Goal: Information Seeking & Learning: Learn about a topic

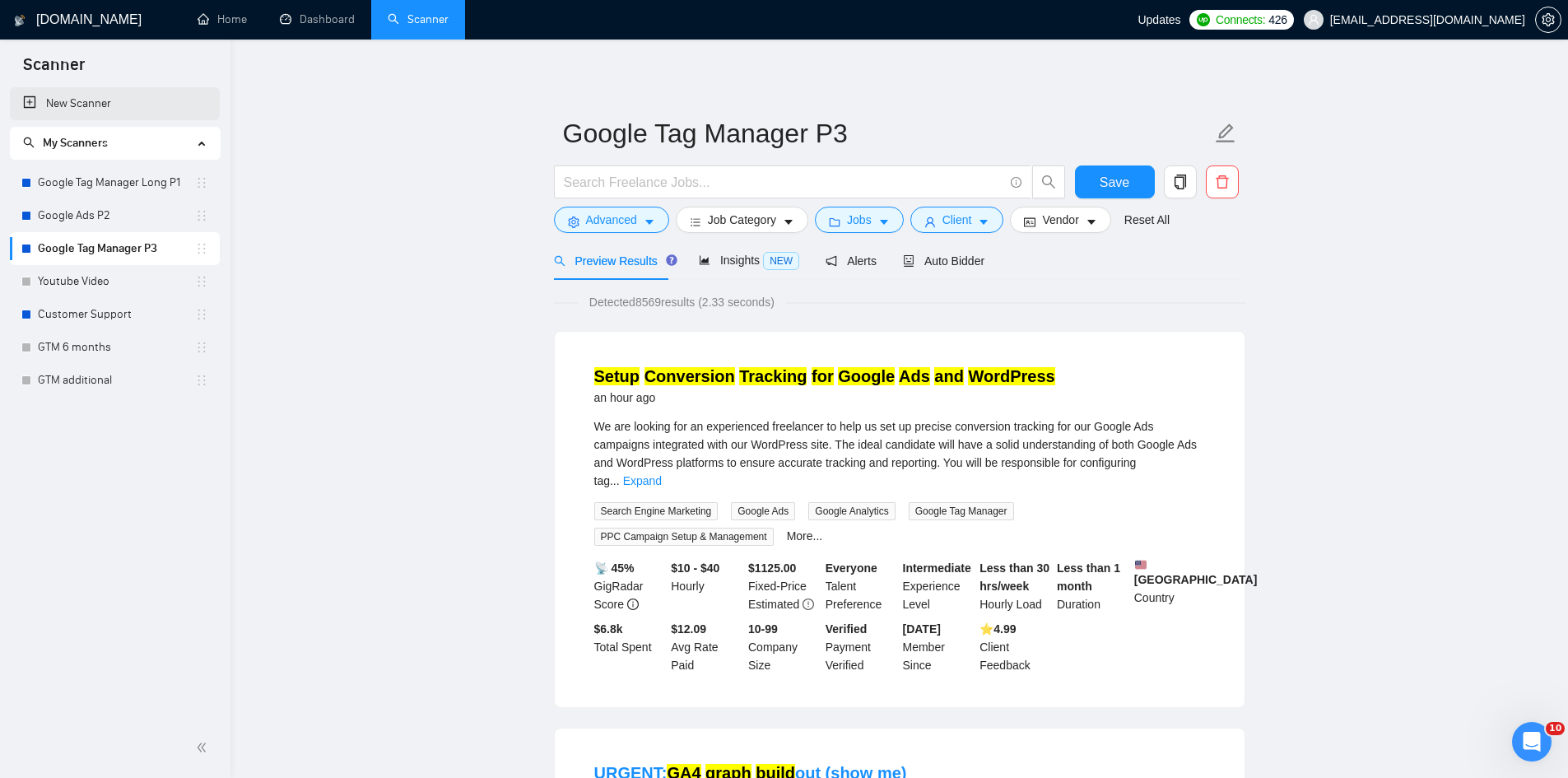
click at [69, 105] on link "New Scanner" at bounding box center [115, 104] width 183 height 33
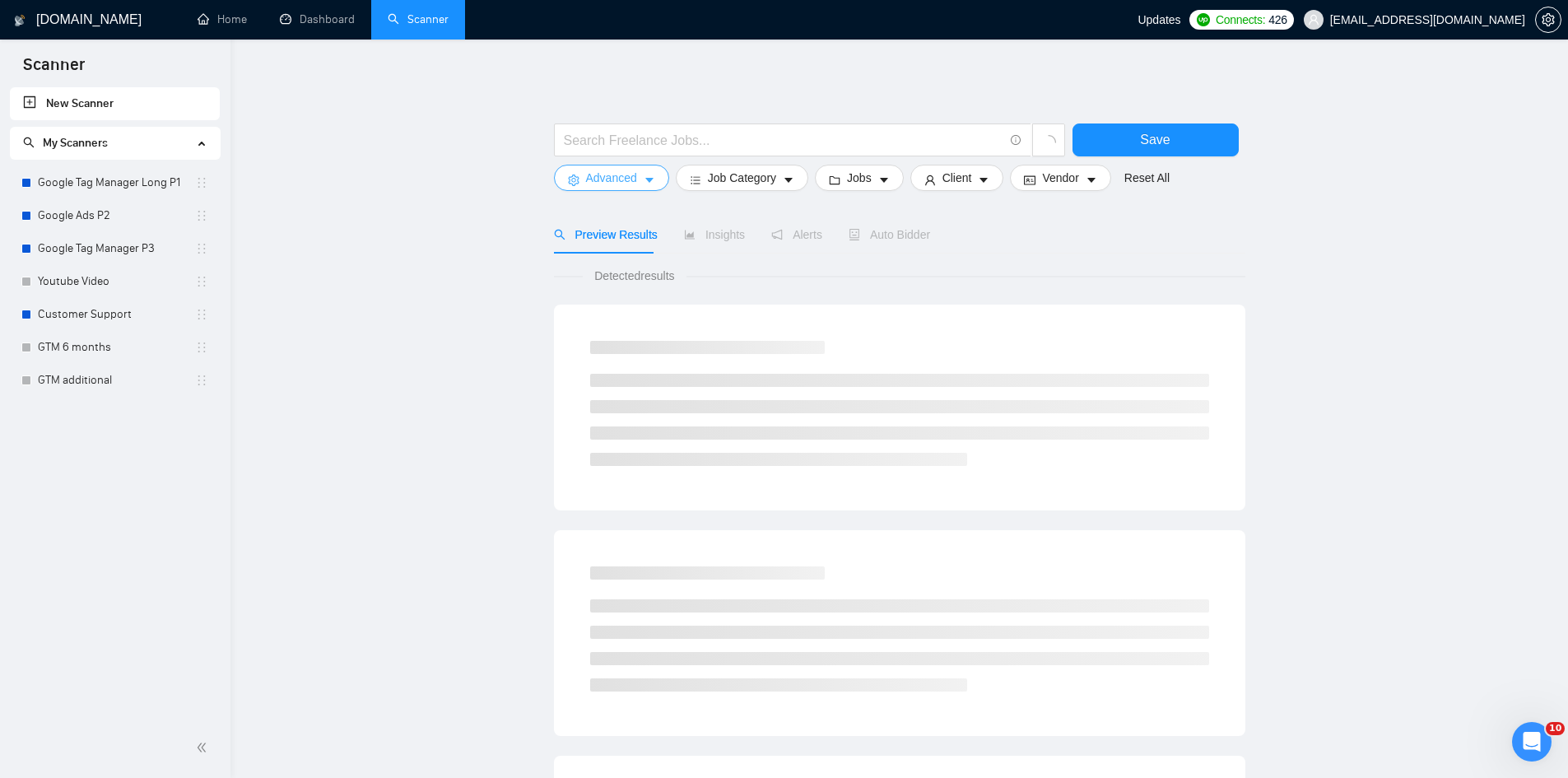
click at [629, 186] on span "Advanced" at bounding box center [611, 178] width 51 height 19
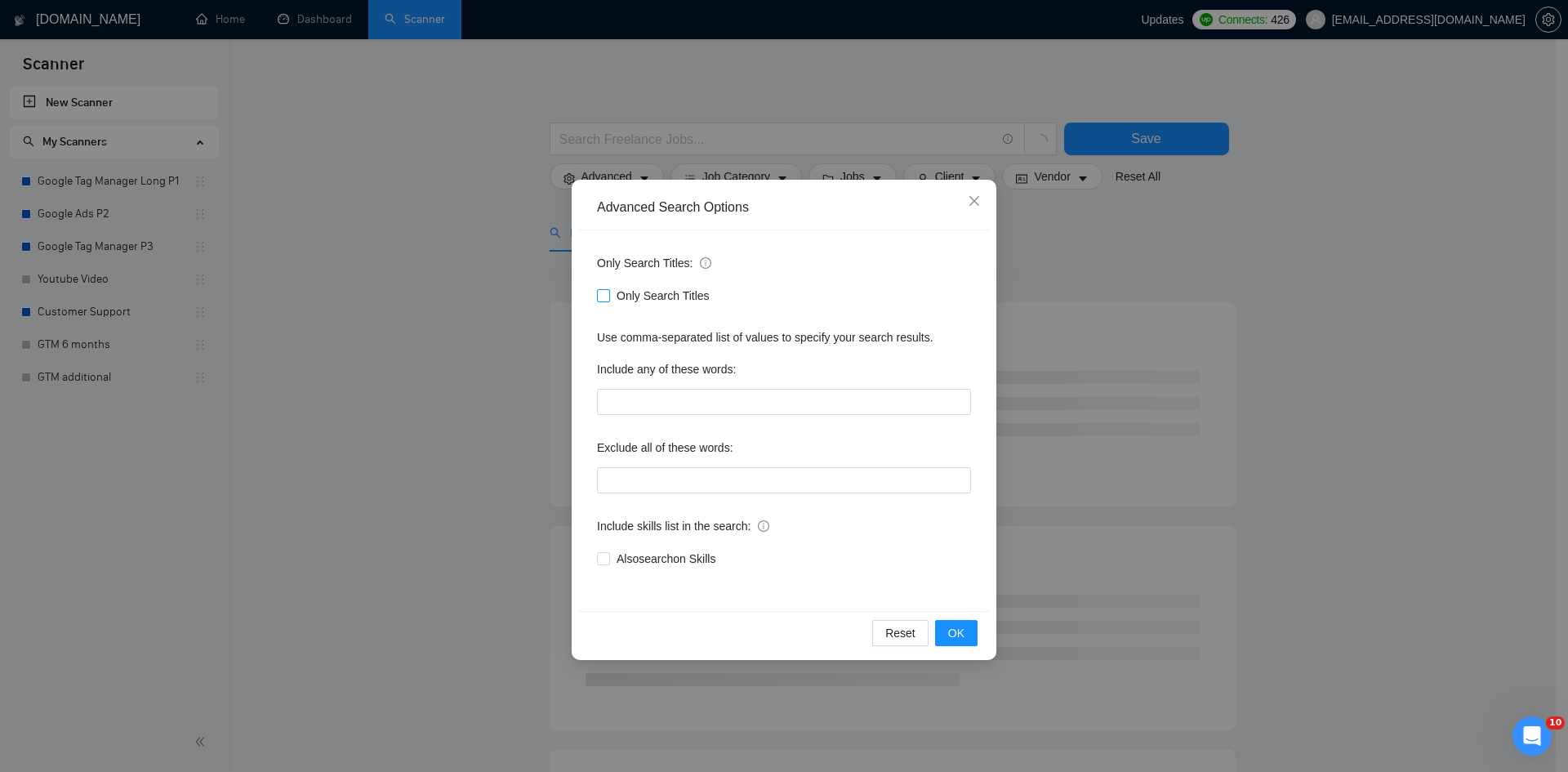
click at [610, 293] on span at bounding box center [603, 296] width 13 height 13
click at [609, 293] on input "Only Search Titles" at bounding box center [602, 295] width 11 height 11
checkbox input "true"
click at [652, 402] on input "text" at bounding box center [783, 401] width 374 height 26
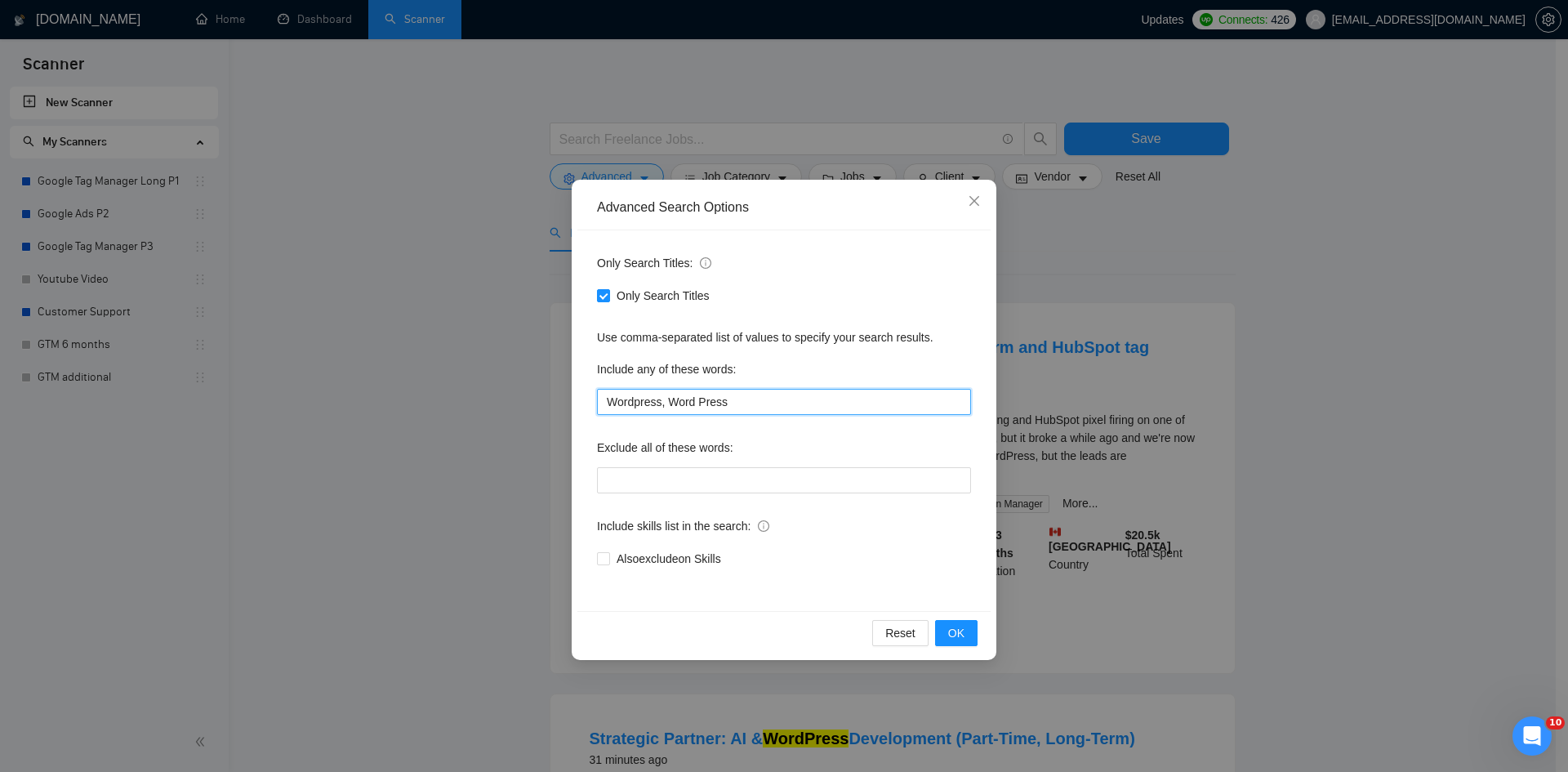
click at [665, 402] on input "Wordpress, Word Press" at bounding box center [783, 401] width 374 height 26
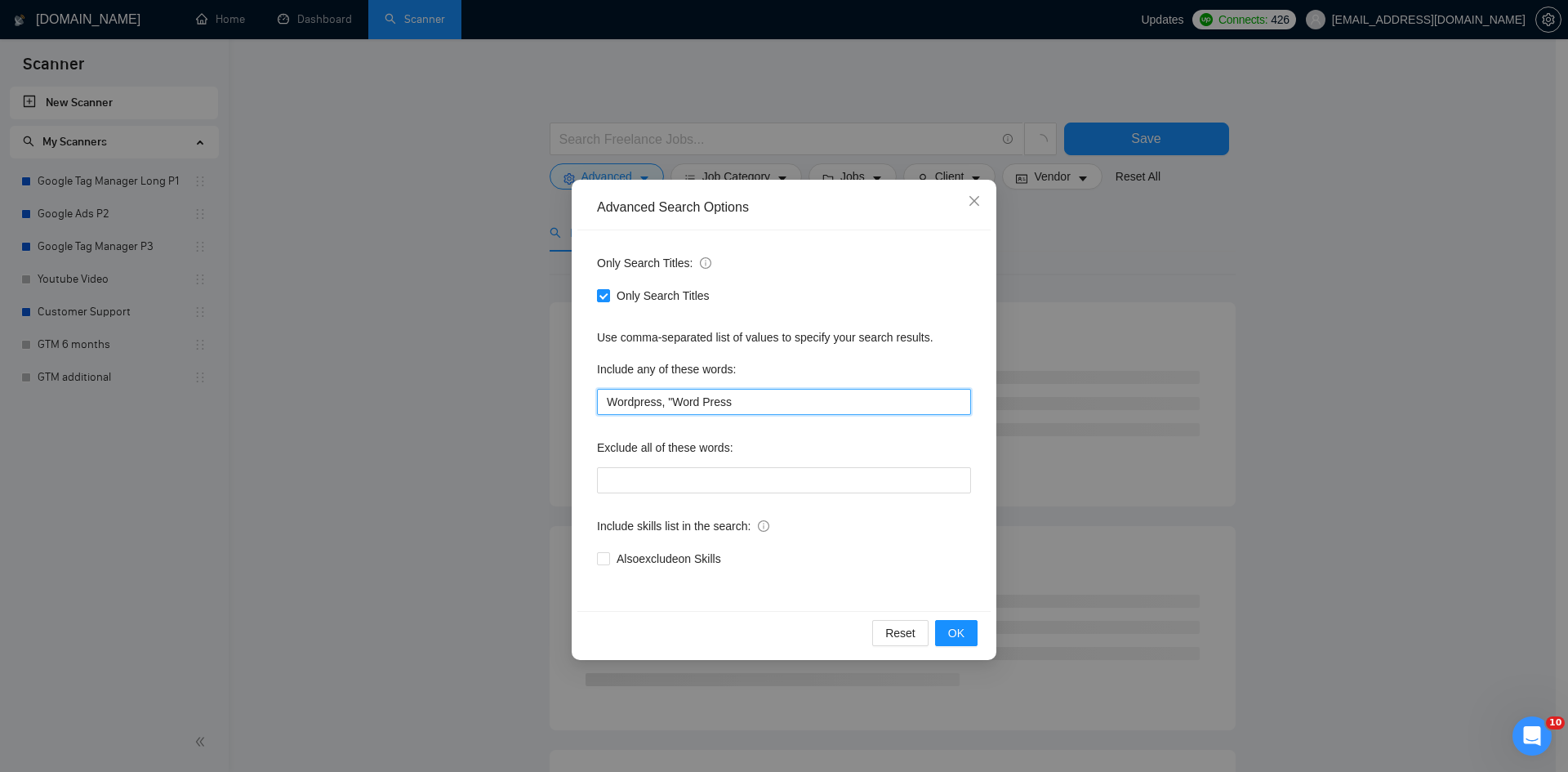
click at [755, 398] on input "Wordpress, "Word Press" at bounding box center [783, 401] width 374 height 26
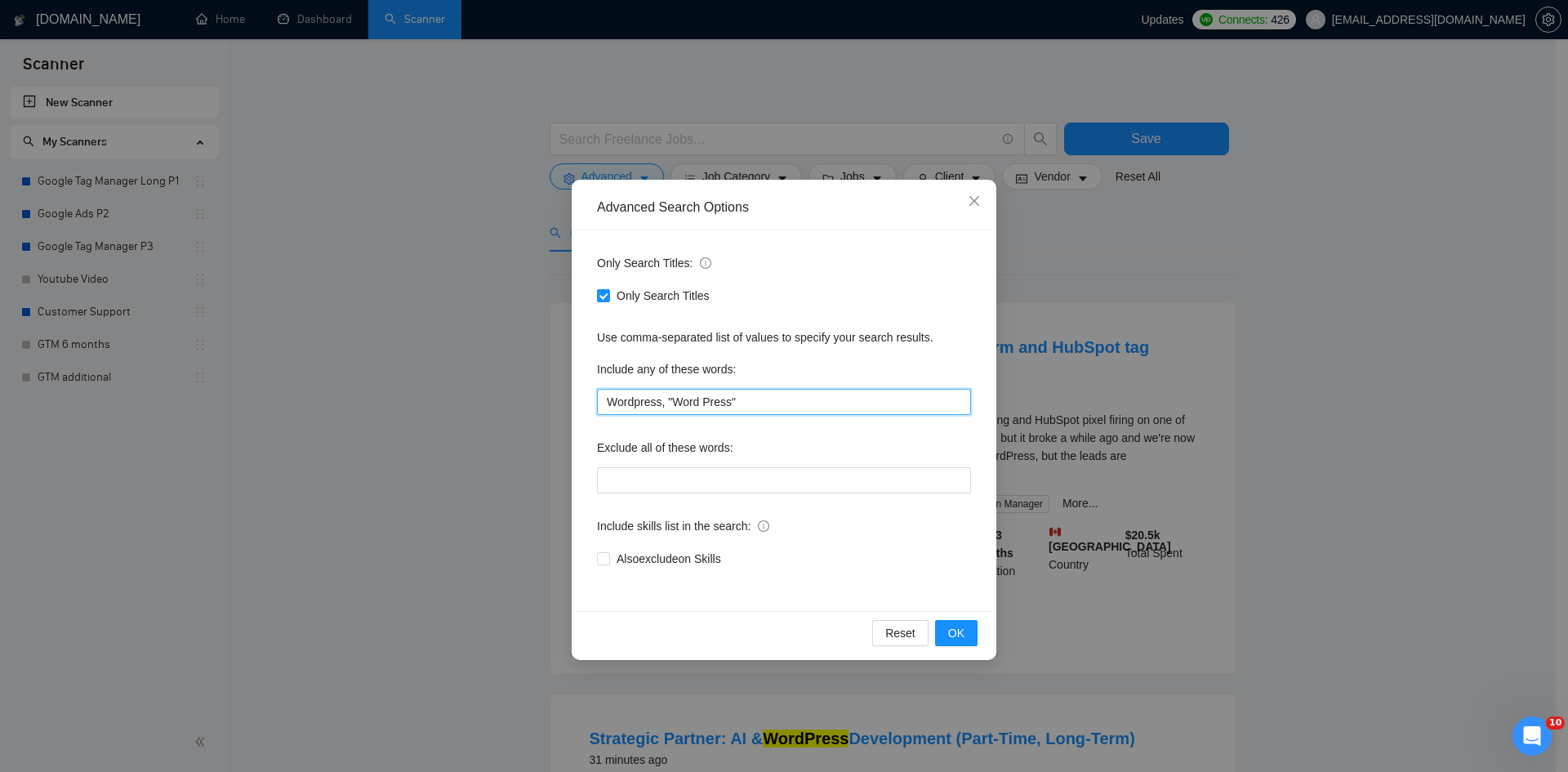
click at [662, 405] on input "Wordpress, "Word Press"" at bounding box center [783, 401] width 374 height 26
click at [606, 403] on input "Wordpress" "Word Press"" at bounding box center [783, 401] width 374 height 26
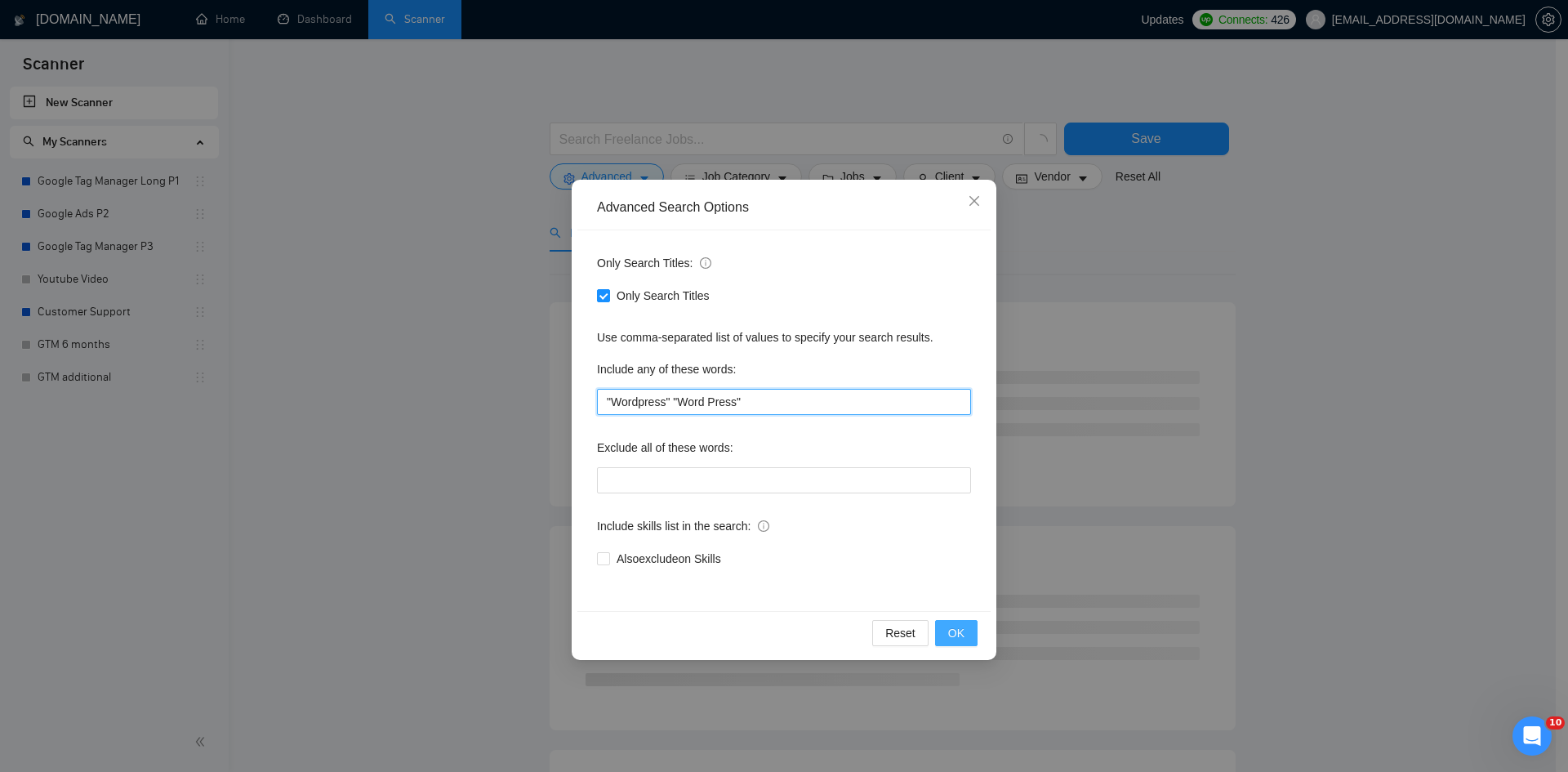
type input ""Wordpress" "Word Press""
click at [953, 632] on span "OK" at bounding box center [957, 633] width 17 height 18
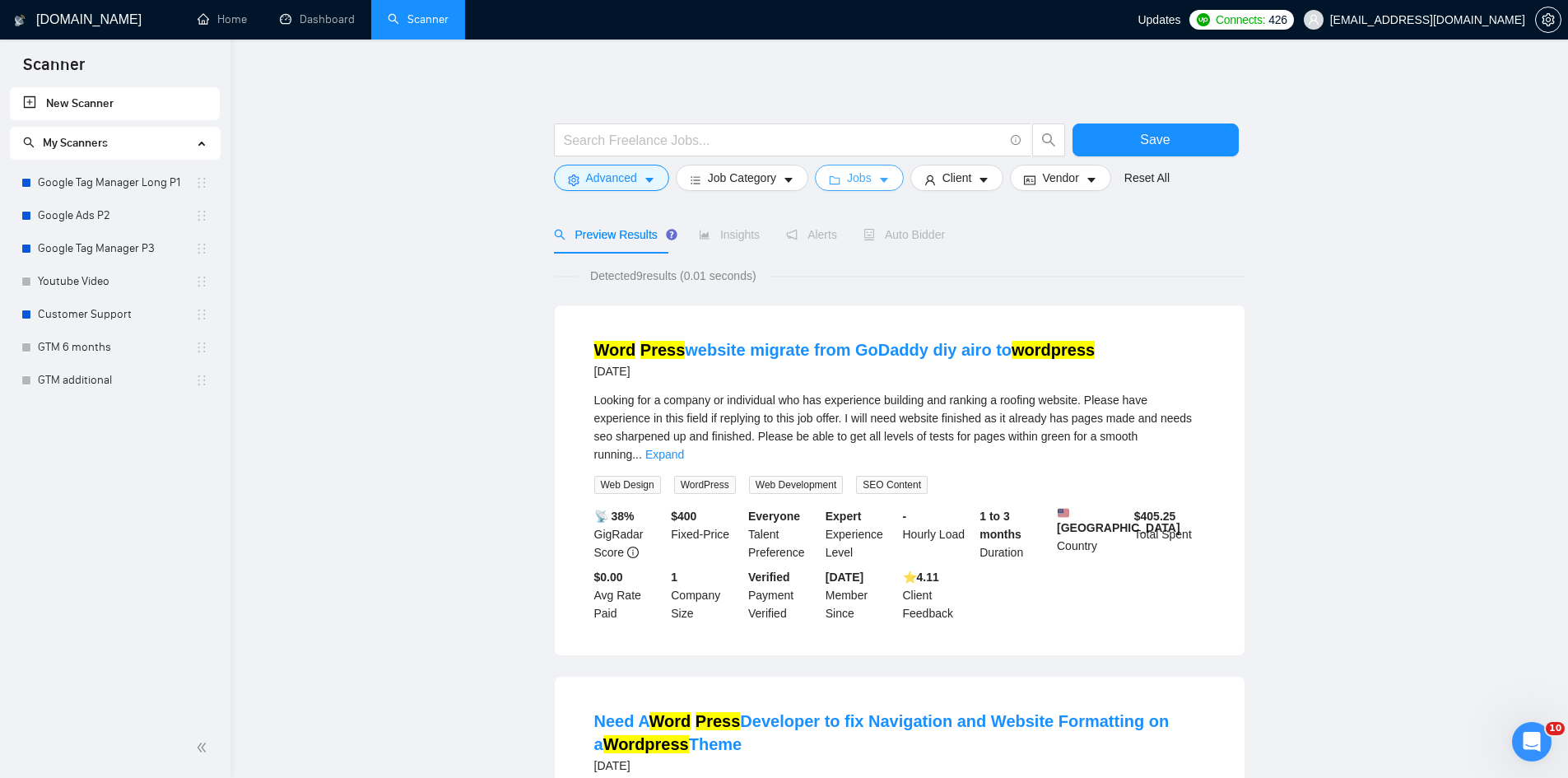
click at [848, 173] on span "Jobs" at bounding box center [859, 178] width 25 height 19
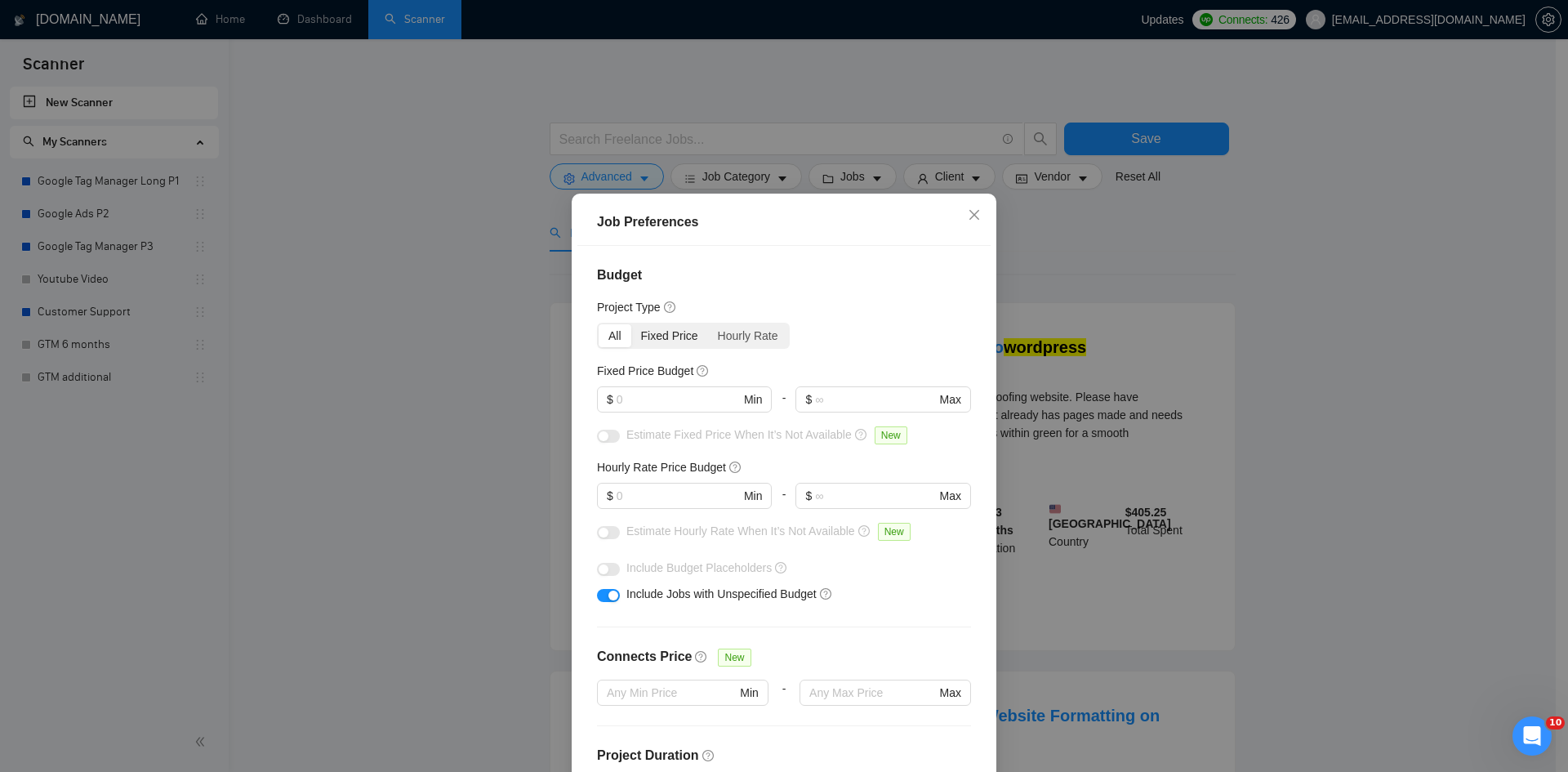
click at [662, 326] on div "Fixed Price" at bounding box center [670, 335] width 77 height 23
click at [632, 324] on input "Fixed Price" at bounding box center [632, 324] width 0 height 0
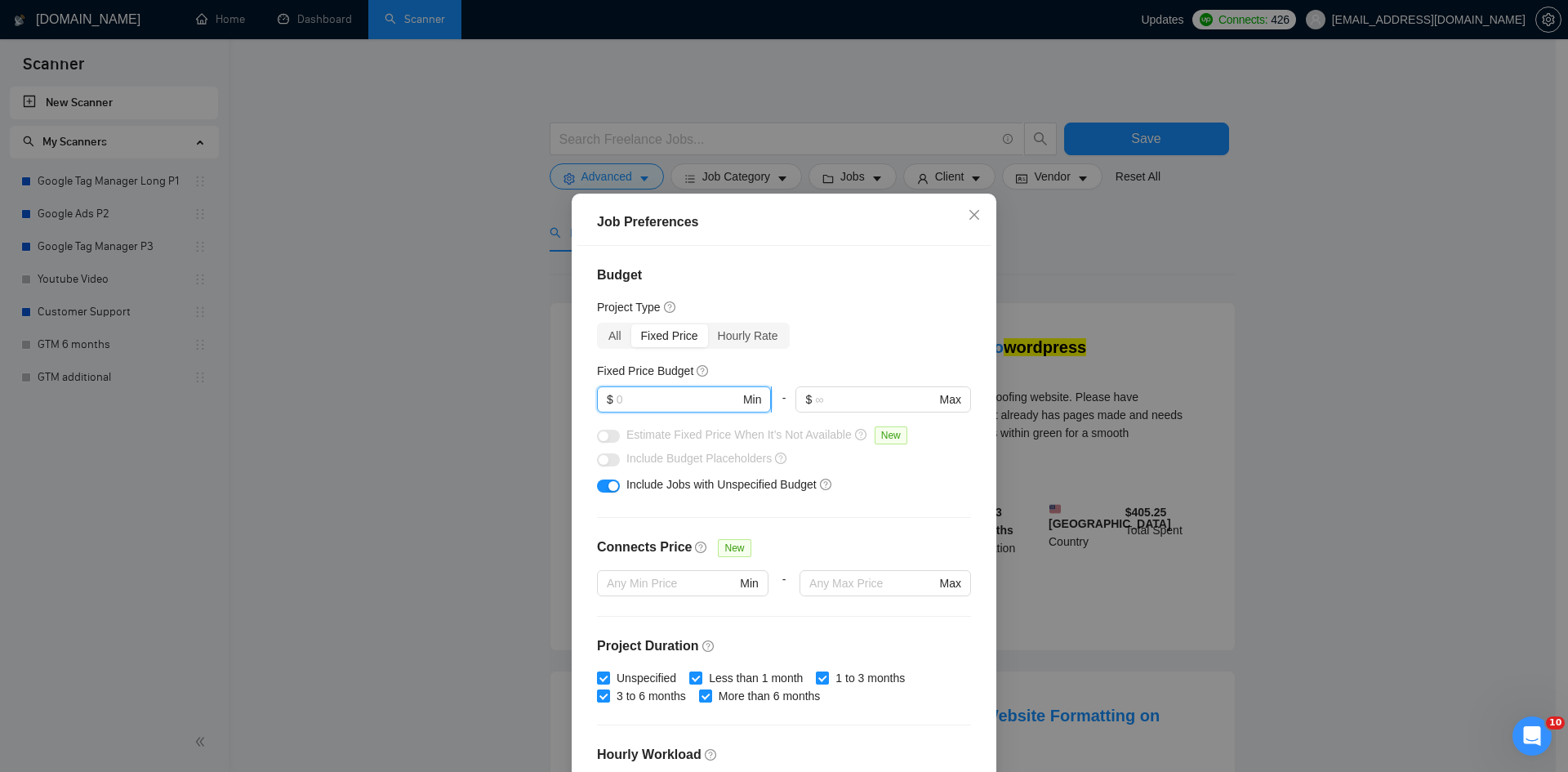
click at [624, 407] on input "text" at bounding box center [678, 399] width 123 height 18
click at [624, 407] on input "100" at bounding box center [678, 399] width 123 height 18
type input "50"
click at [849, 328] on div "All Fixed Price Hourly Rate" at bounding box center [783, 335] width 374 height 26
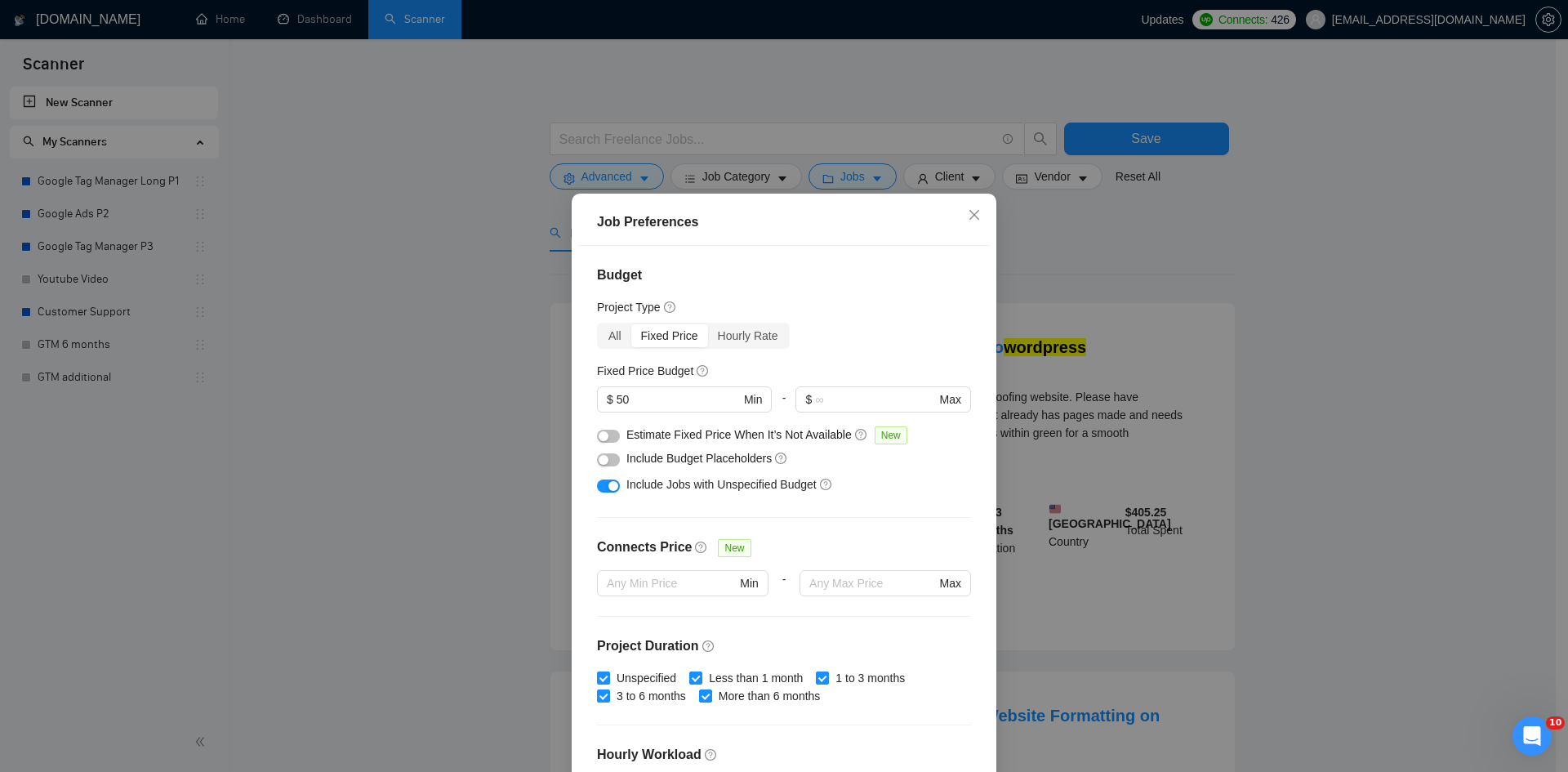
click at [602, 431] on div "button" at bounding box center [603, 436] width 10 height 10
click at [599, 456] on div "button" at bounding box center [603, 459] width 10 height 10
click at [604, 438] on button "button" at bounding box center [608, 436] width 23 height 13
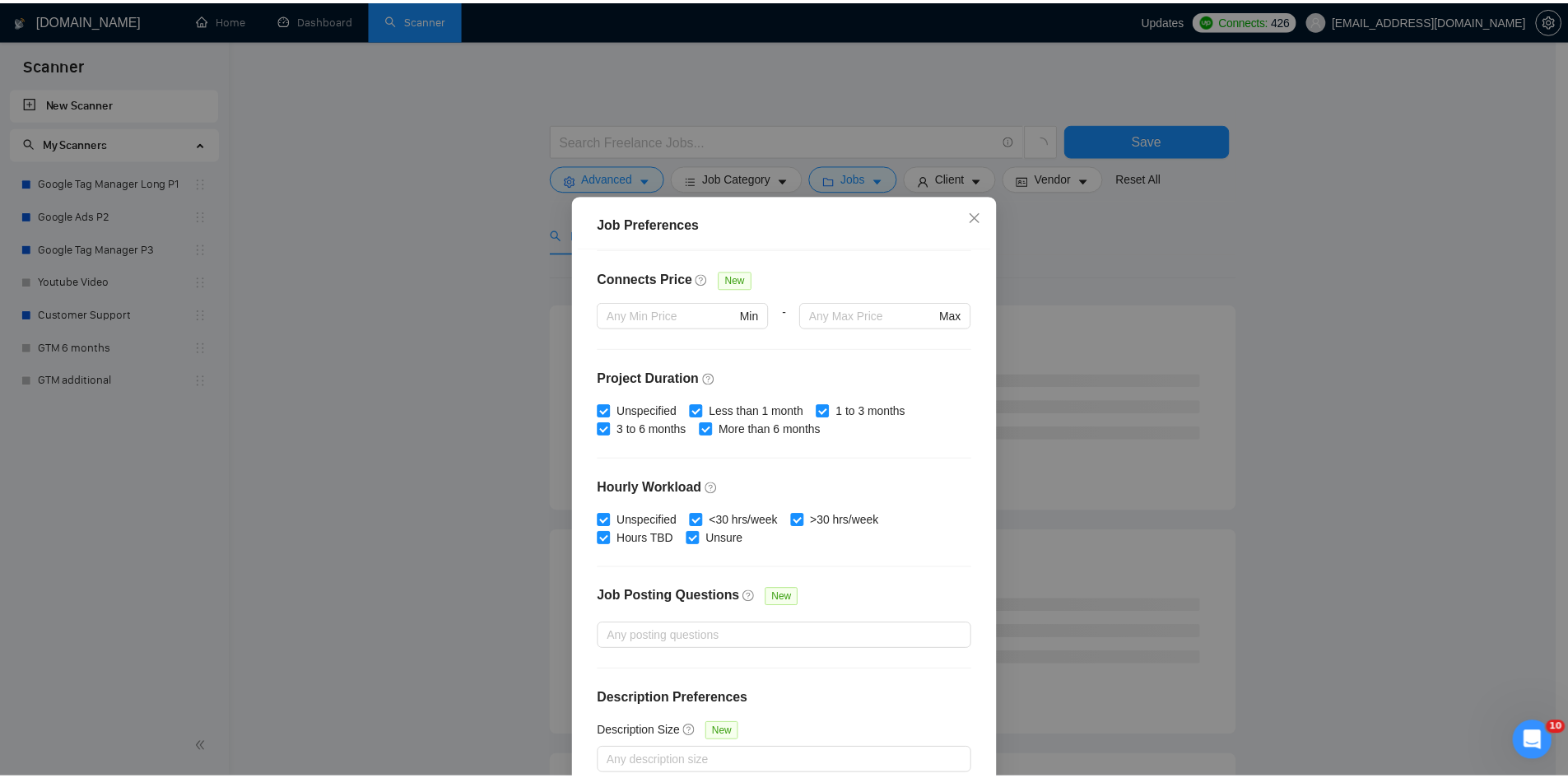
scroll to position [87, 0]
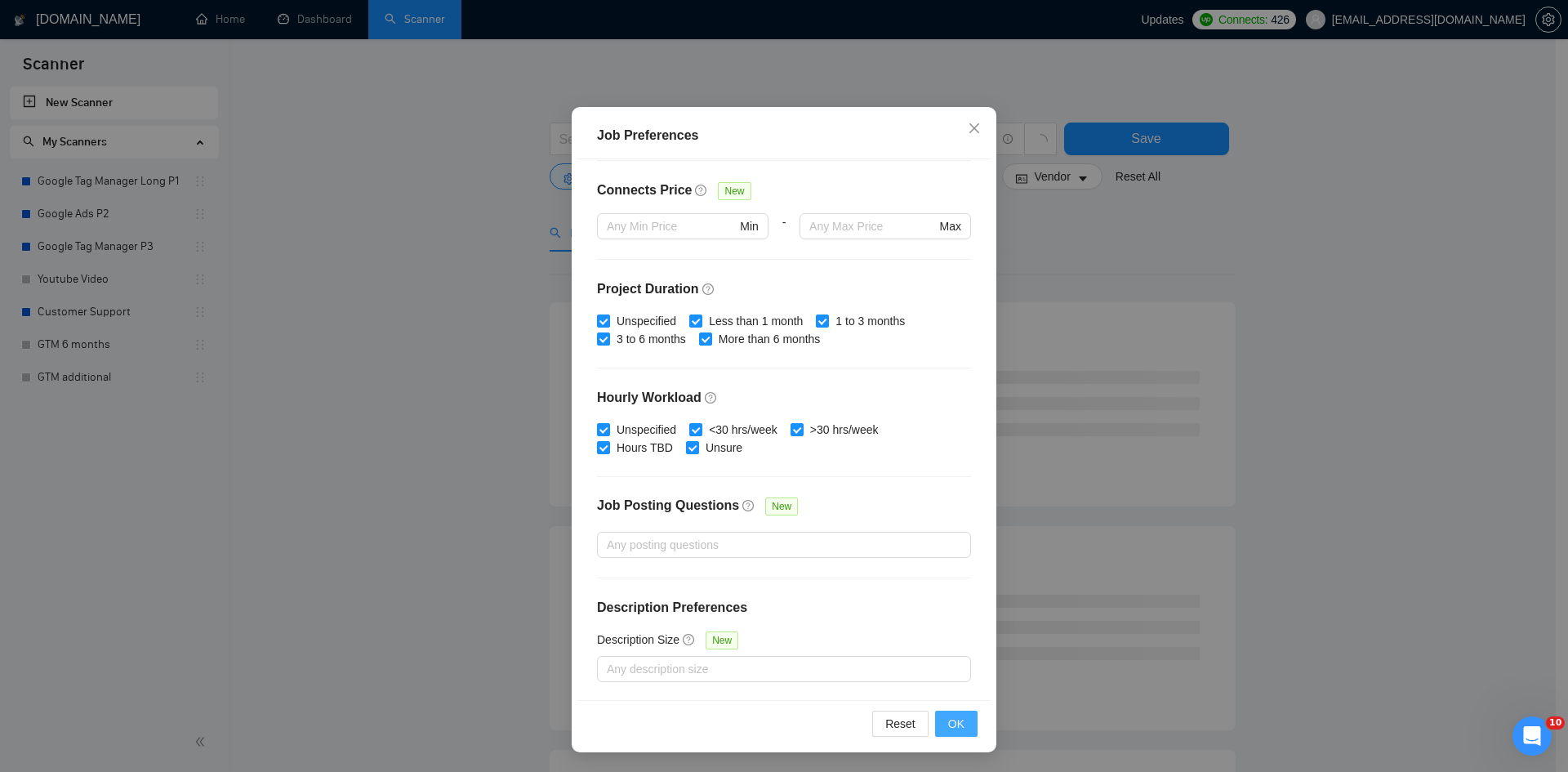
click at [942, 734] on button "OK" at bounding box center [956, 723] width 42 height 26
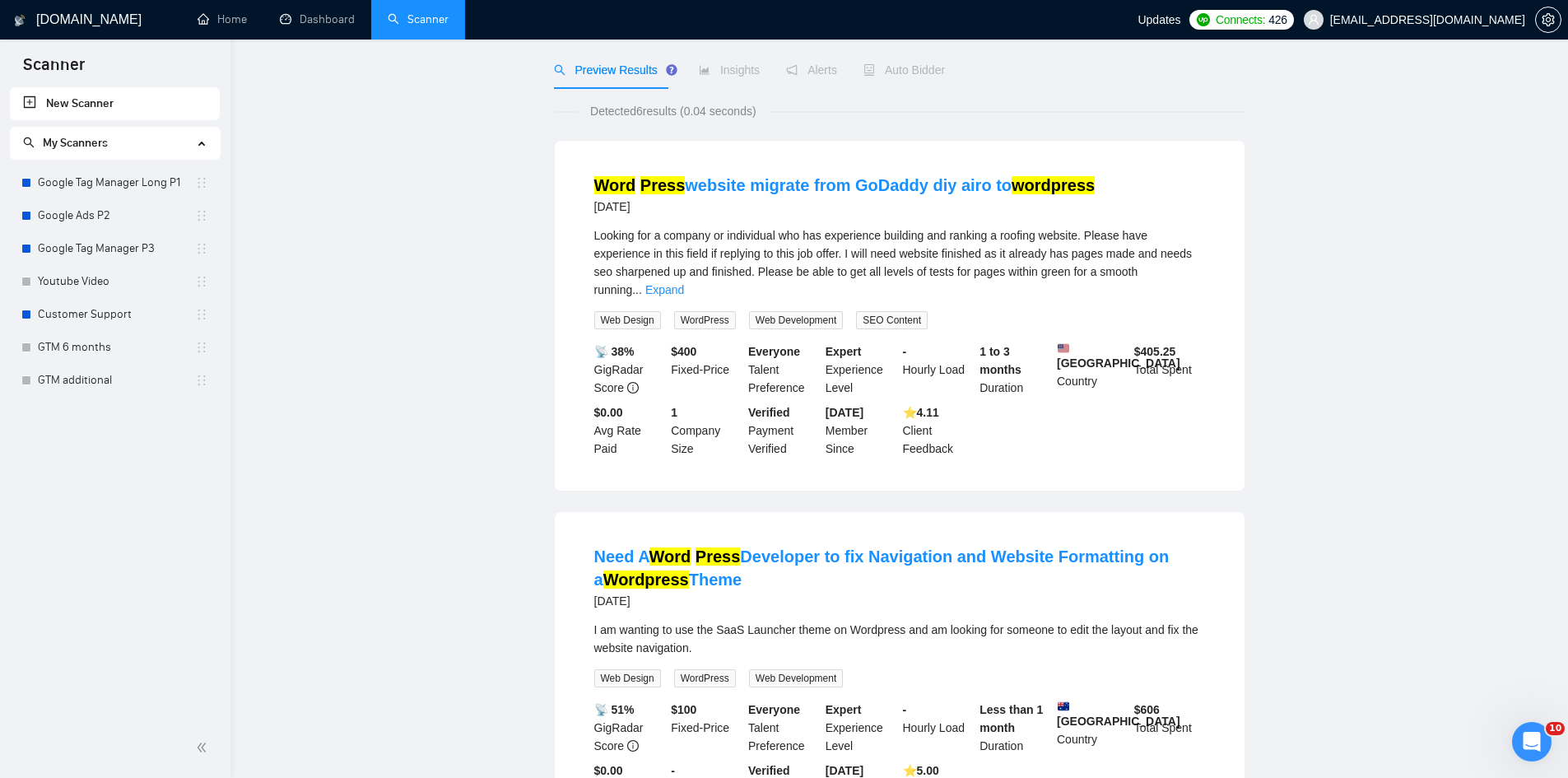
scroll to position [0, 0]
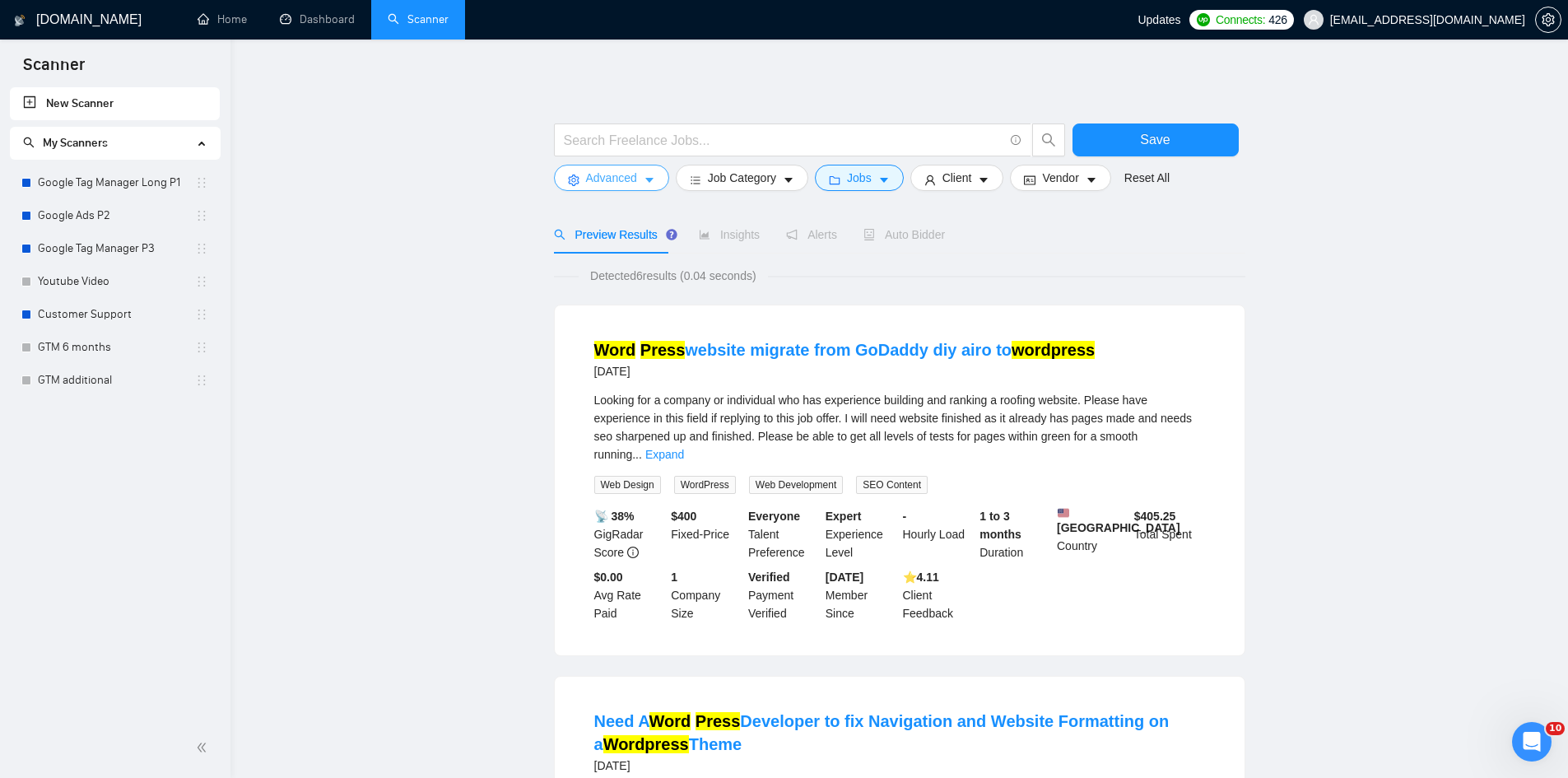
click at [623, 177] on span "Advanced" at bounding box center [611, 178] width 51 height 19
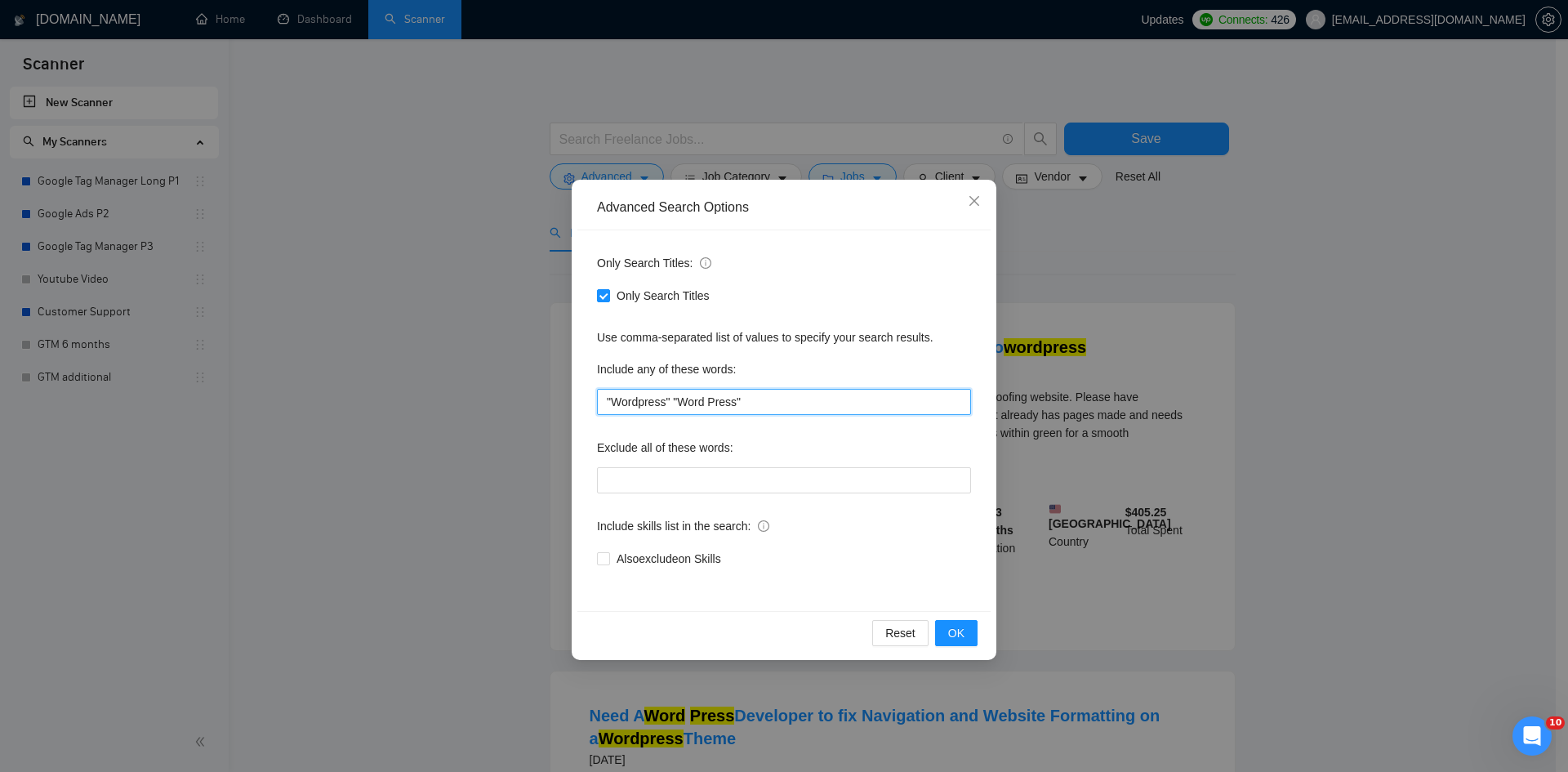
click at [627, 410] on input ""Wordpress" "Word Press"" at bounding box center [783, 401] width 374 height 26
click at [636, 398] on input ""Wordpress" "Word Press"" at bounding box center [783, 401] width 374 height 26
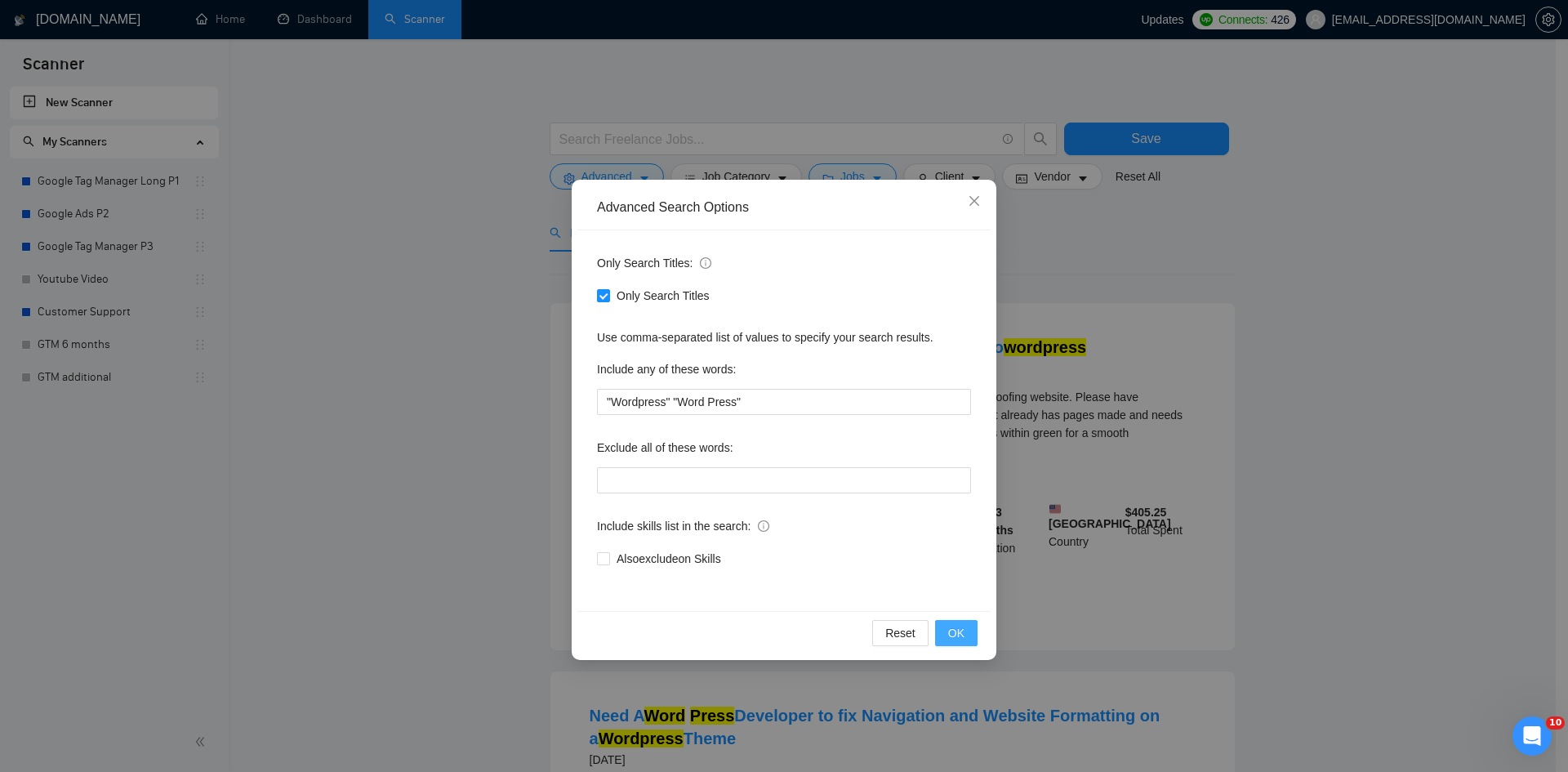
click at [942, 637] on button "OK" at bounding box center [956, 632] width 42 height 26
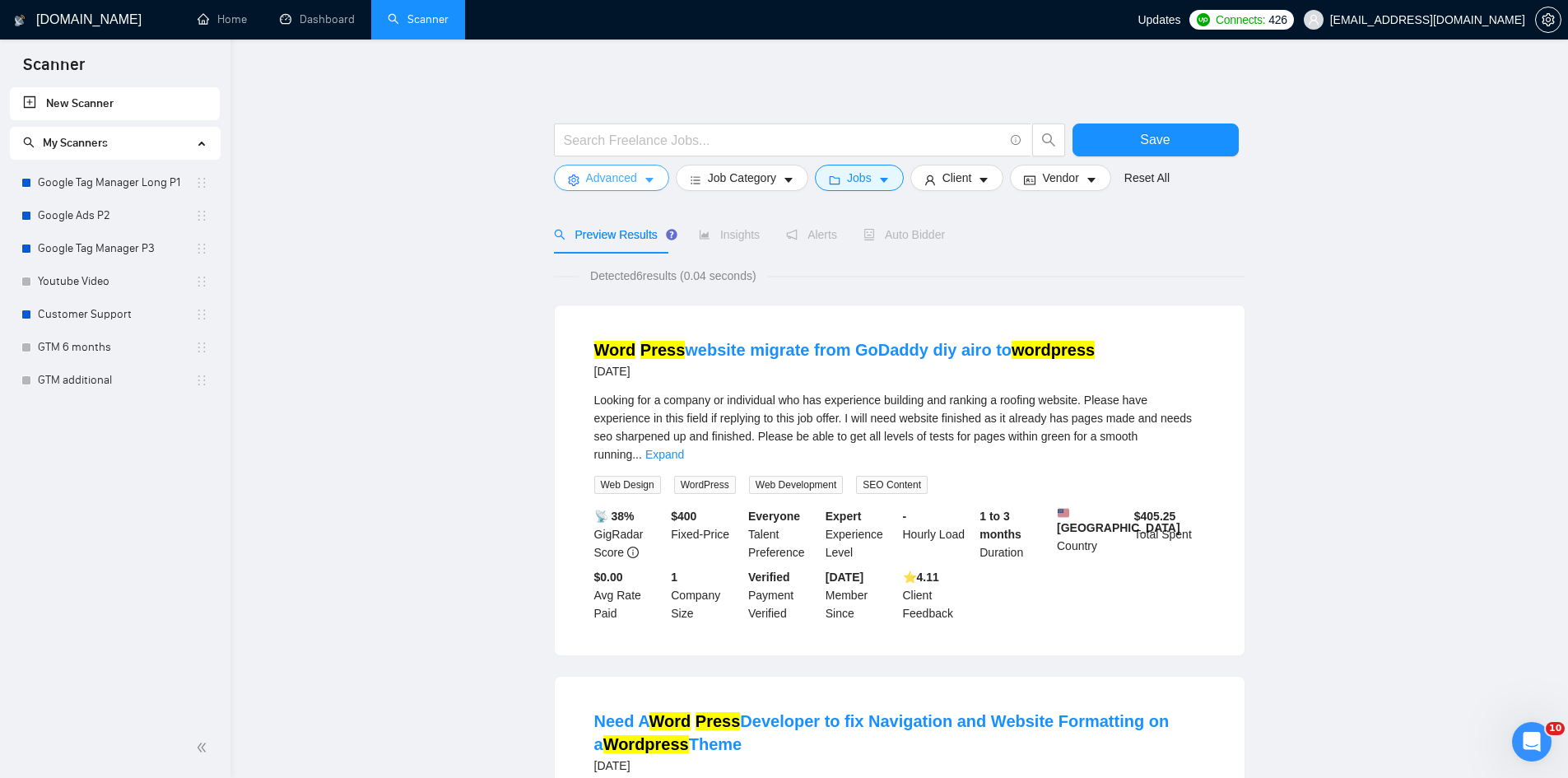
click at [629, 169] on span "Advanced" at bounding box center [611, 178] width 51 height 19
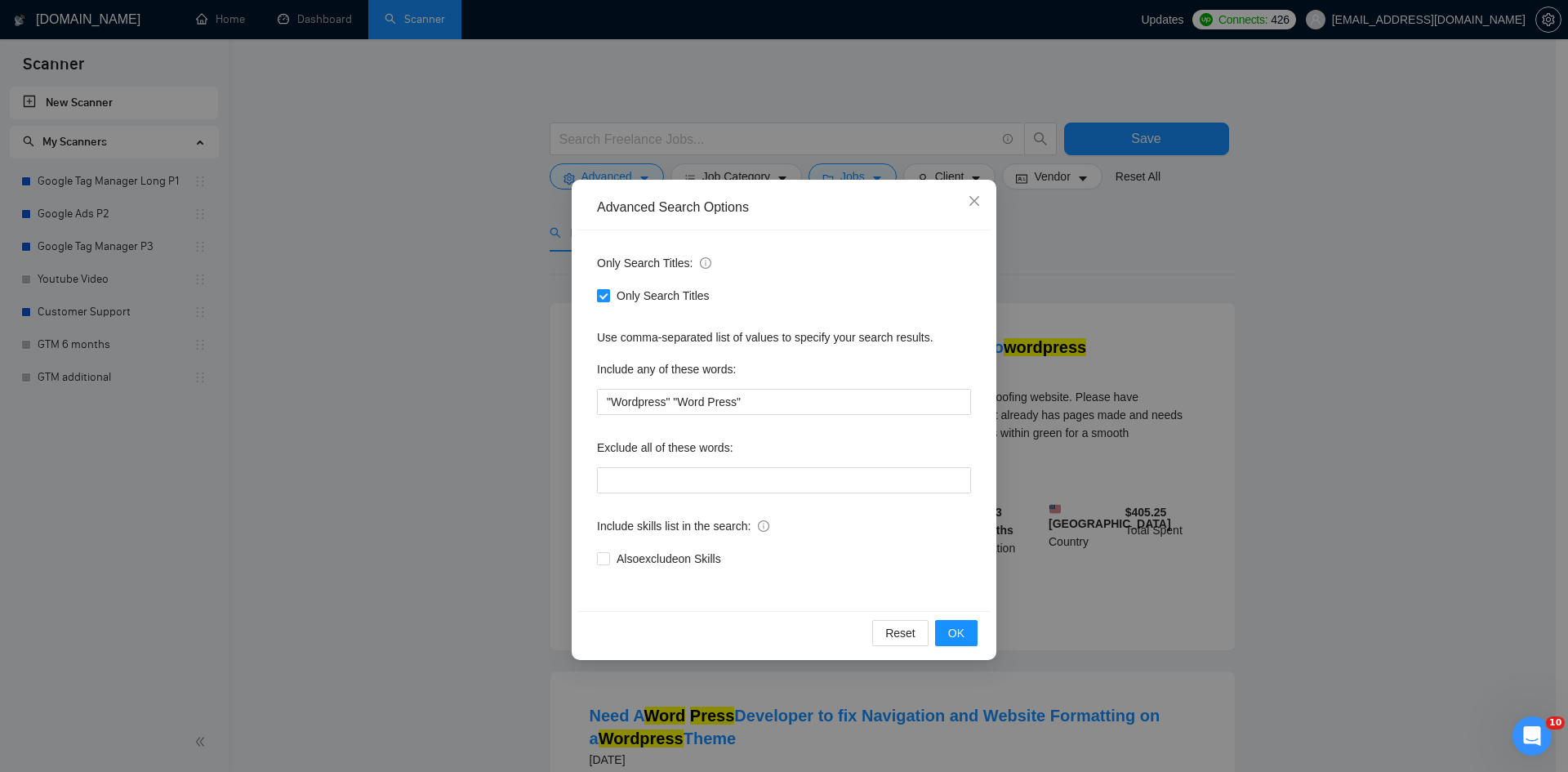
click at [602, 302] on label "Only Search Titles" at bounding box center [656, 296] width 119 height 18
click at [602, 300] on input "Only Search Titles" at bounding box center [602, 295] width 11 height 11
checkbox input "false"
click at [956, 635] on span "OK" at bounding box center [957, 633] width 17 height 18
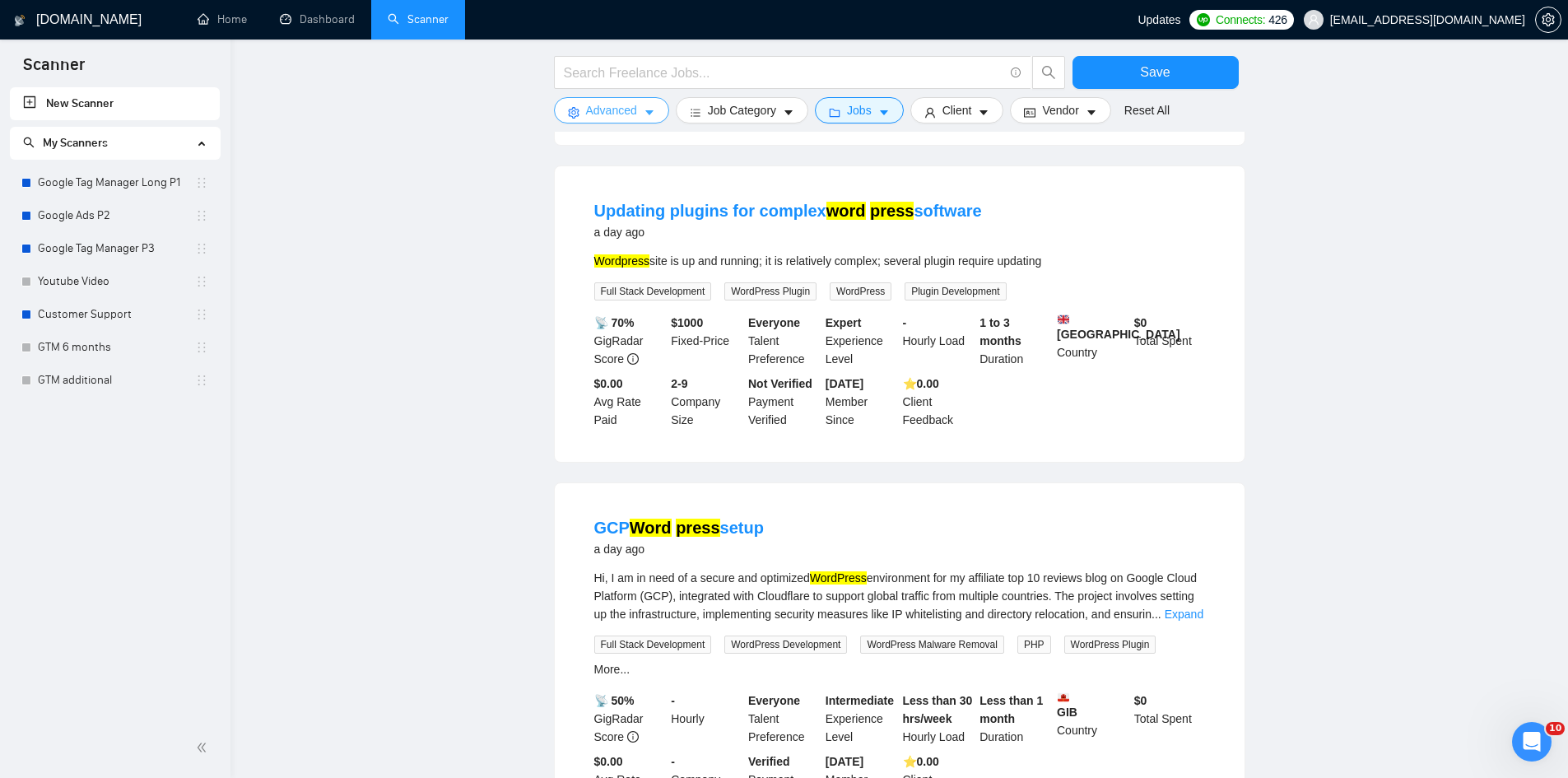
scroll to position [1410, 0]
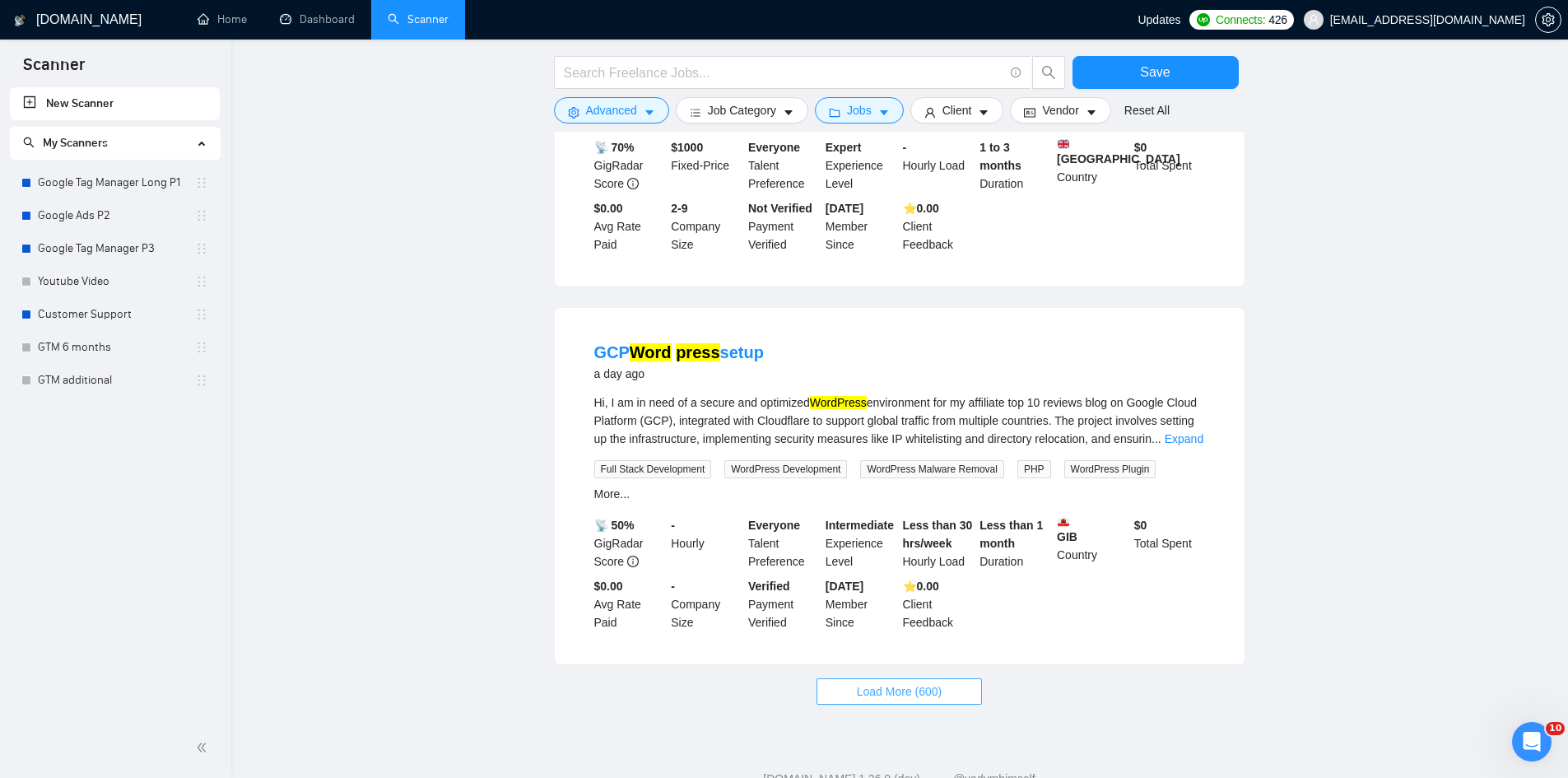
click at [890, 682] on span "Load More (600)" at bounding box center [900, 691] width 86 height 19
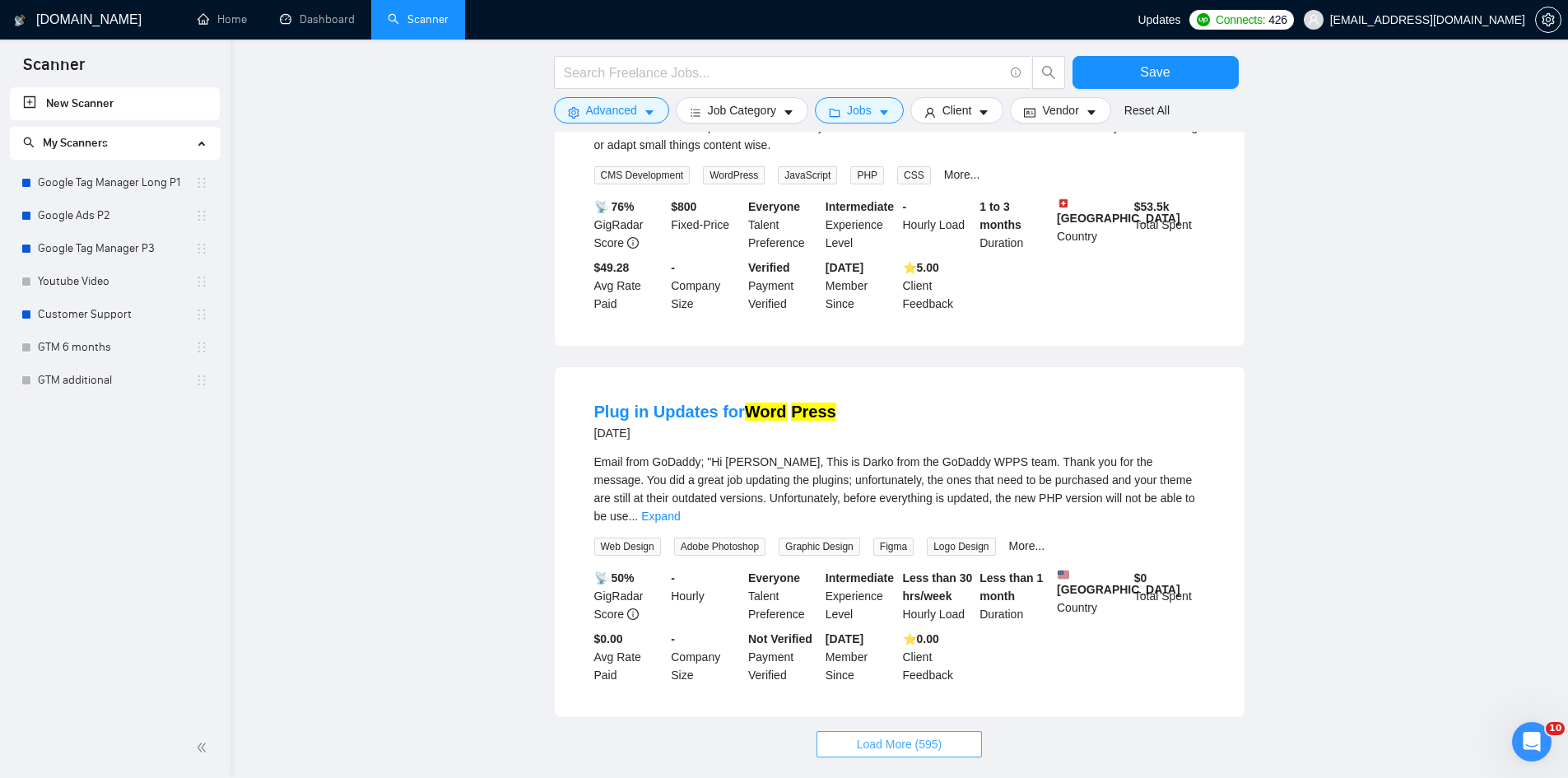
scroll to position [3236, 0]
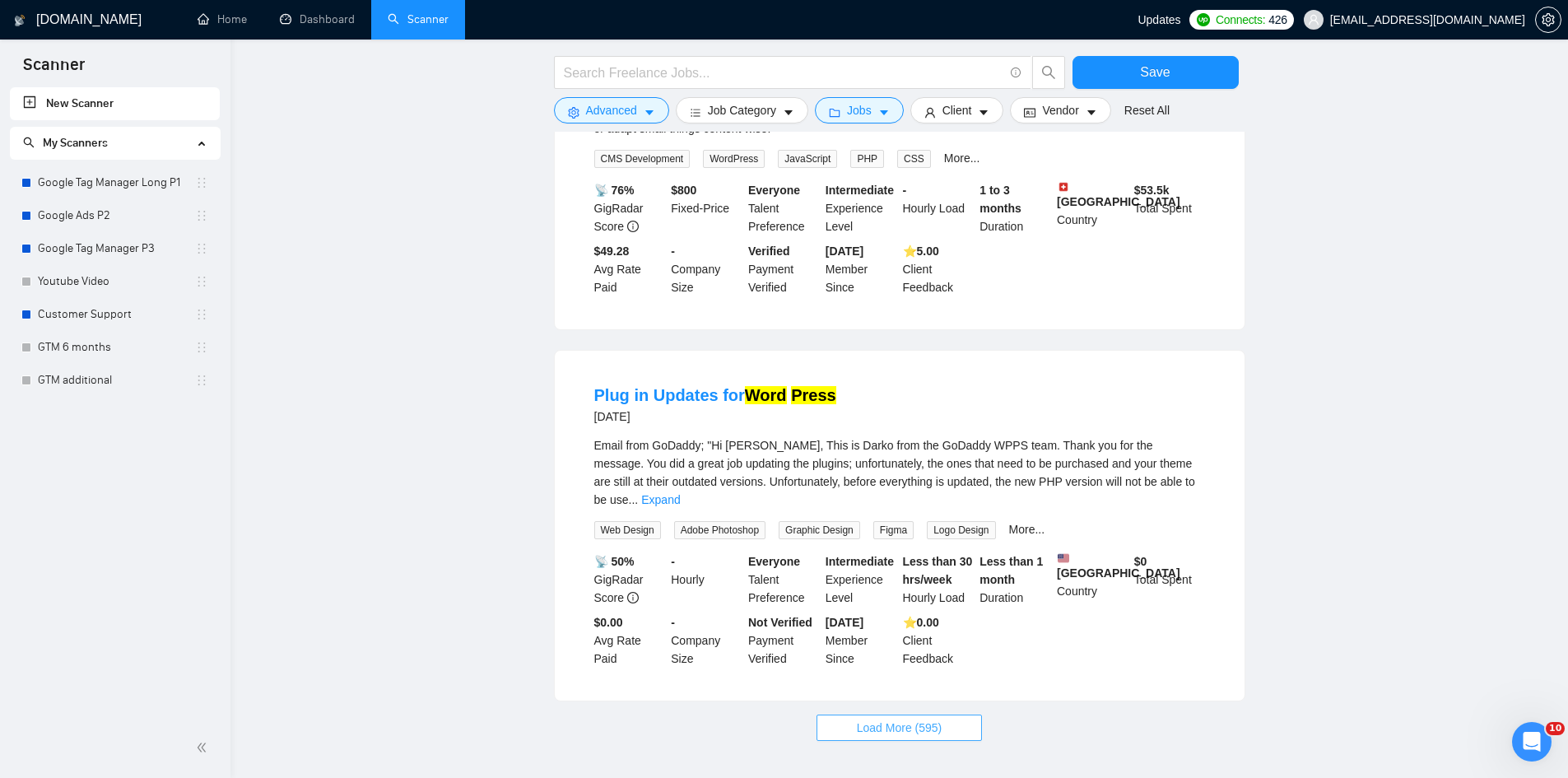
click at [889, 719] on span "Load More (595)" at bounding box center [900, 728] width 86 height 19
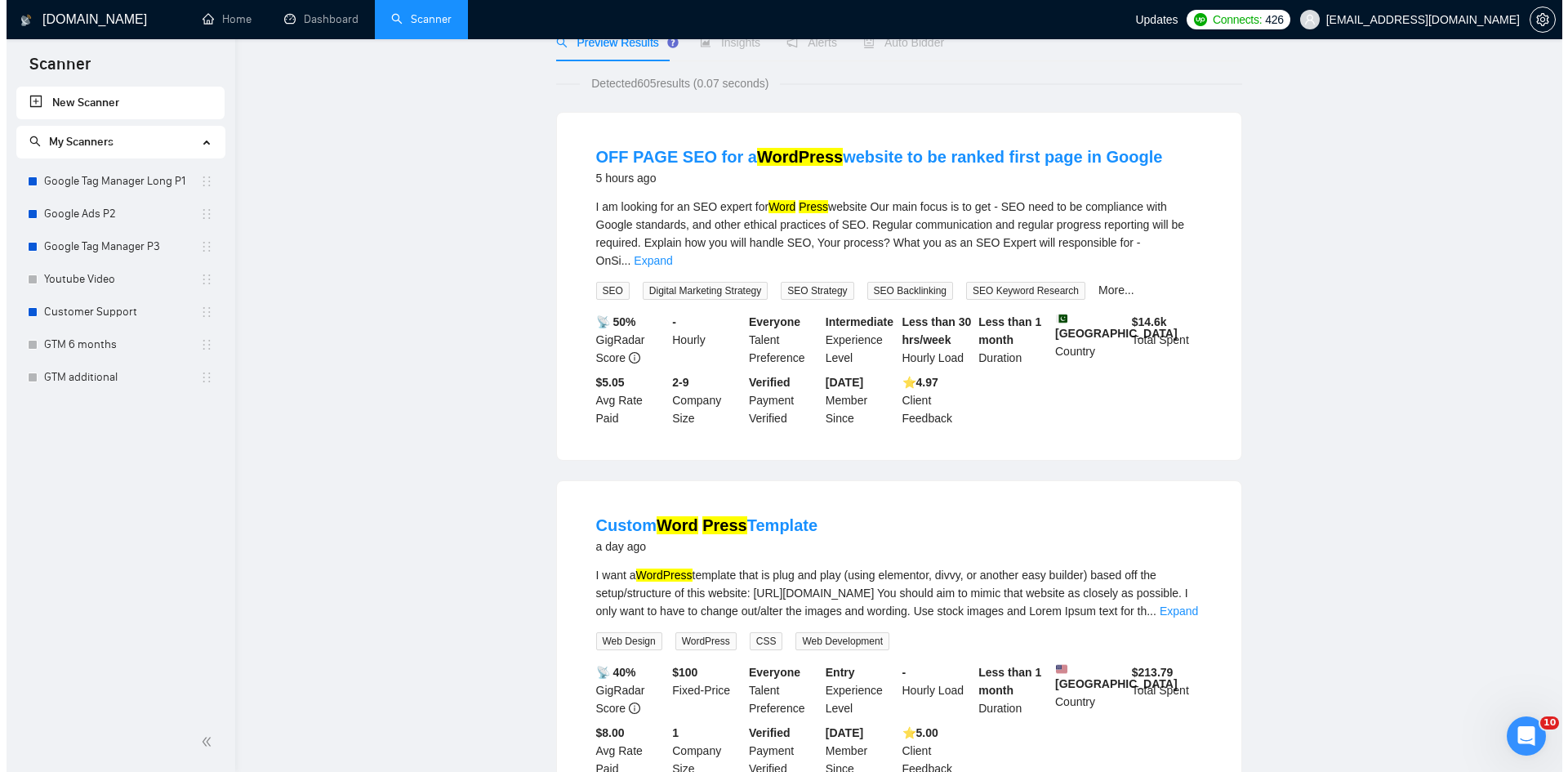
scroll to position [0, 0]
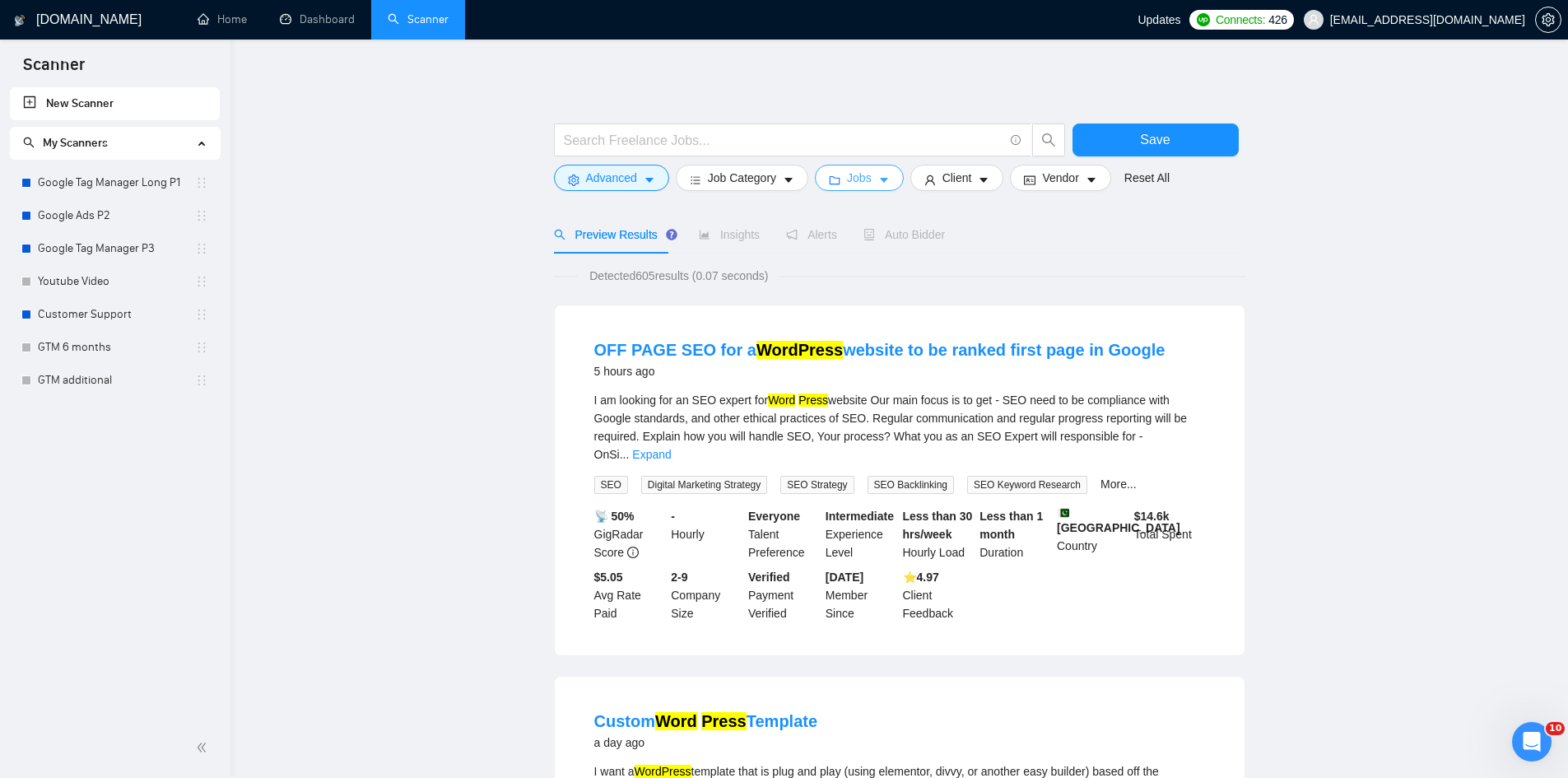
click at [865, 169] on span "Jobs" at bounding box center [859, 178] width 25 height 19
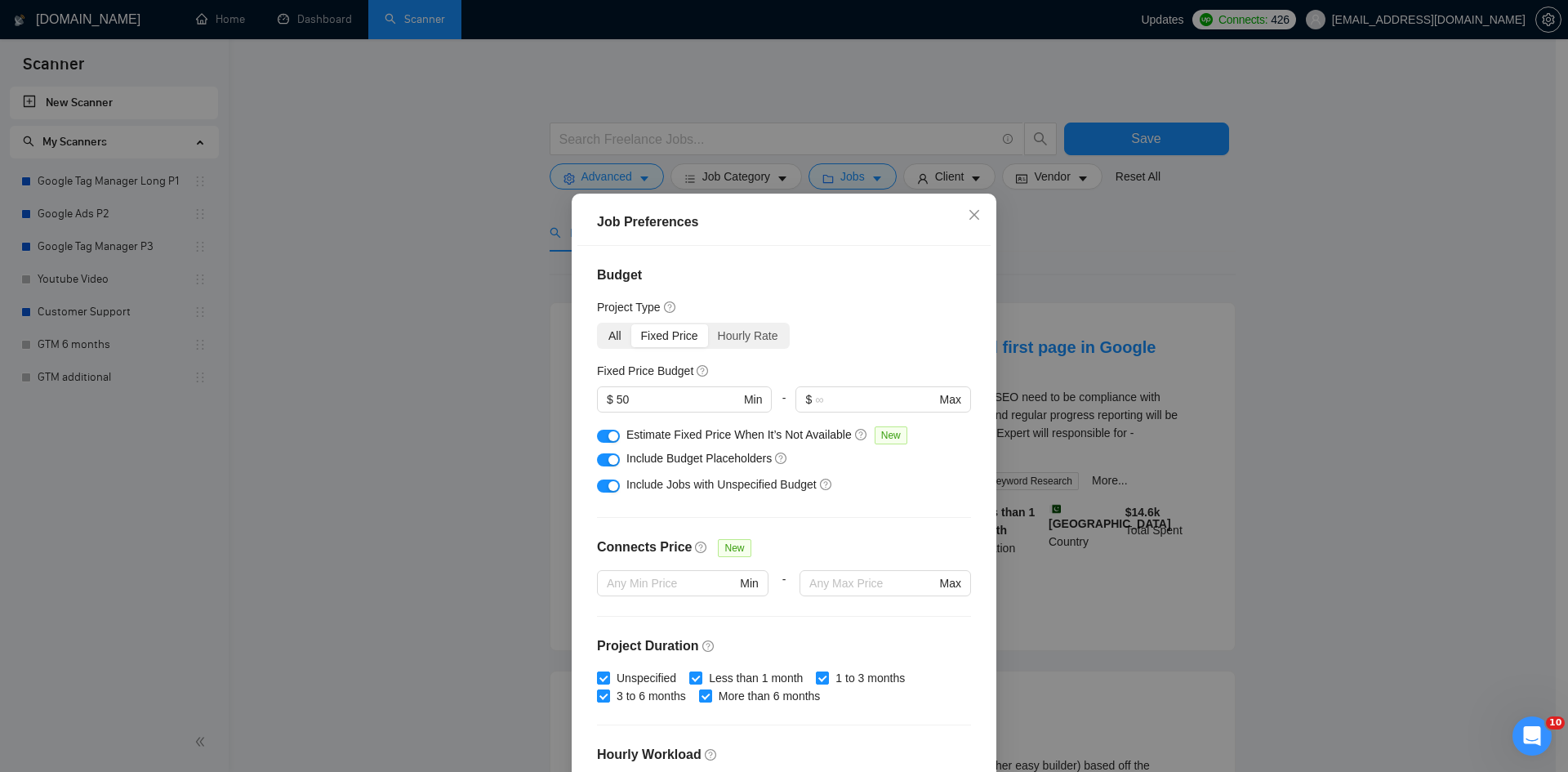
click at [615, 336] on div "All" at bounding box center [615, 335] width 33 height 23
click at [599, 324] on input "All" at bounding box center [599, 324] width 0 height 0
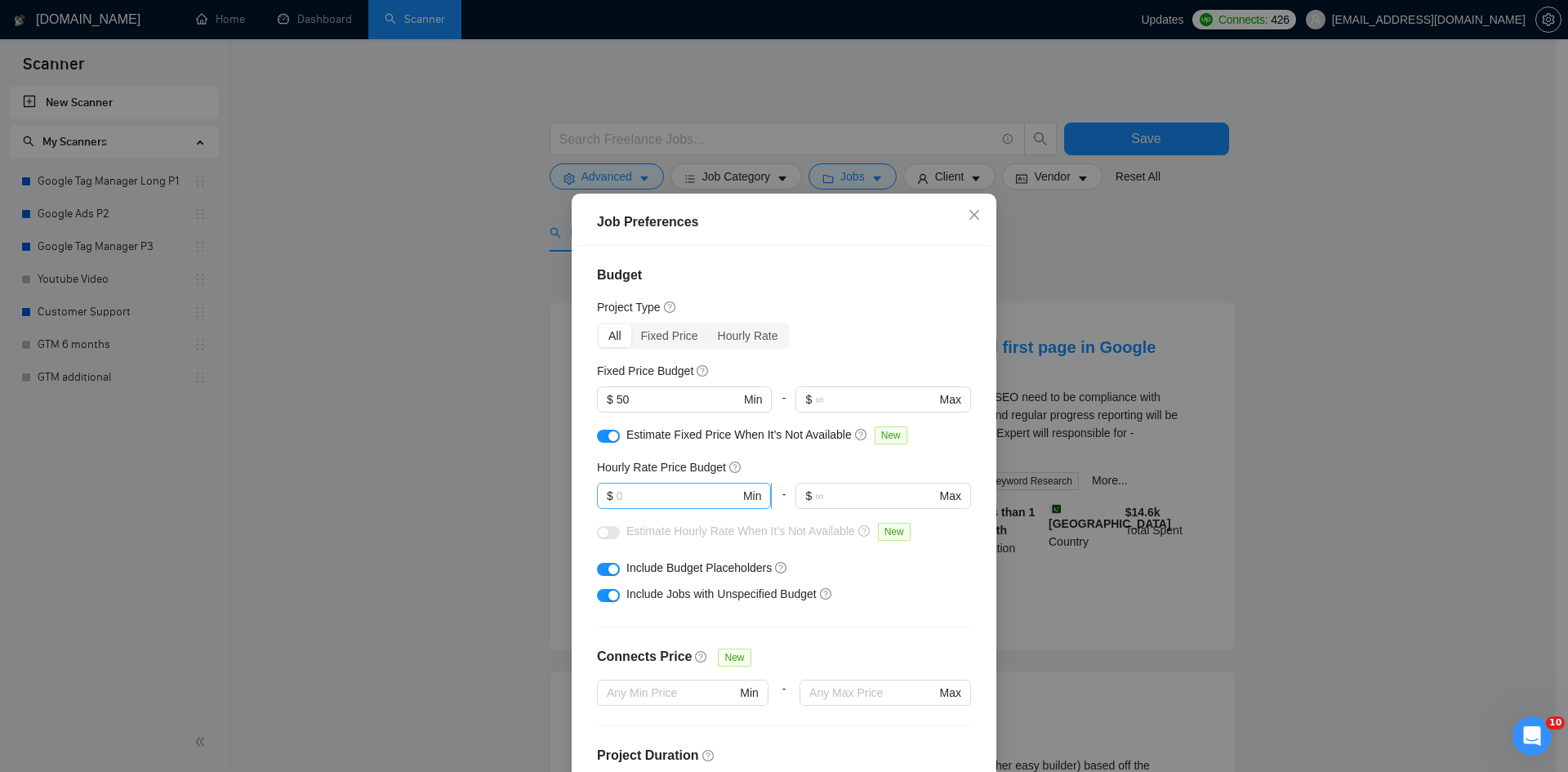
click at [645, 498] on input "text" at bounding box center [678, 496] width 123 height 18
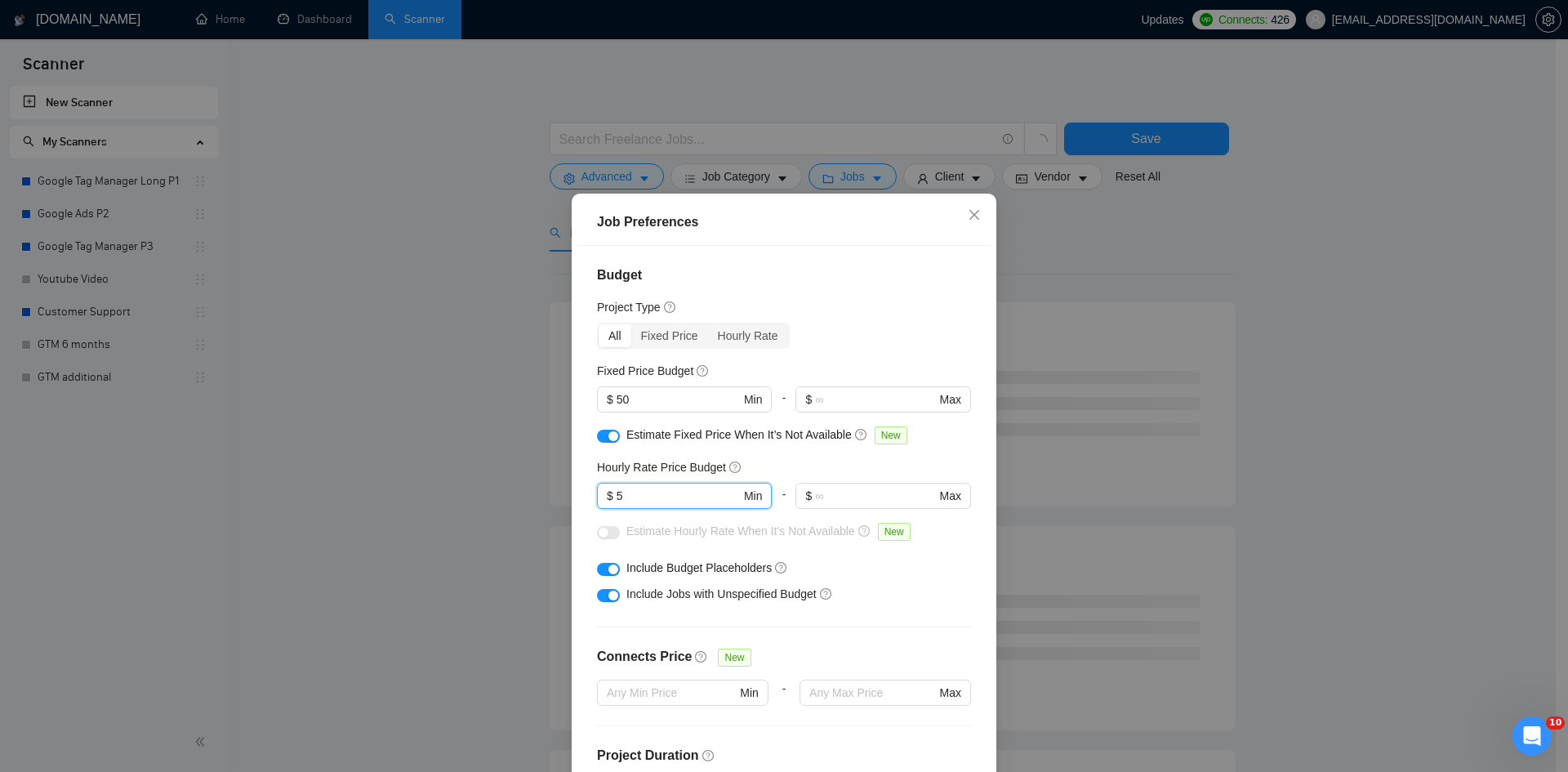
type input "5"
click at [754, 466] on div "Hourly Rate Price Budget" at bounding box center [783, 467] width 374 height 18
click at [604, 535] on button "button" at bounding box center [608, 532] width 23 height 13
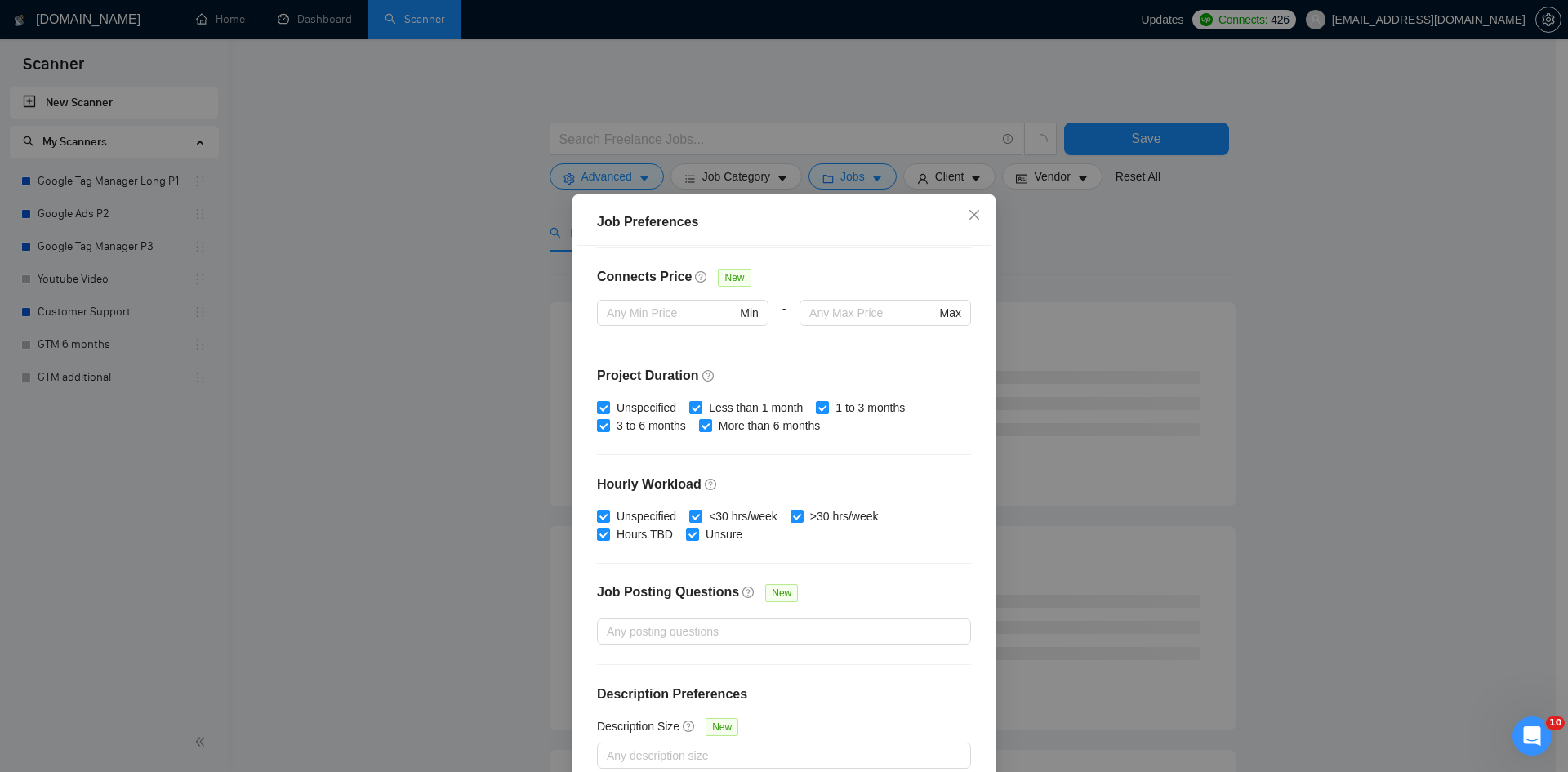
scroll to position [86, 0]
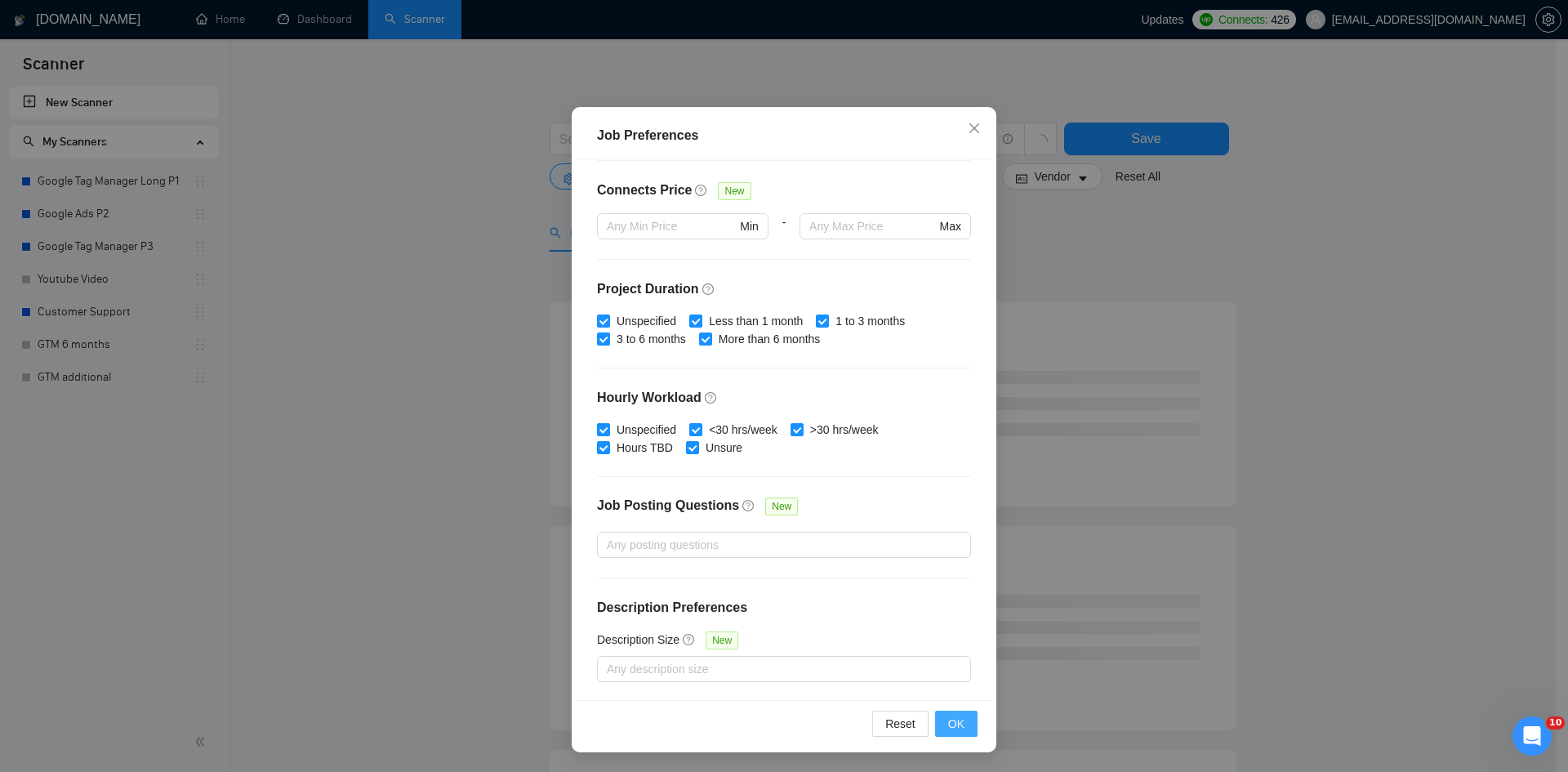
click at [944, 735] on button "OK" at bounding box center [956, 723] width 42 height 26
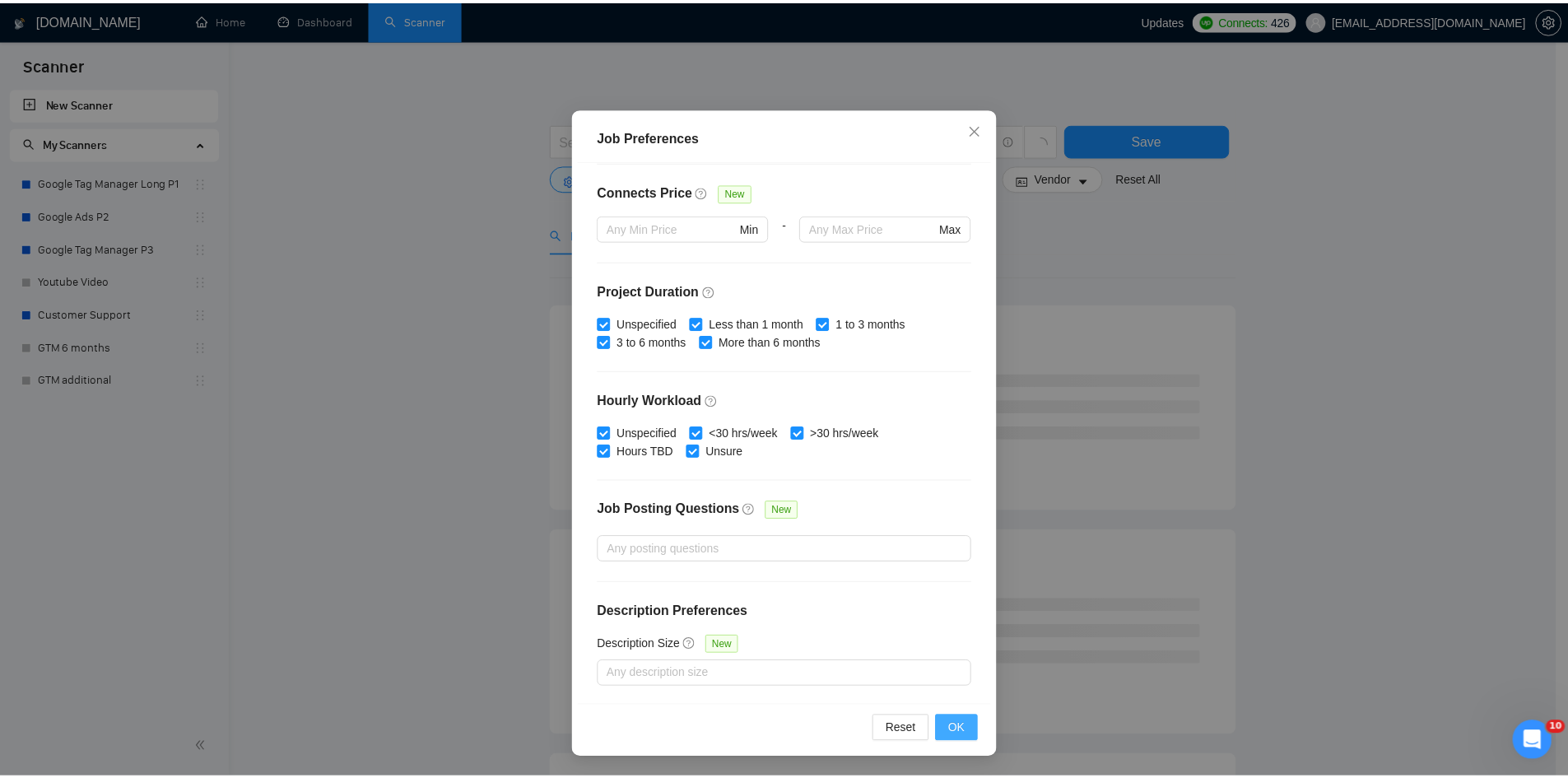
scroll to position [0, 0]
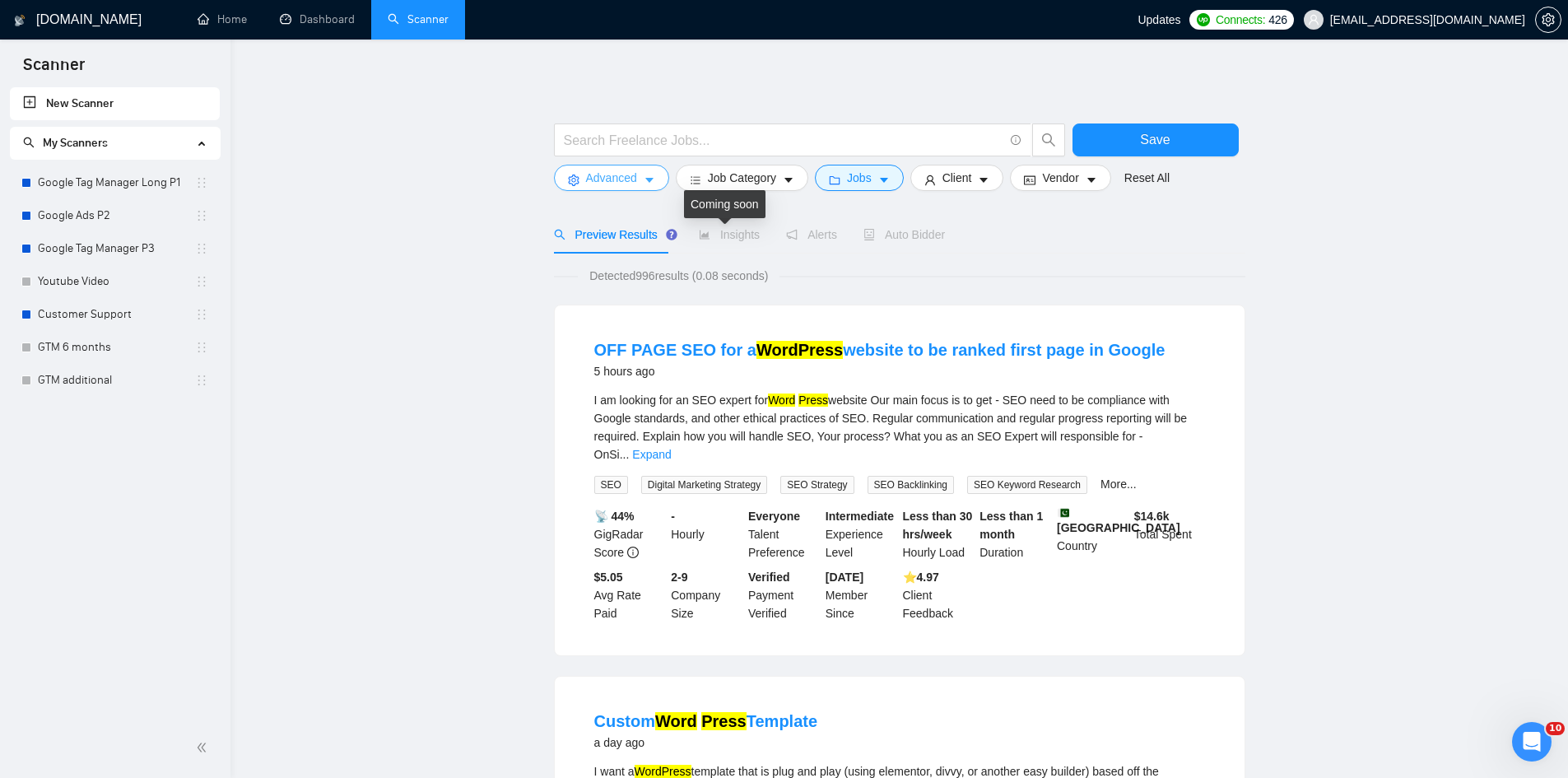
click at [601, 174] on span "Advanced" at bounding box center [611, 178] width 51 height 19
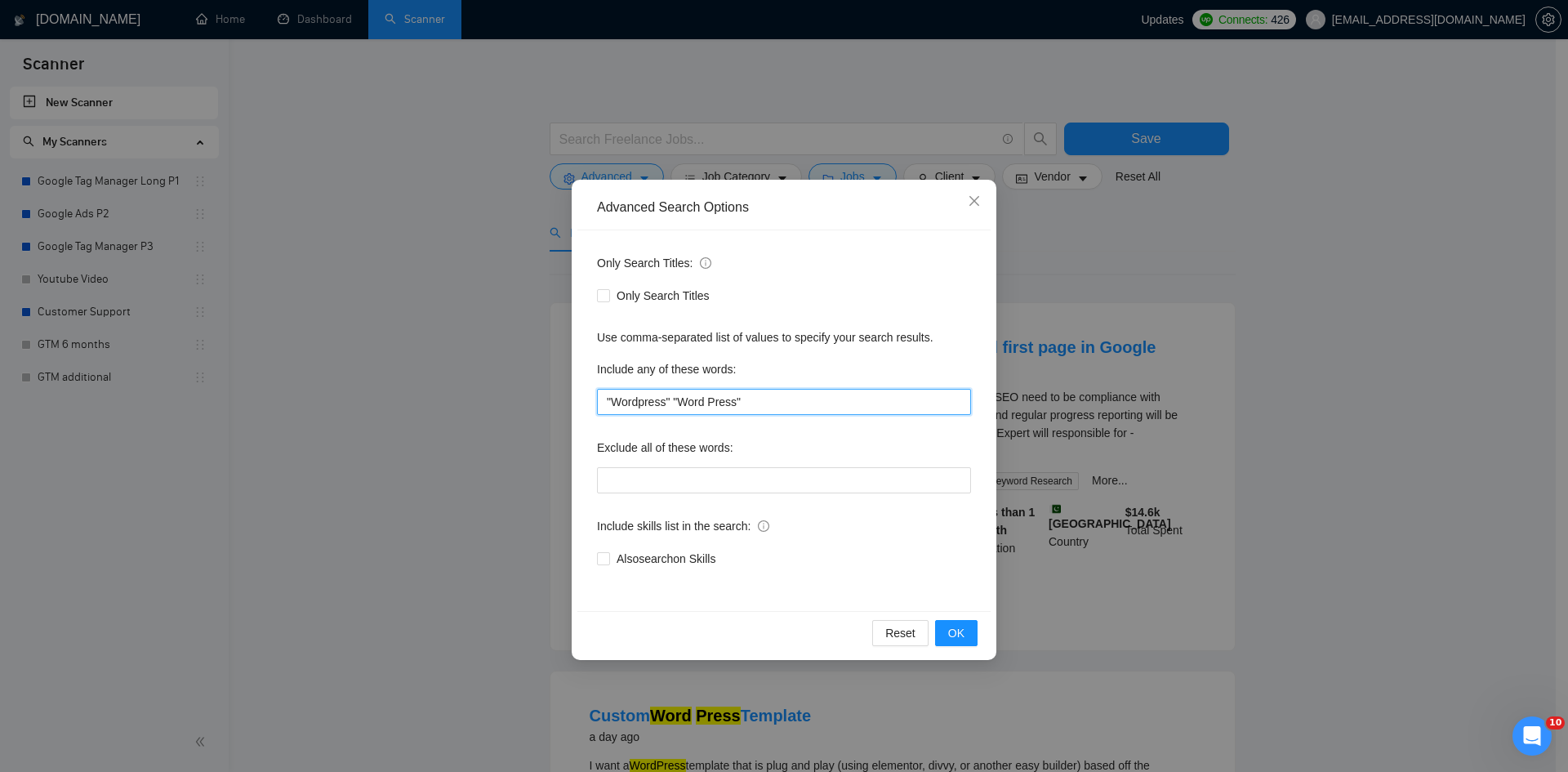
click at [769, 405] on input ""Wordpress" "Word Press"" at bounding box center [783, 401] width 374 height 26
click at [666, 400] on input ""Wordpress" "Word Press"" at bounding box center [783, 401] width 374 height 26
type input ""Wordpress", "Word Press""
click at [954, 636] on span "OK" at bounding box center [957, 633] width 17 height 18
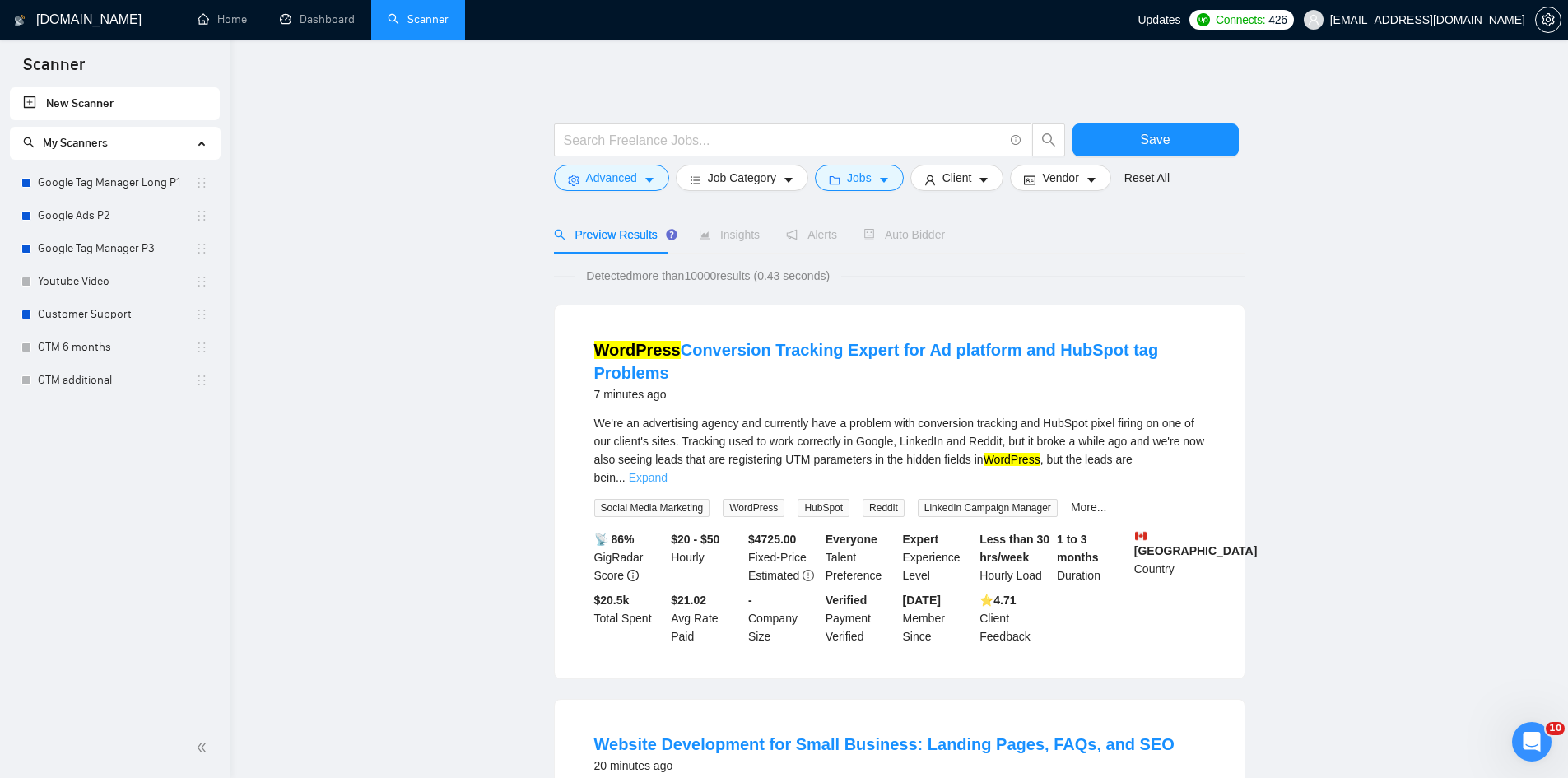
click at [667, 471] on link "Expand" at bounding box center [649, 477] width 39 height 13
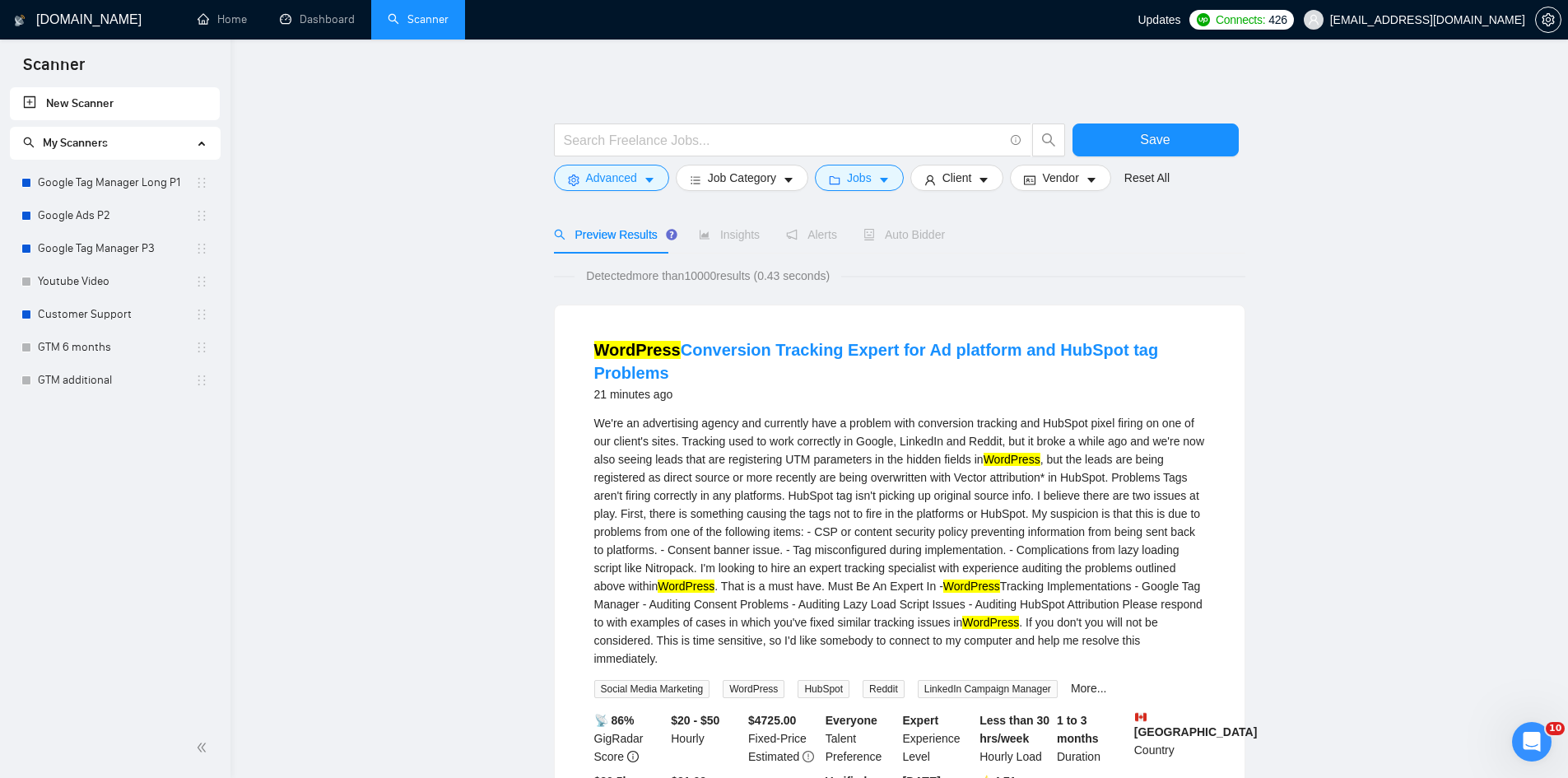
scroll to position [82, 0]
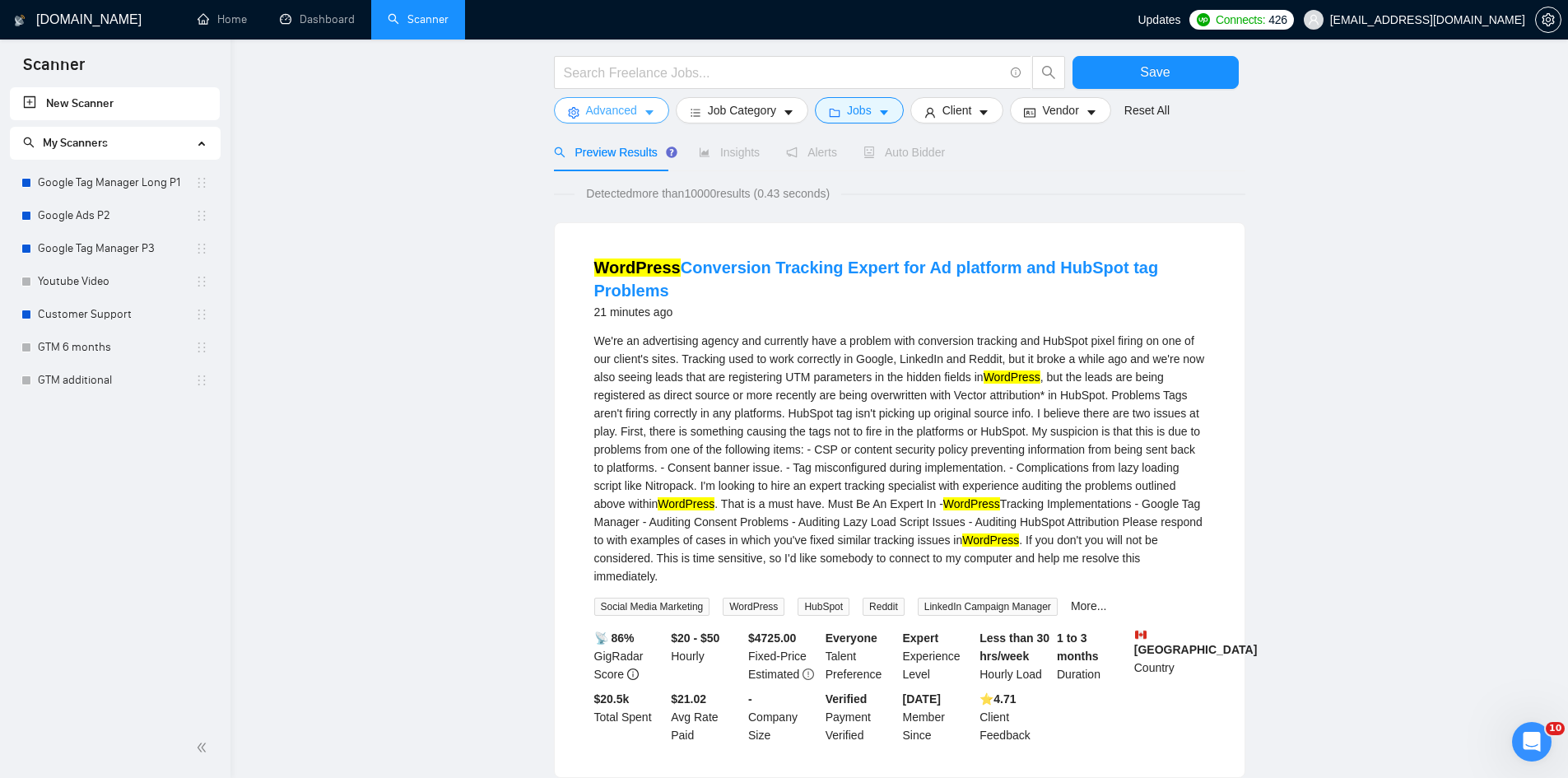
click at [632, 97] on button "Advanced" at bounding box center [612, 110] width 116 height 26
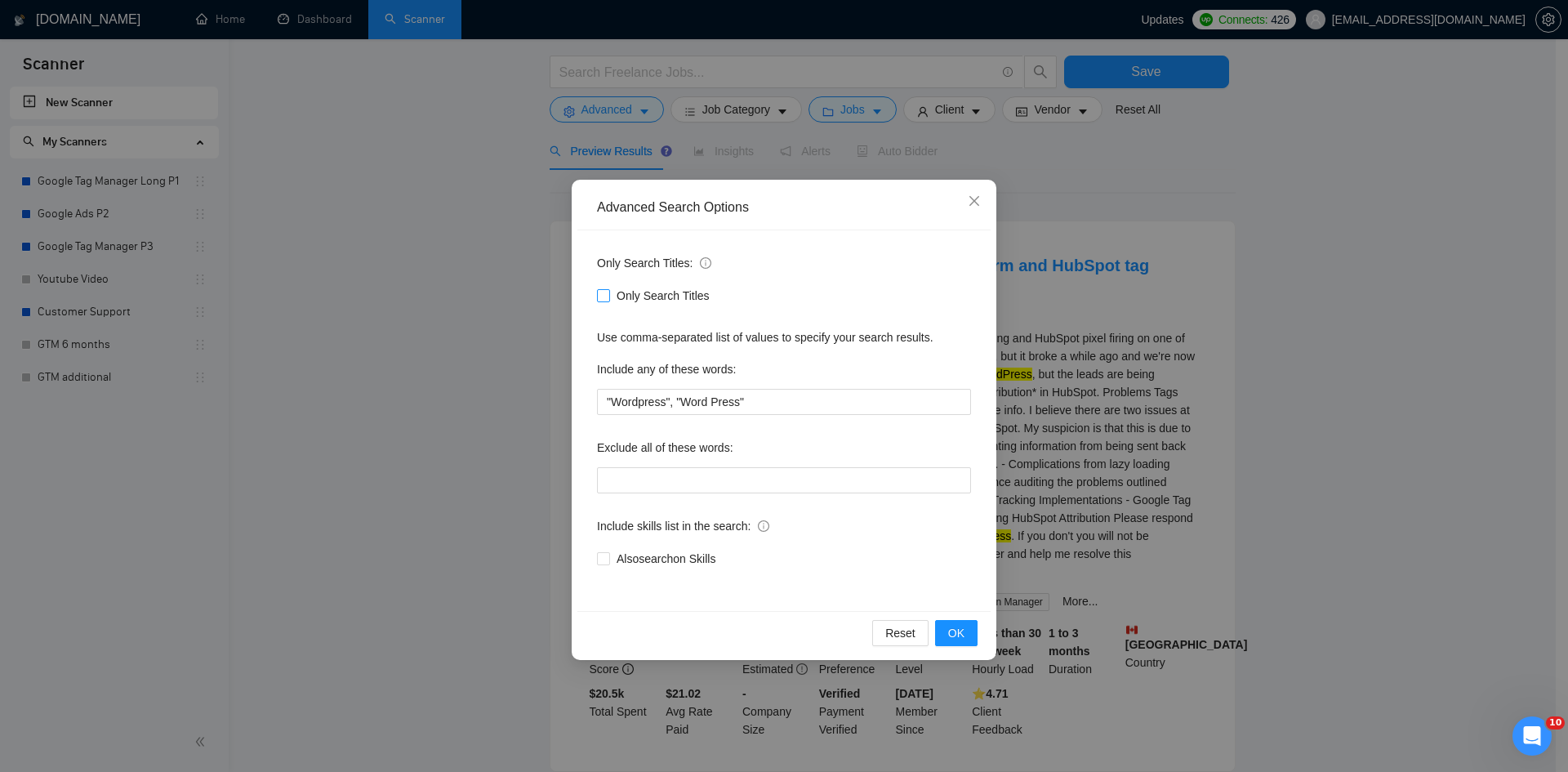
click at [612, 296] on span "Only Search Titles" at bounding box center [663, 296] width 106 height 18
click at [609, 296] on input "Only Search Titles" at bounding box center [602, 295] width 11 height 11
checkbox input "true"
click at [967, 636] on button "OK" at bounding box center [956, 632] width 42 height 26
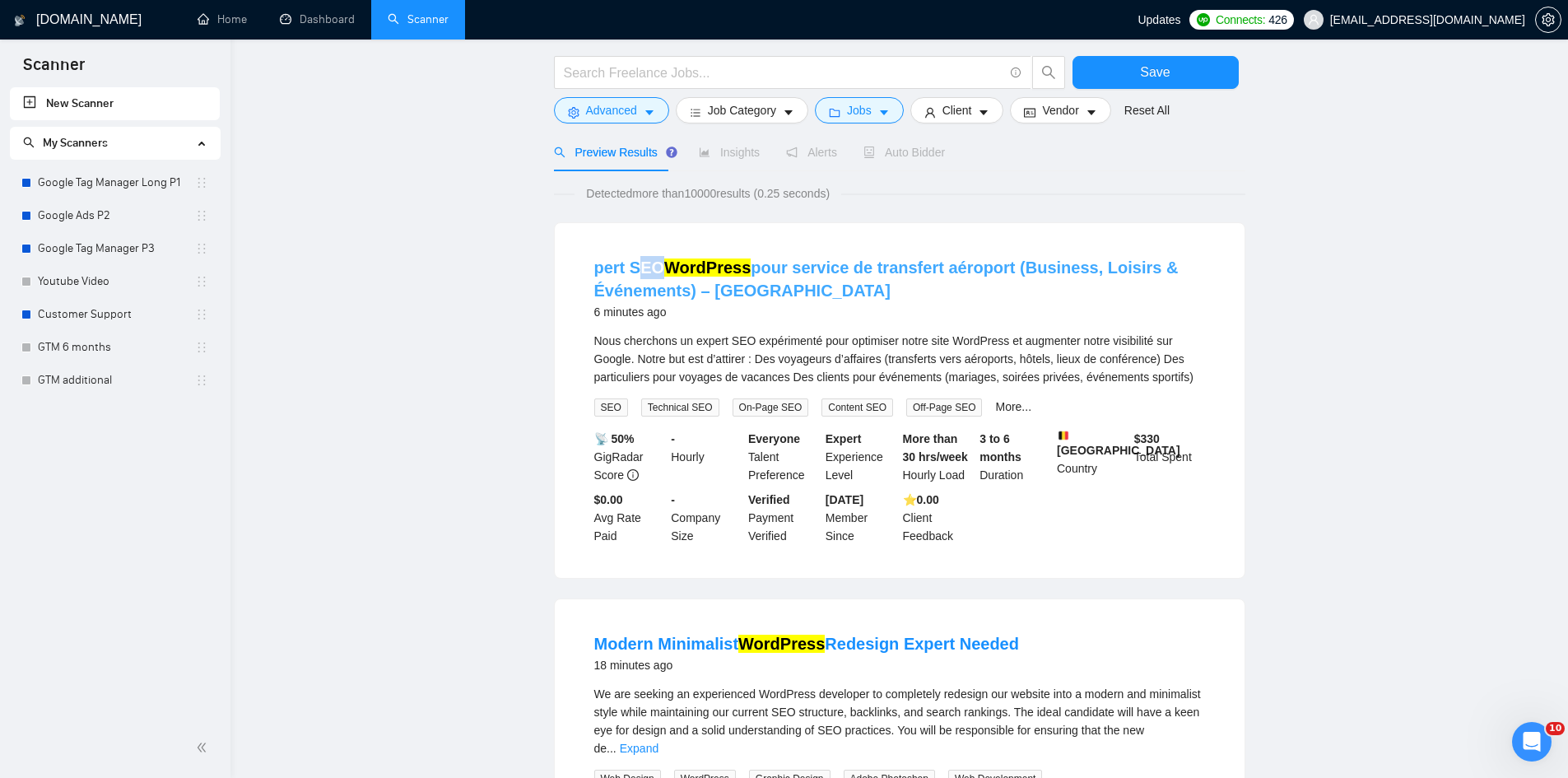
click at [659, 265] on li "pert SEO WordPress pour service de transfert aéroport (Business, Loisirs & Évén…" at bounding box center [900, 400] width 651 height 315
click at [659, 265] on link "pert SEO WordPress pour service de transfert aéroport (Business, Loisirs & Évén…" at bounding box center [887, 278] width 585 height 41
click at [580, 118] on button "Advanced" at bounding box center [612, 110] width 116 height 26
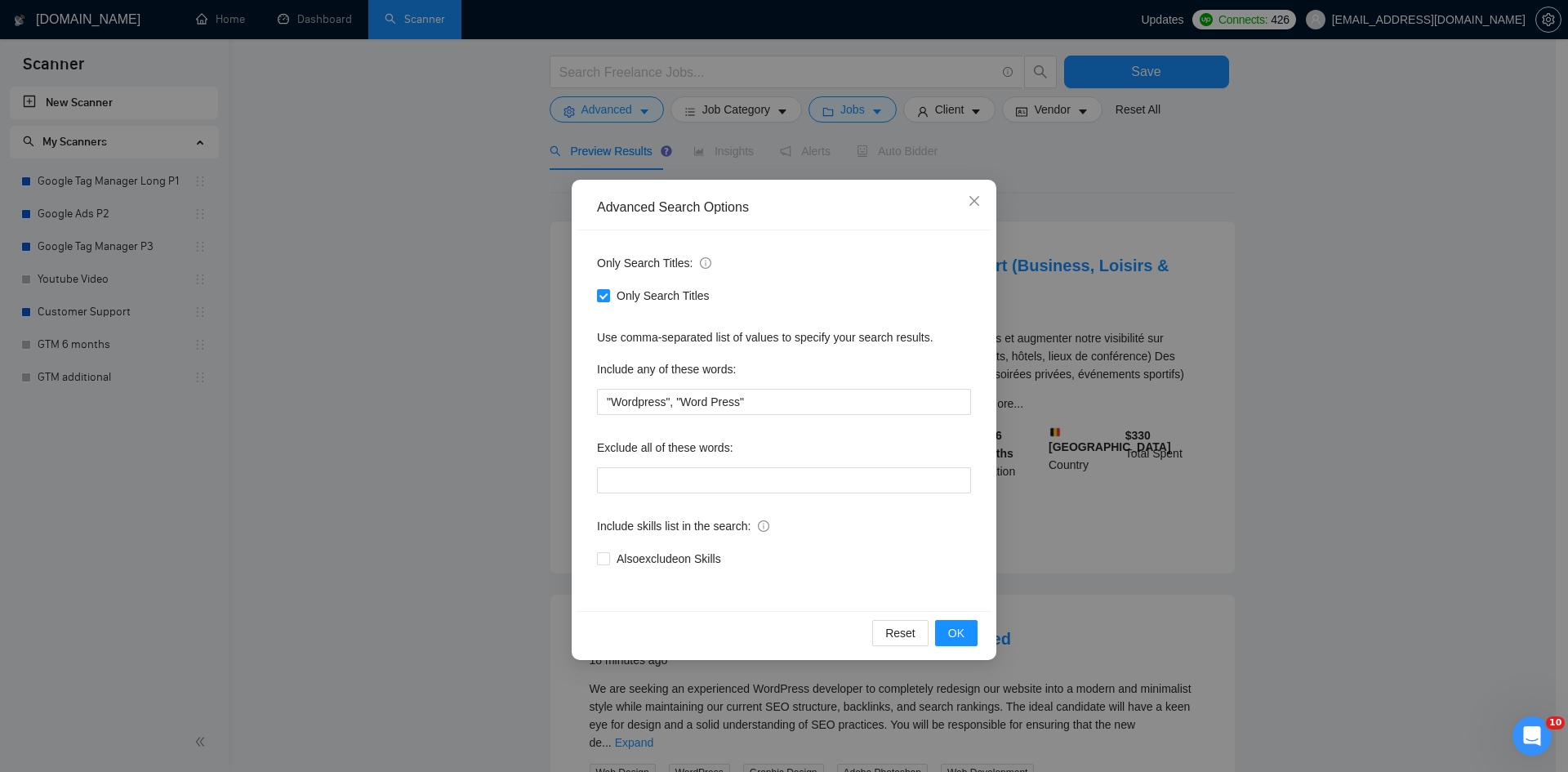
click at [667, 463] on div "Exclude all of these words:" at bounding box center [783, 451] width 374 height 33
drag, startPoint x: 667, startPoint y: 463, endPoint x: 668, endPoint y: 472, distance: 9.1
click at [667, 463] on div "Exclude all of these words:" at bounding box center [783, 451] width 374 height 33
click at [669, 483] on input "text" at bounding box center [783, 480] width 374 height 26
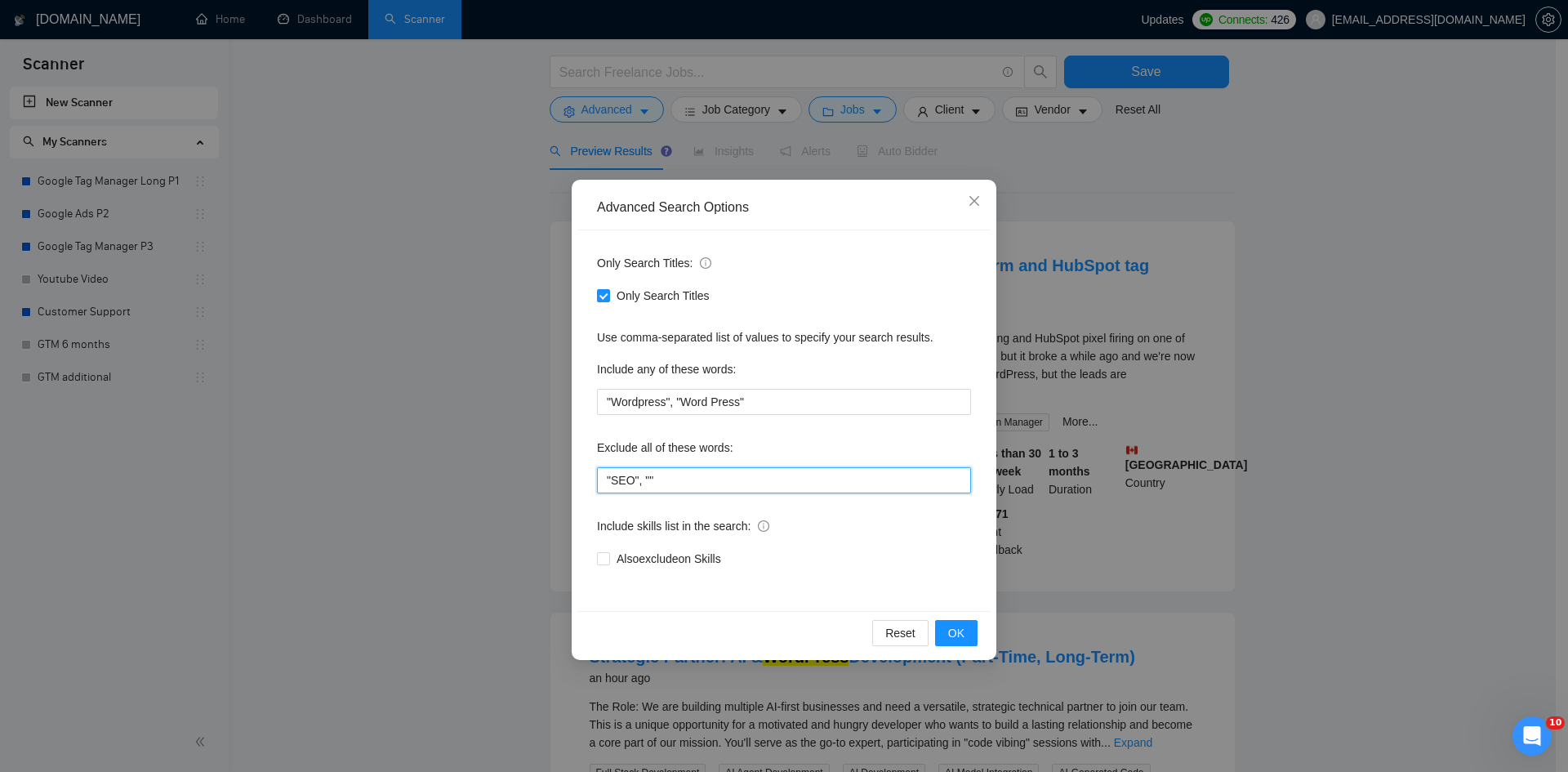
click at [661, 478] on input ""SEO", """ at bounding box center [783, 480] width 374 height 26
click at [656, 481] on input ""SEO", """ at bounding box center [783, 480] width 374 height 26
click at [646, 478] on input ""SEO", """ at bounding box center [783, 480] width 374 height 26
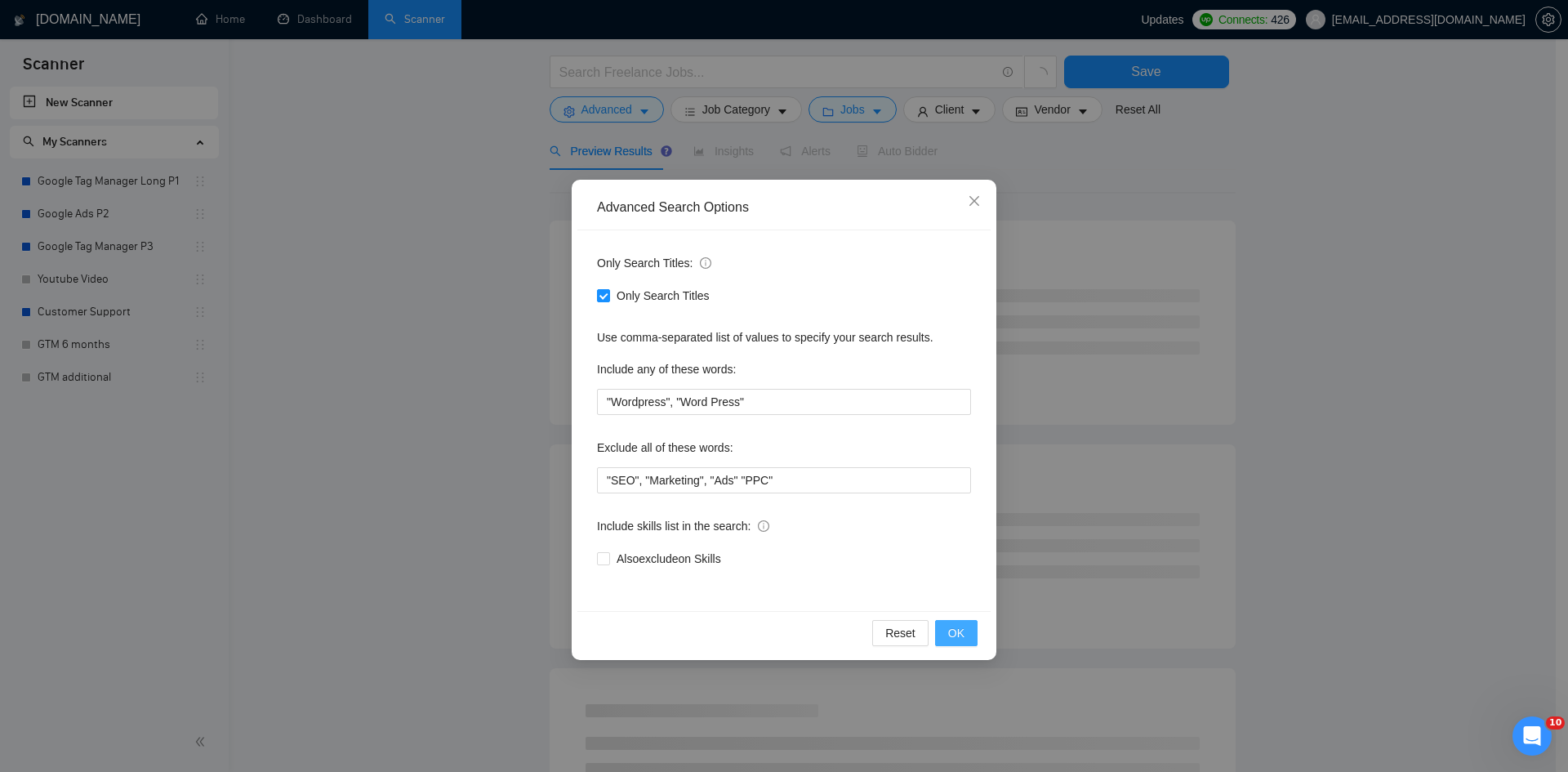
click at [942, 626] on button "OK" at bounding box center [956, 632] width 42 height 26
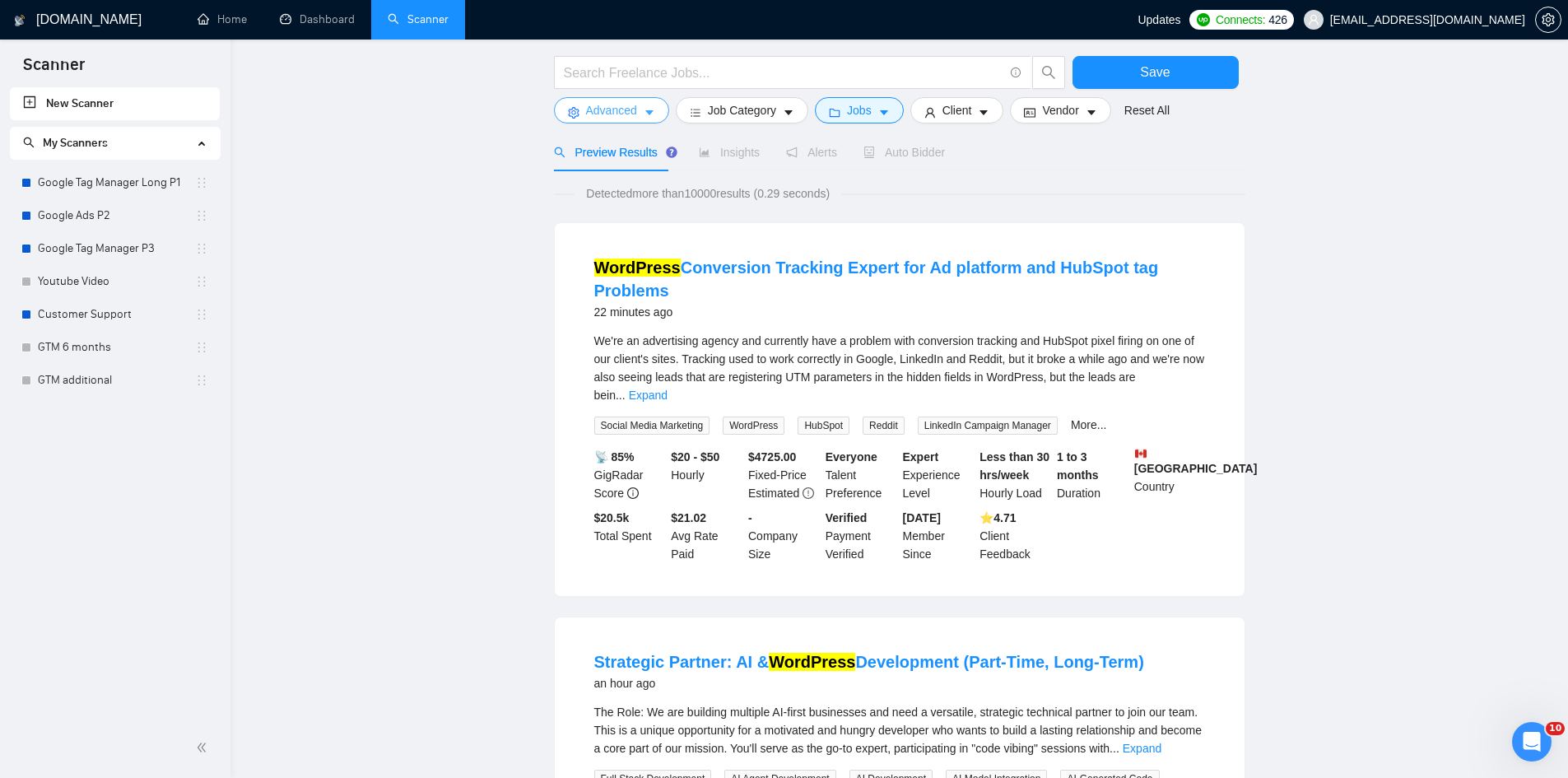
click at [600, 103] on span "Advanced" at bounding box center [611, 110] width 51 height 19
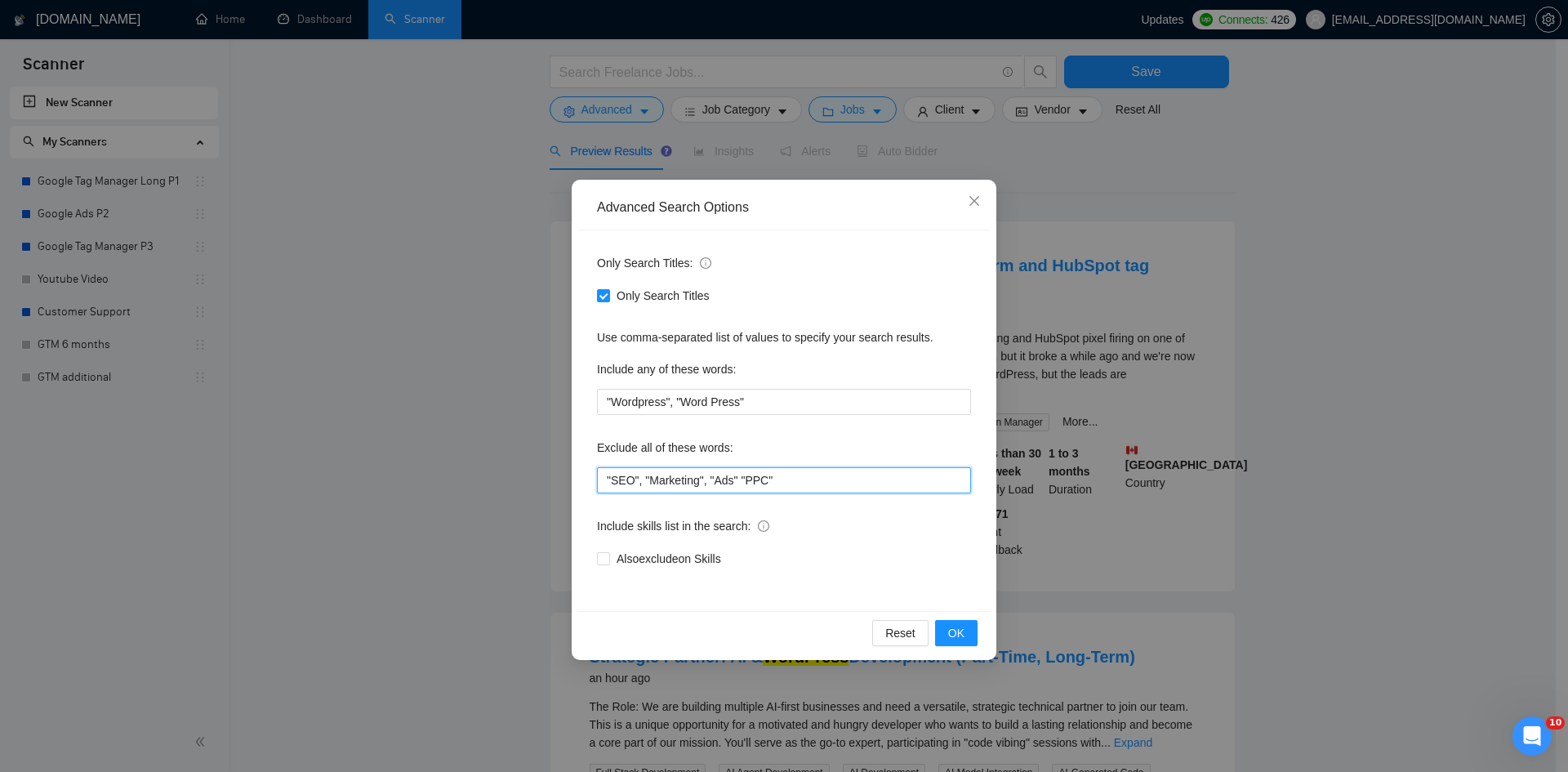
click at [816, 491] on input ""SEO", "Marketing", "Ads" "PPC"" at bounding box center [783, 480] width 374 height 26
click at [737, 481] on input ""SEO", "Marketing", "Ads" "PPC", "Tracking"" at bounding box center [783, 480] width 374 height 26
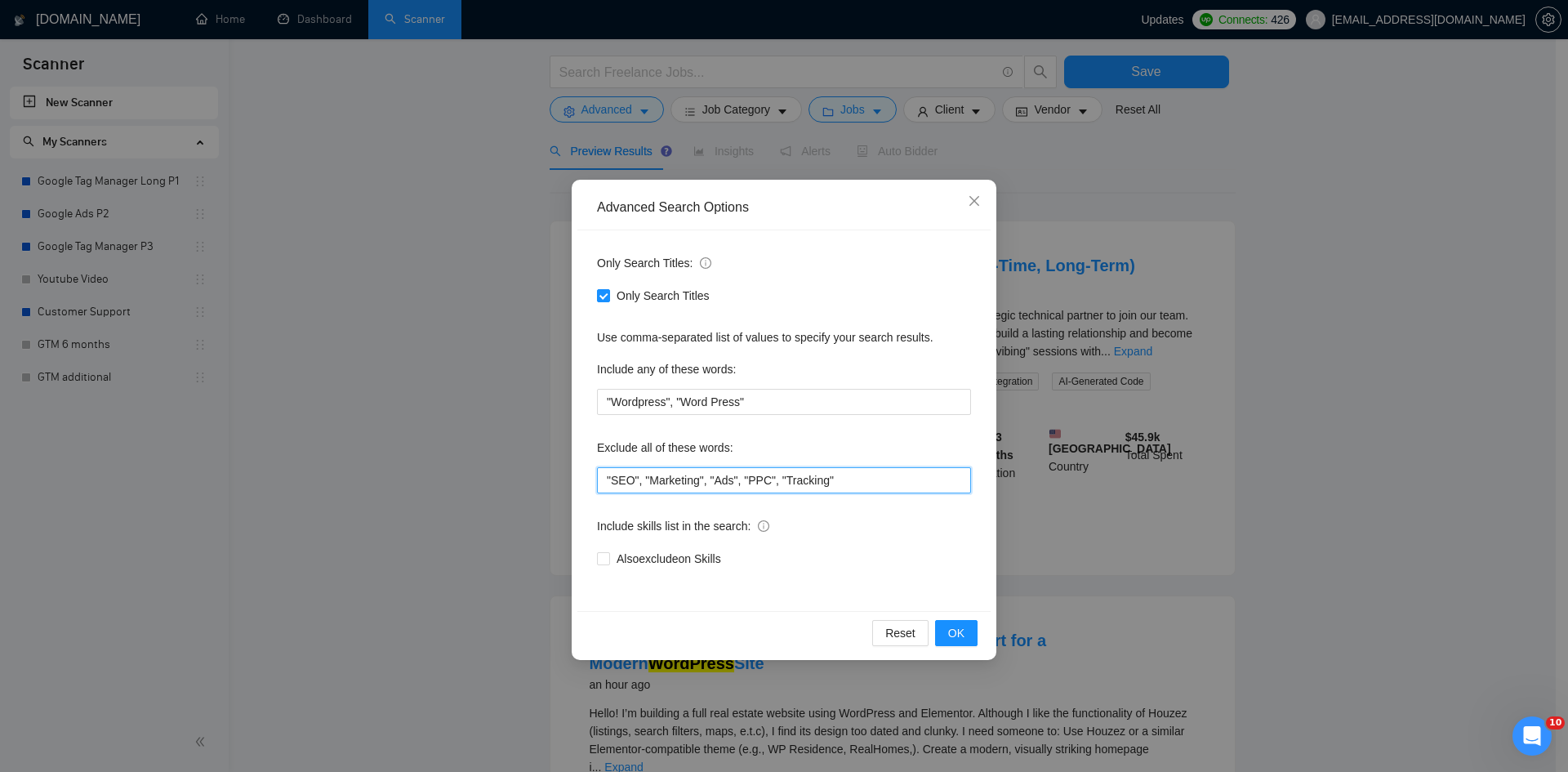
click at [845, 476] on input ""SEO", "Marketing", "Ads", "PPC", "Tracking"" at bounding box center [783, 480] width 374 height 26
click at [954, 632] on span "OK" at bounding box center [957, 633] width 17 height 18
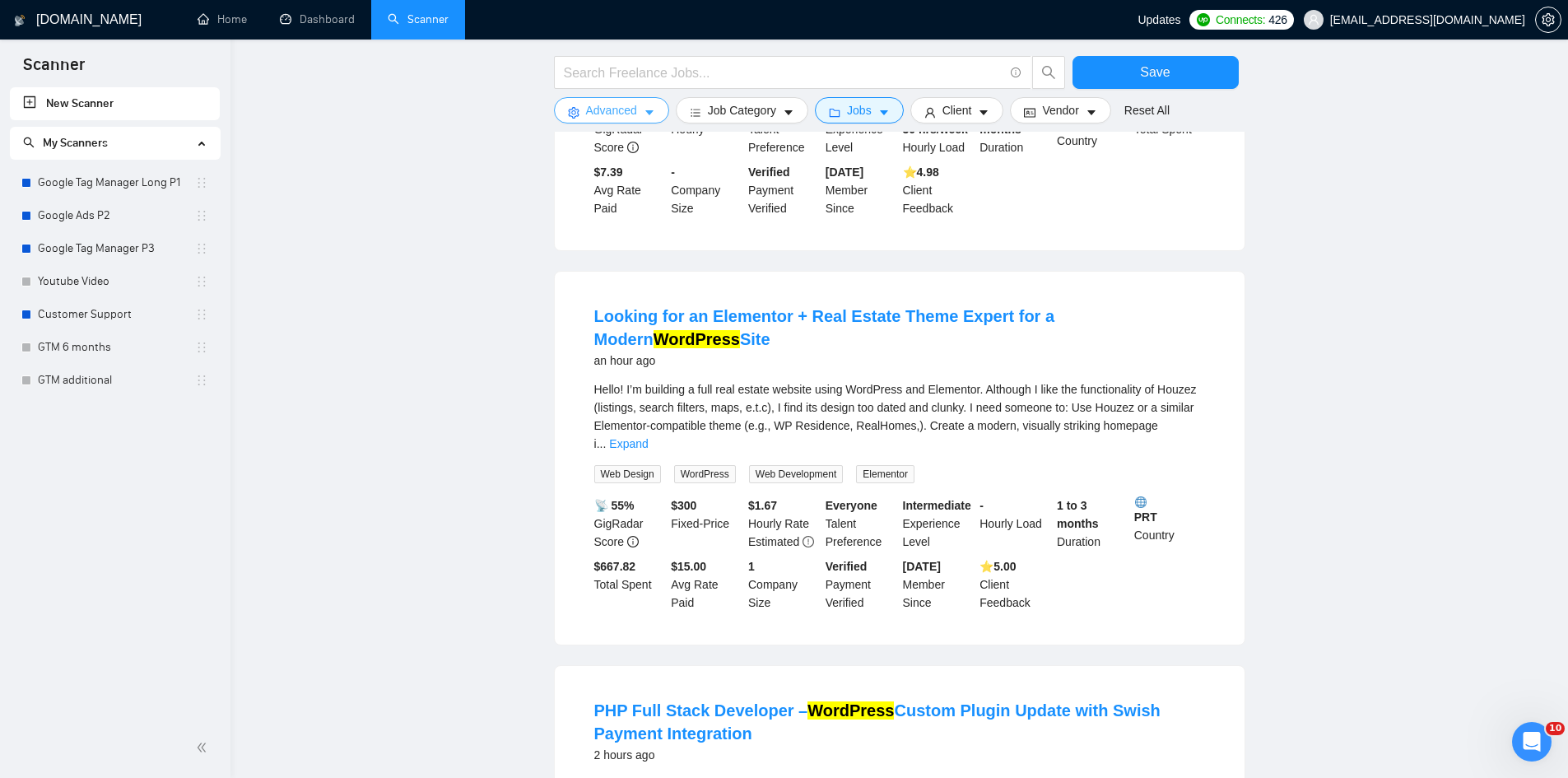
scroll to position [576, 0]
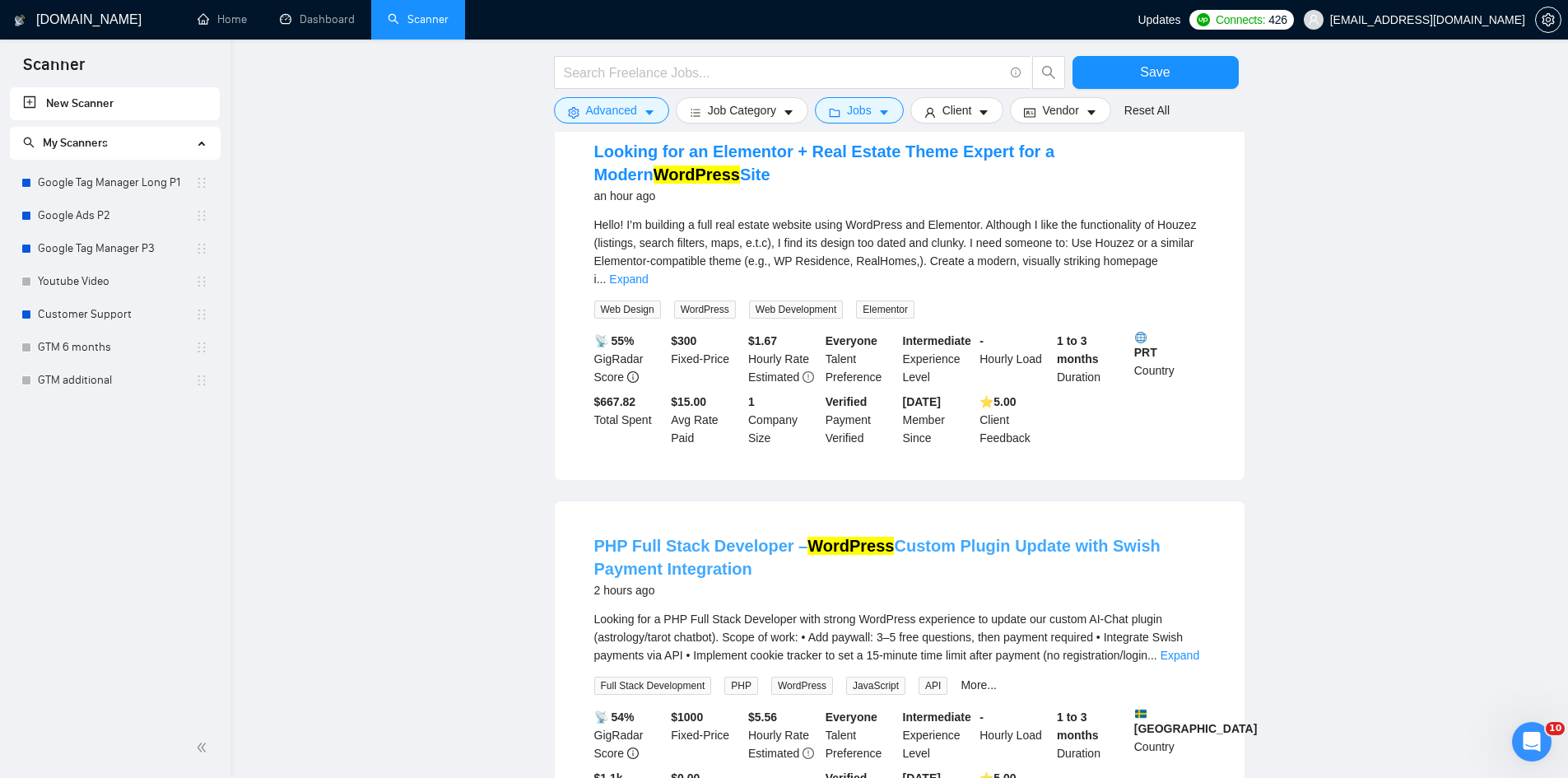
drag, startPoint x: 585, startPoint y: 517, endPoint x: 607, endPoint y: 529, distance: 25.1
click at [590, 521] on li "PHP Full Stack Developer – WordPress Custom Plugin Update with Swish Payment In…" at bounding box center [900, 678] width 651 height 315
click at [593, 521] on li "PHP Full Stack Developer – WordPress Custom Plugin Update with Swish Payment In…" at bounding box center [900, 678] width 651 height 315
drag, startPoint x: 607, startPoint y: 529, endPoint x: 622, endPoint y: 536, distance: 16.6
click at [622, 536] on li "PHP Full Stack Developer – WordPress Custom Plugin Update with Swish Payment In…" at bounding box center [900, 678] width 651 height 315
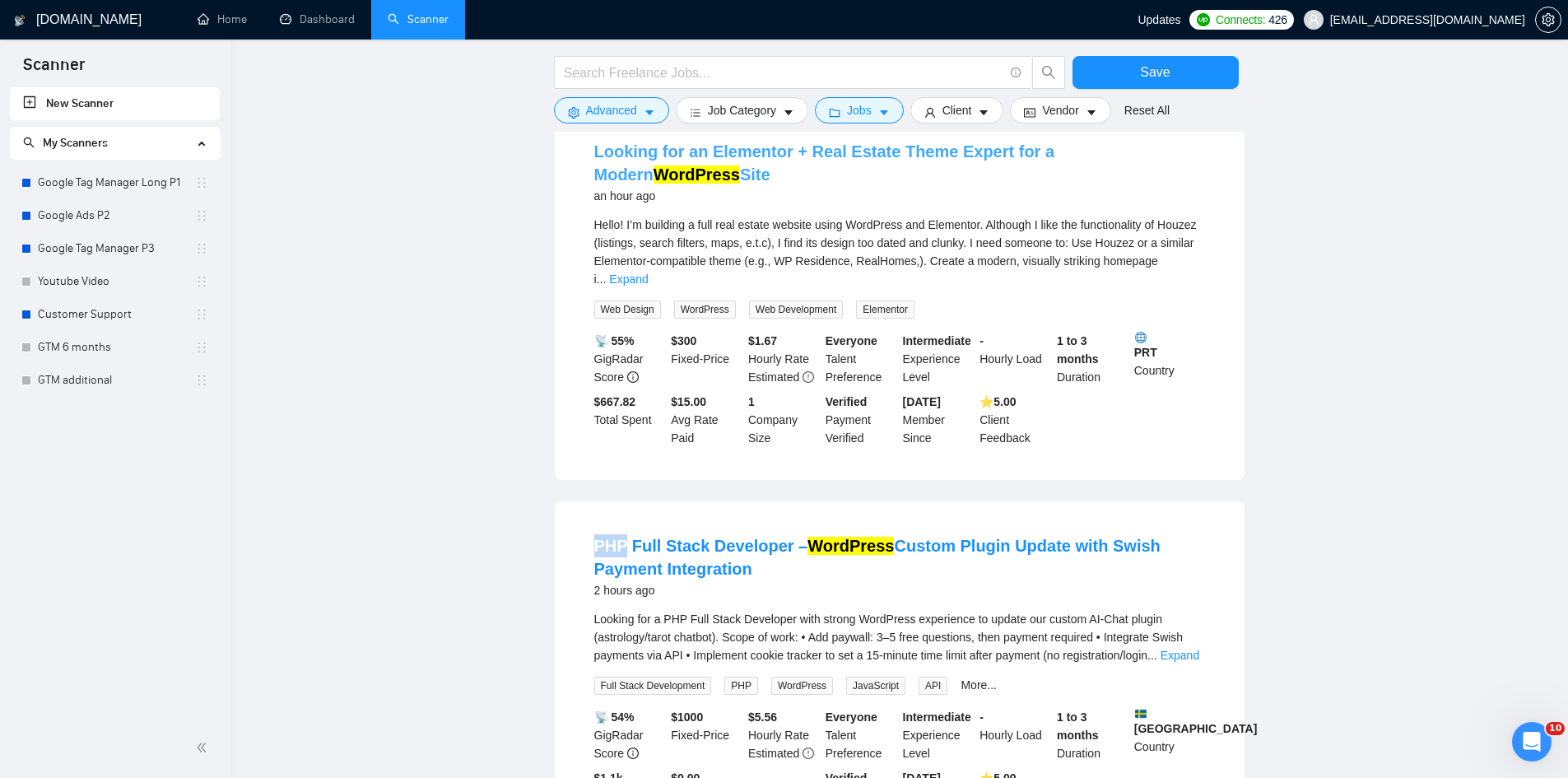
copy link "PHP"
click at [615, 104] on span "Advanced" at bounding box center [611, 110] width 51 height 19
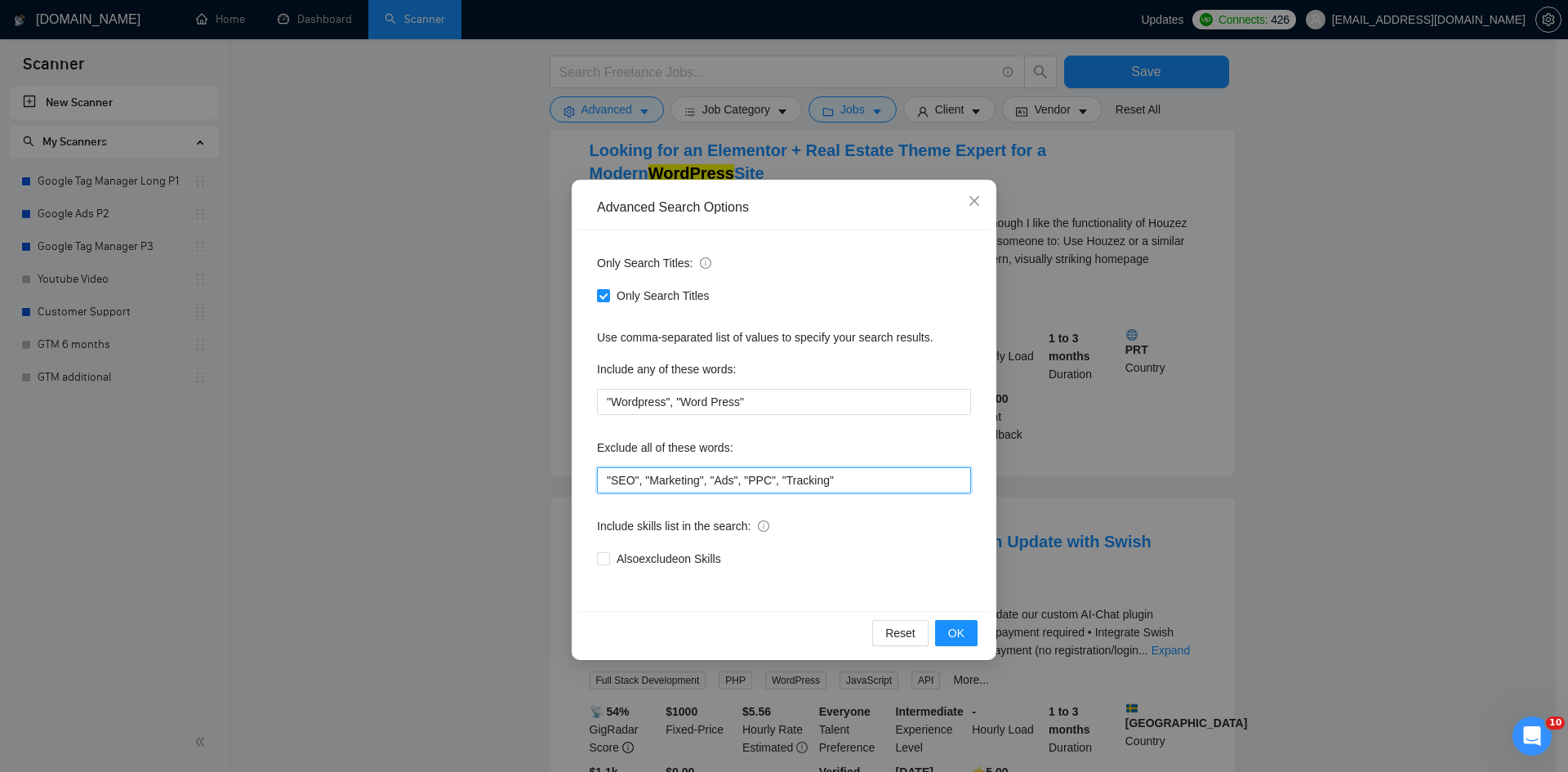
click at [855, 476] on input ""SEO", "Marketing", "Ads", "PPC", "Tracking"" at bounding box center [783, 480] width 374 height 26
paste input "PHP"
click at [957, 640] on span "OK" at bounding box center [957, 633] width 17 height 18
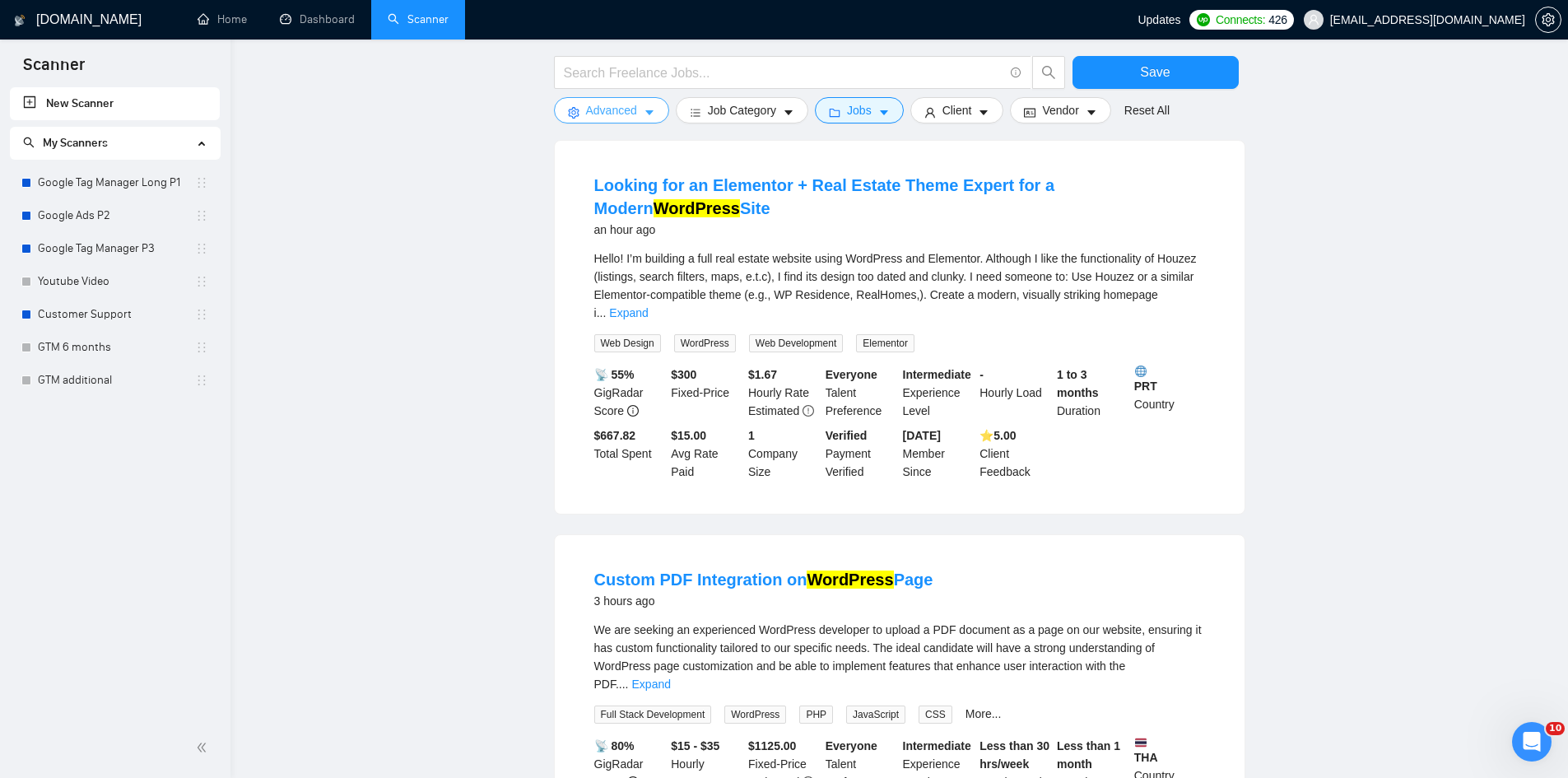
scroll to position [247, 0]
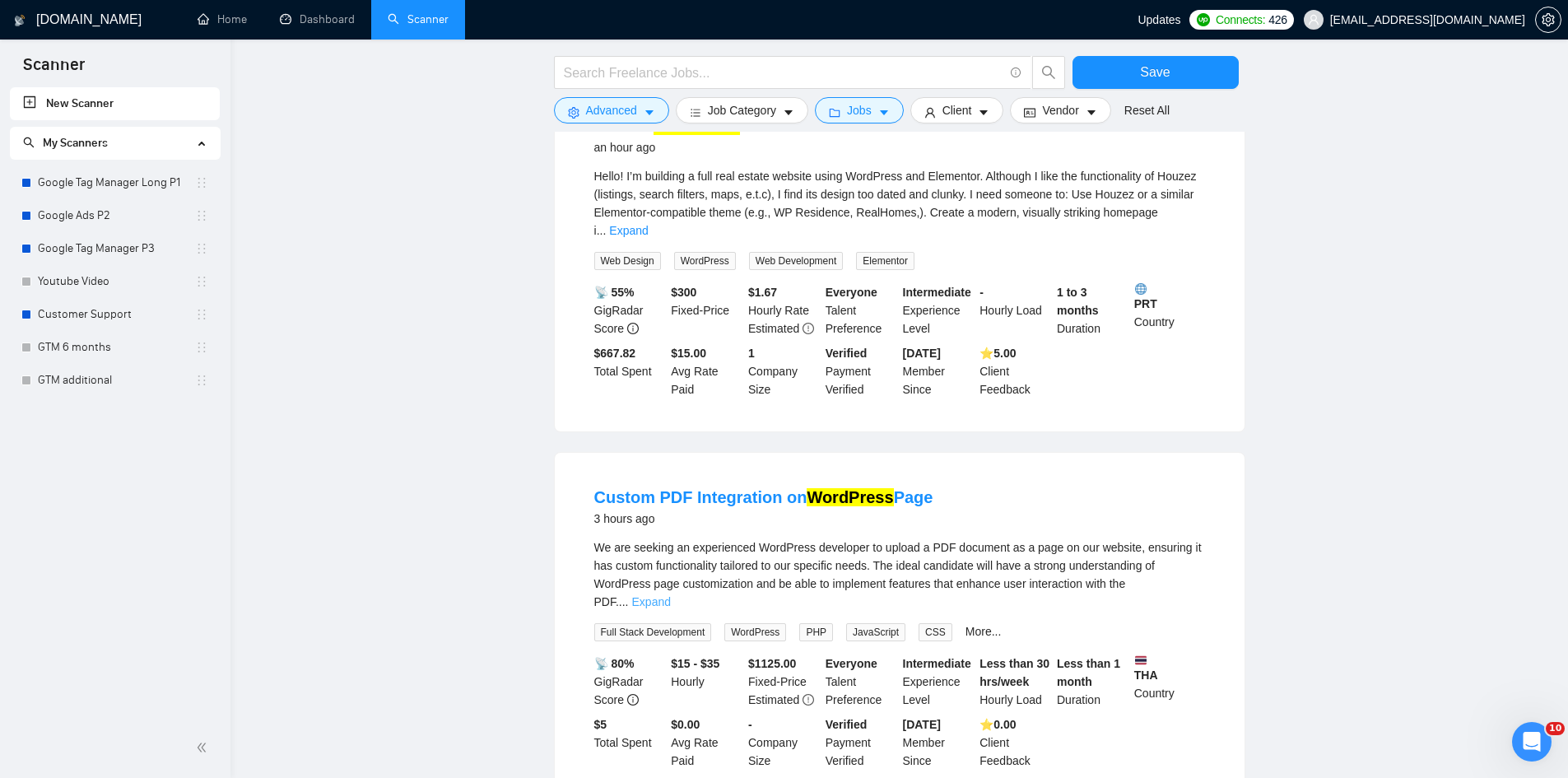
click at [671, 595] on link "Expand" at bounding box center [652, 601] width 39 height 13
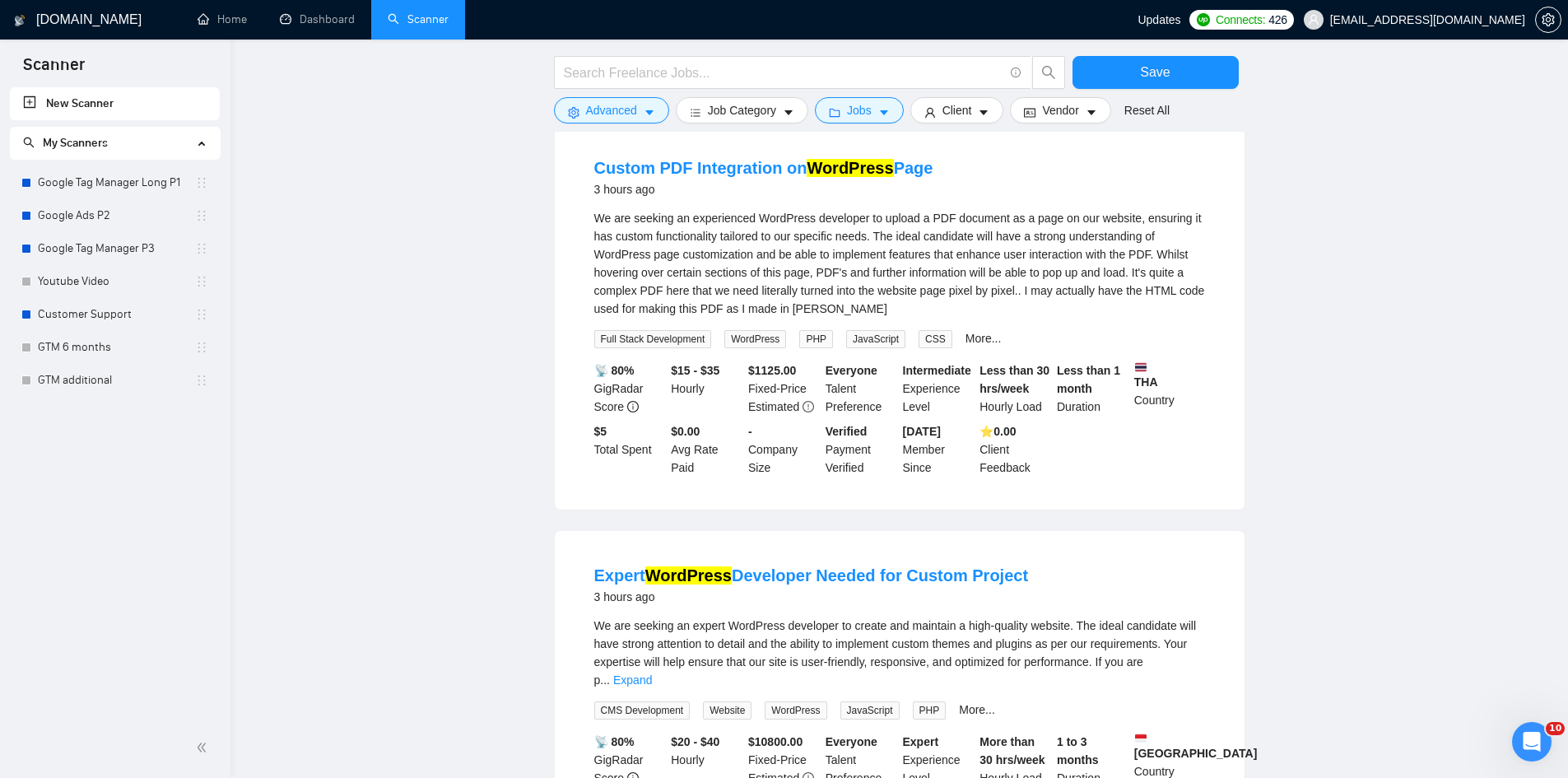
scroll to position [659, 0]
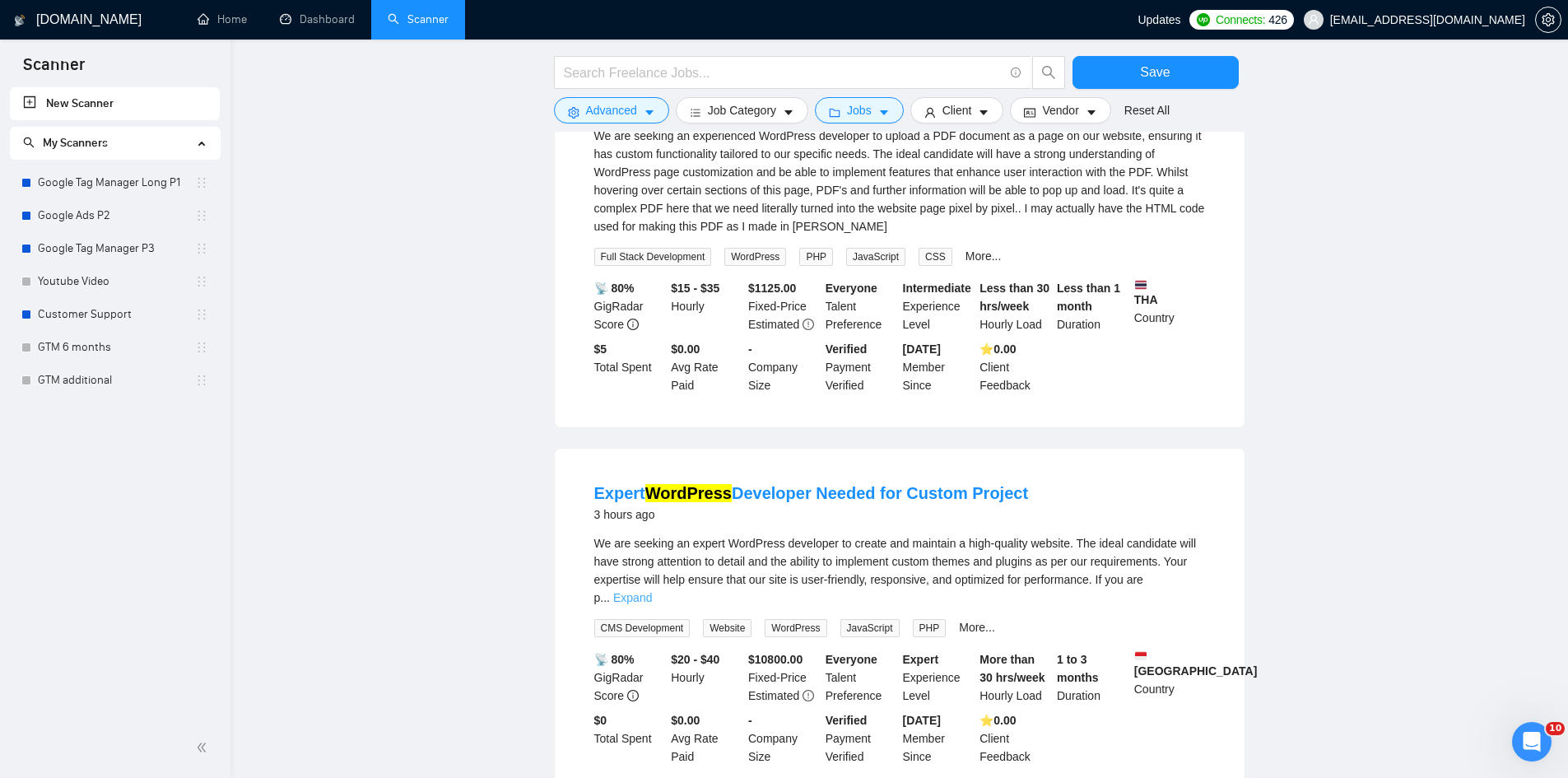
click at [652, 591] on link "Expand" at bounding box center [633, 598] width 39 height 13
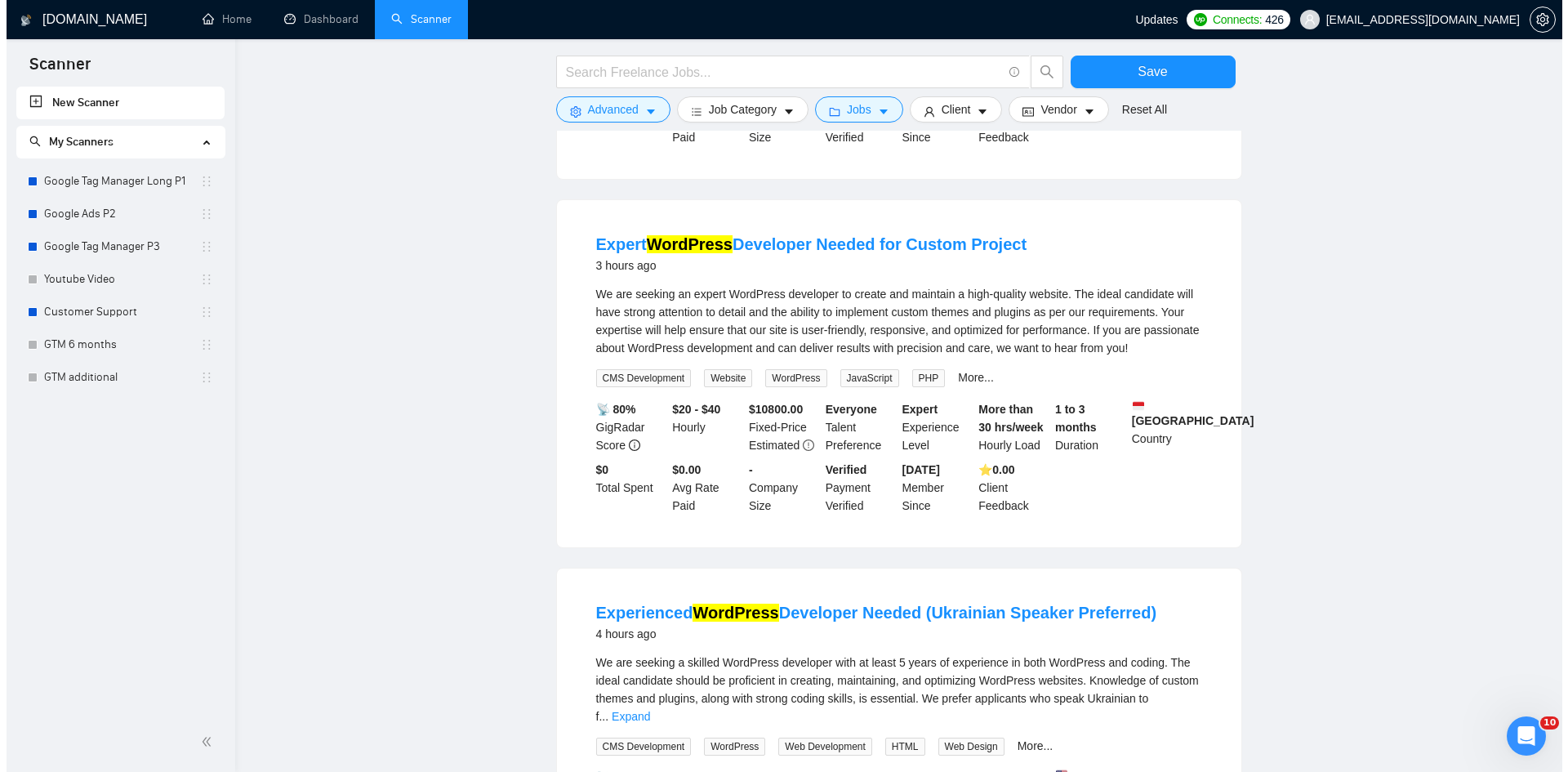
scroll to position [979, 0]
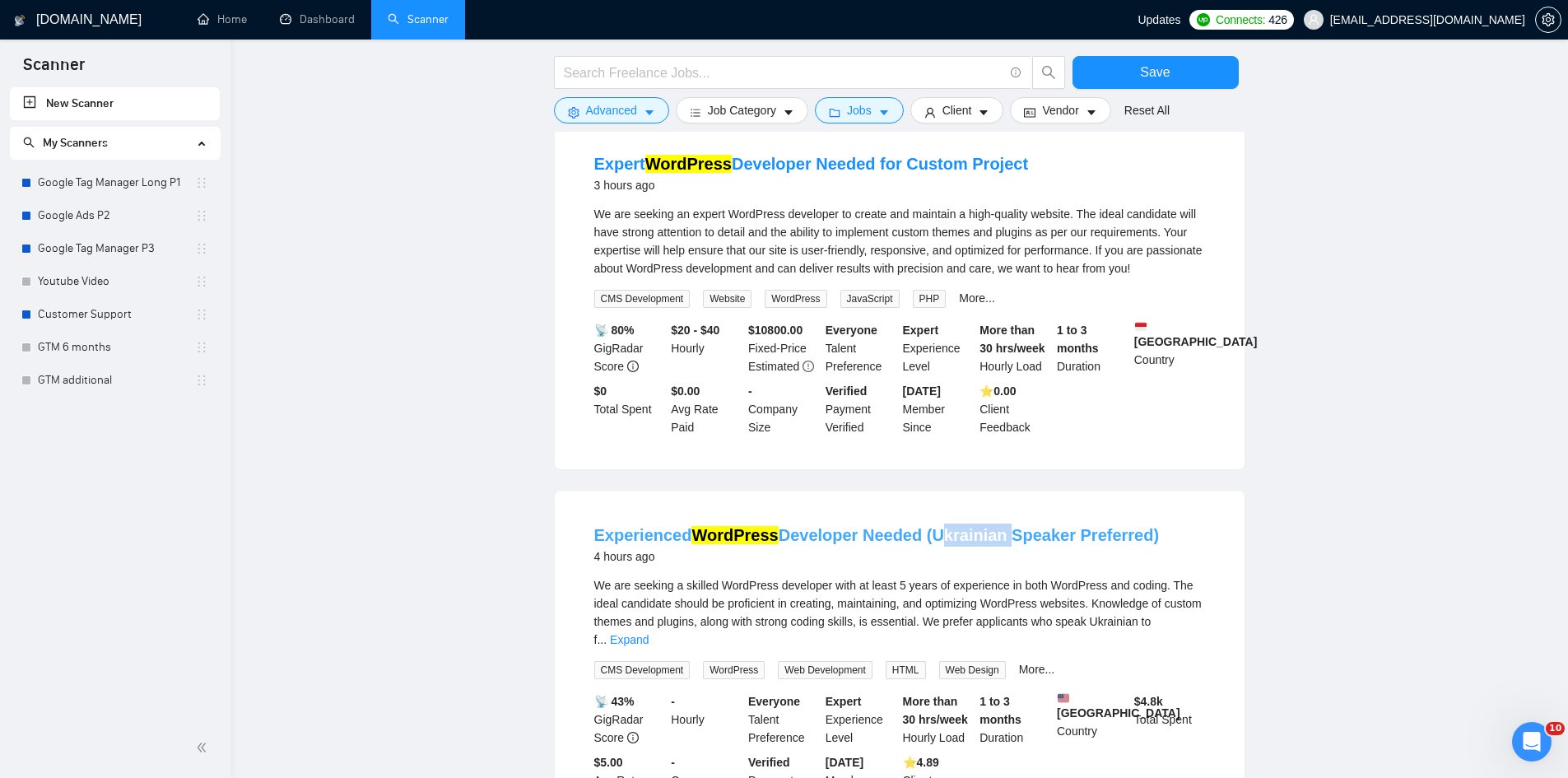
drag, startPoint x: 925, startPoint y: 494, endPoint x: 989, endPoint y: 517, distance: 68.0
click at [989, 517] on li "Experienced WordPress Developer Needed (Ukrainian Speaker Preferred) 4 hours ag…" at bounding box center [900, 664] width 651 height 310
copy link "Ukrainian"
click at [594, 115] on span "Advanced" at bounding box center [611, 110] width 51 height 19
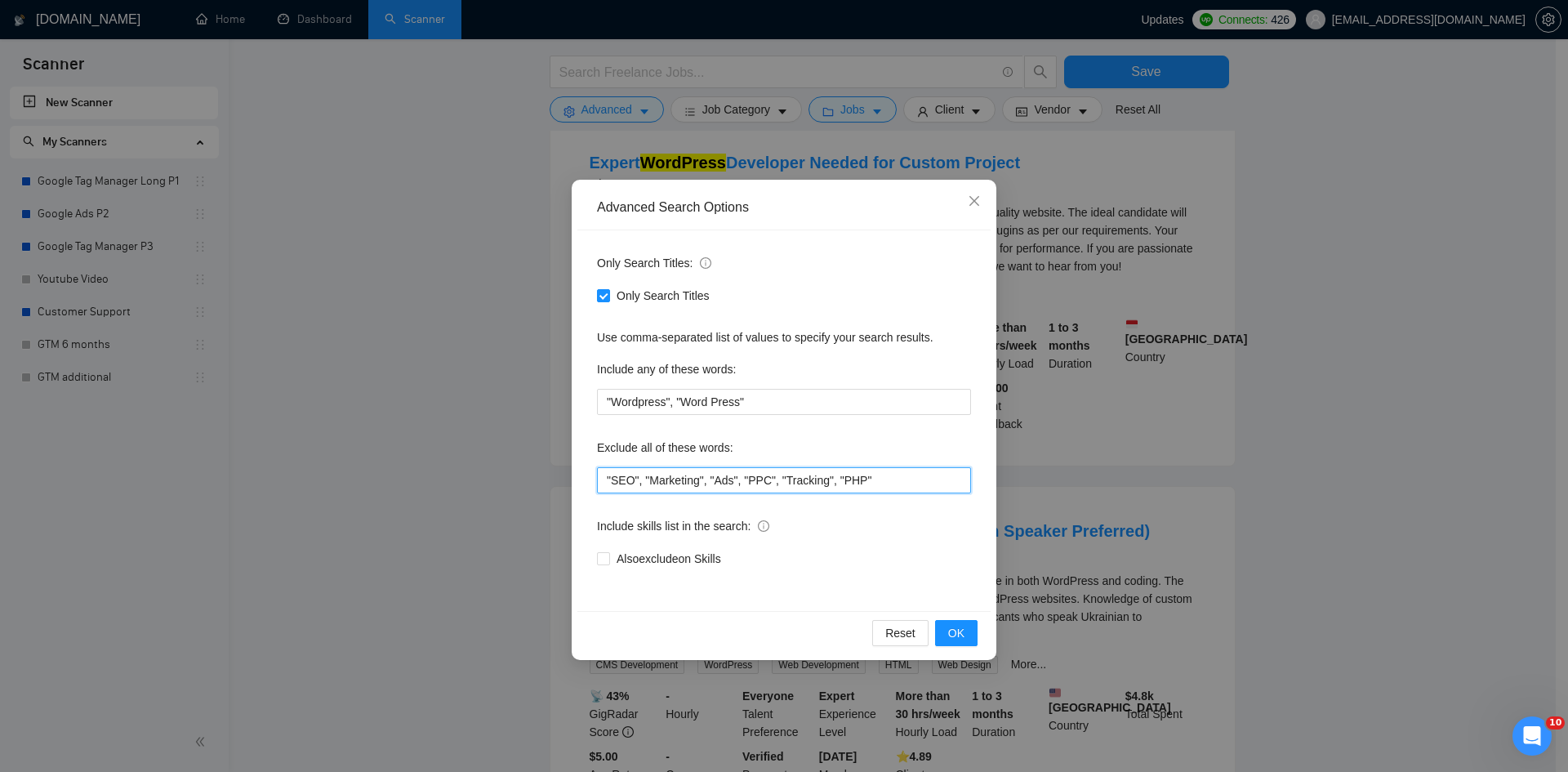
click at [882, 487] on input ""SEO", "Marketing", "Ads", "PPC", "Tracking", "PHP"" at bounding box center [783, 480] width 374 height 26
paste input "Ukrainian"
type input ""SEO", "Marketing", "Ads", "PPC", "Tracking", "PHP", "Ukrainian""
click at [955, 619] on div "Reset OK" at bounding box center [784, 632] width 413 height 43
click at [954, 642] on button "OK" at bounding box center [956, 632] width 42 height 26
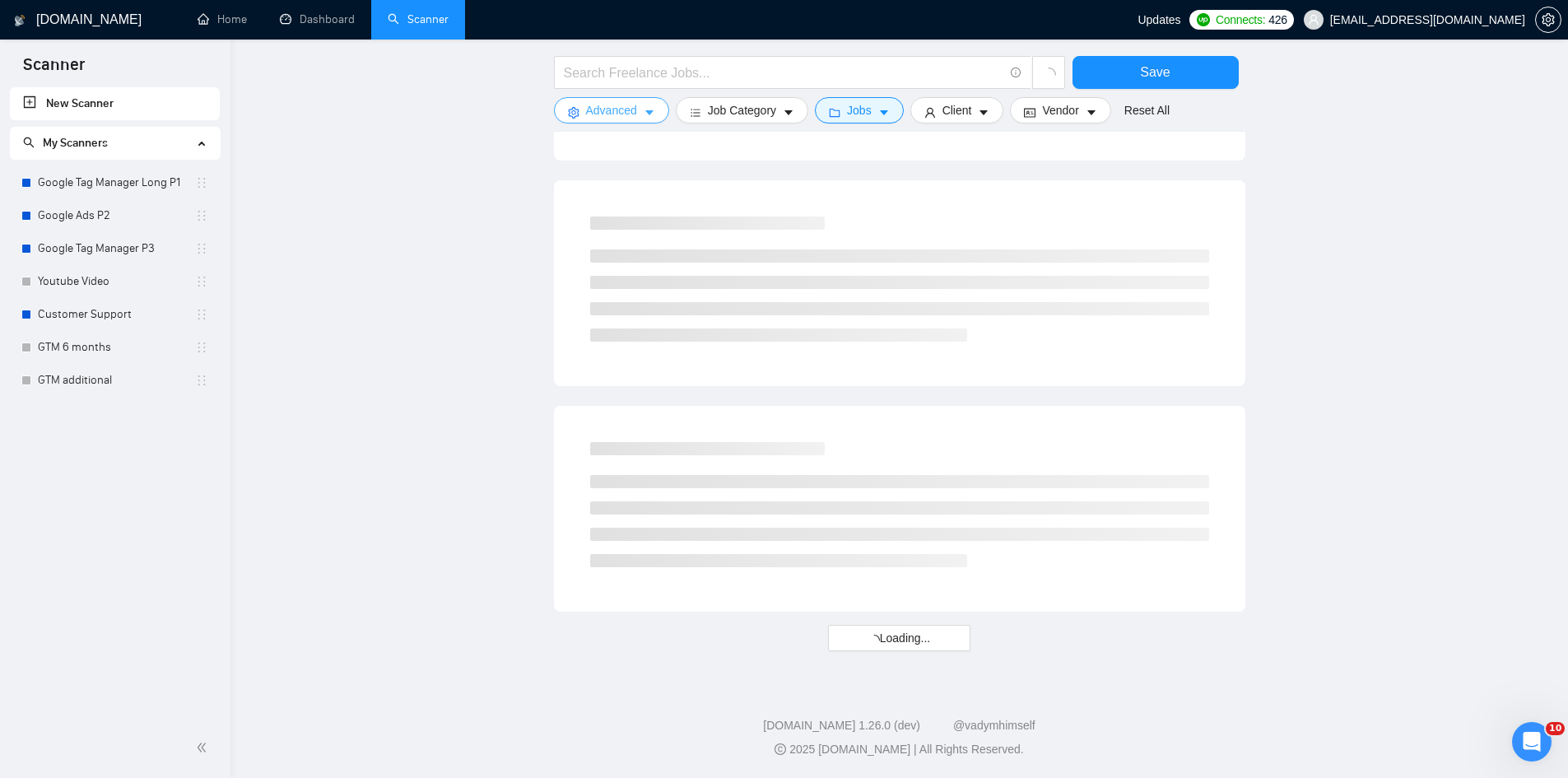
scroll to position [636, 0]
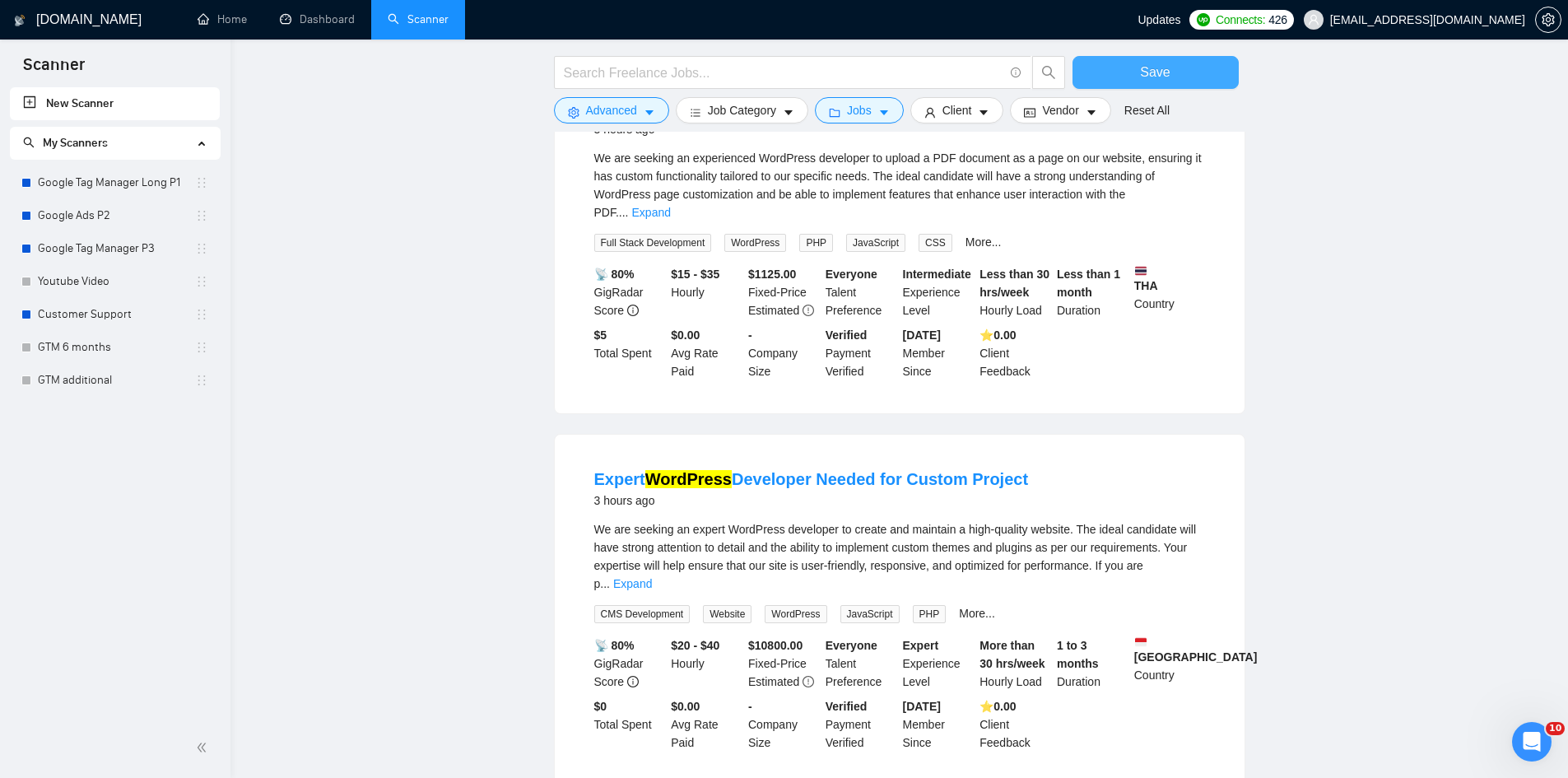
click at [1107, 67] on button "Save" at bounding box center [1156, 72] width 167 height 33
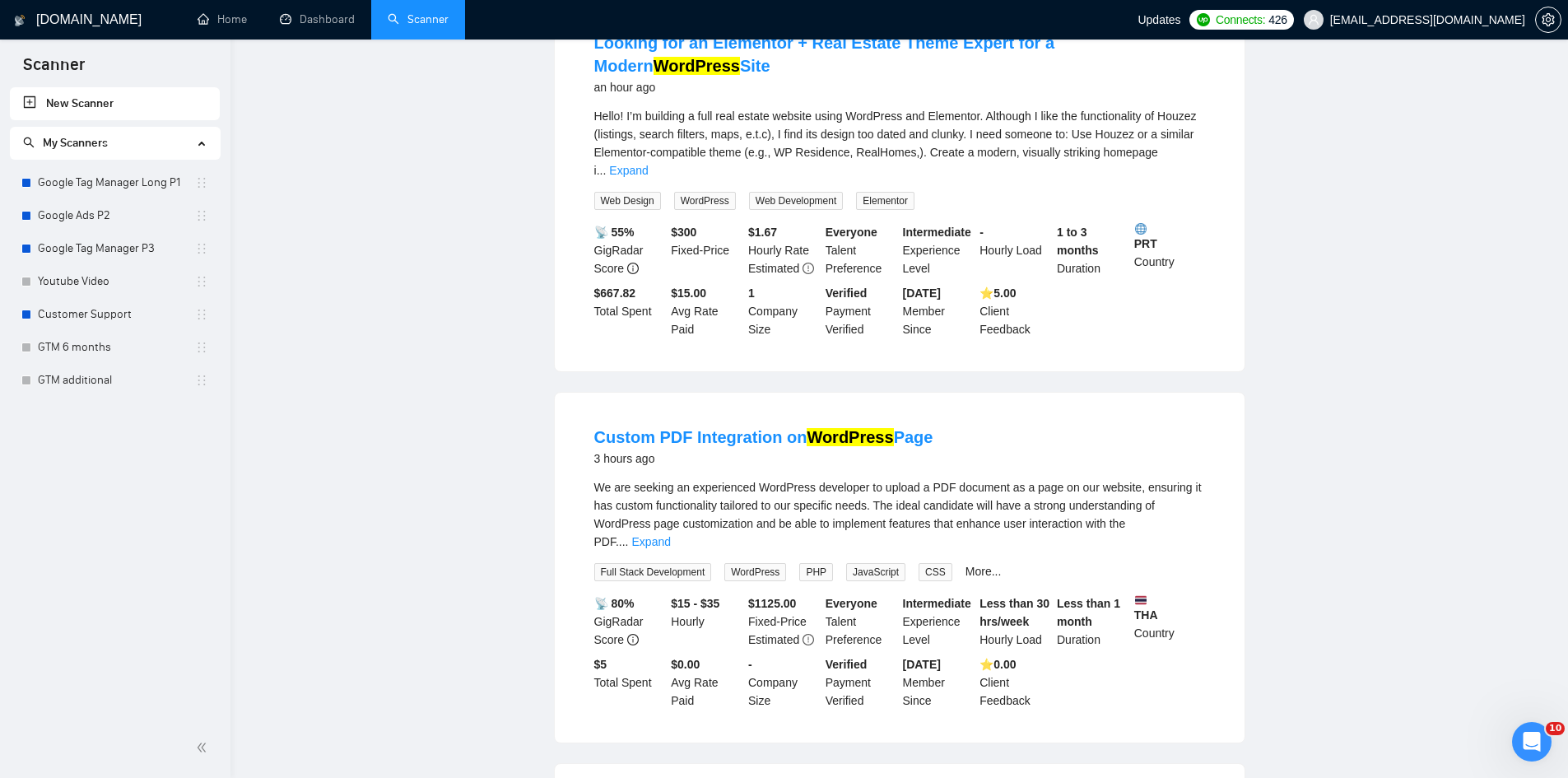
scroll to position [0, 0]
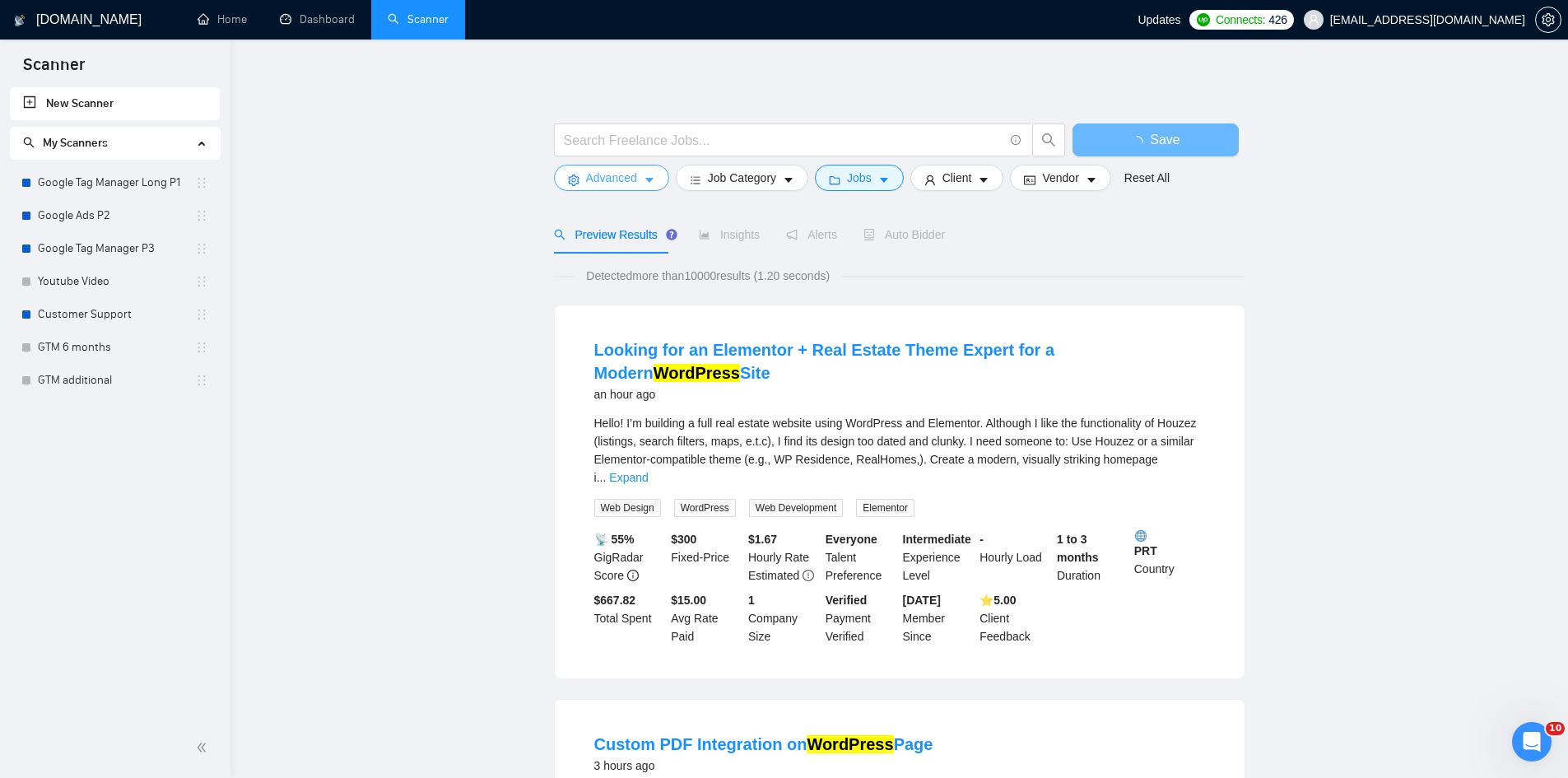
click at [629, 183] on span "Advanced" at bounding box center [611, 178] width 51 height 19
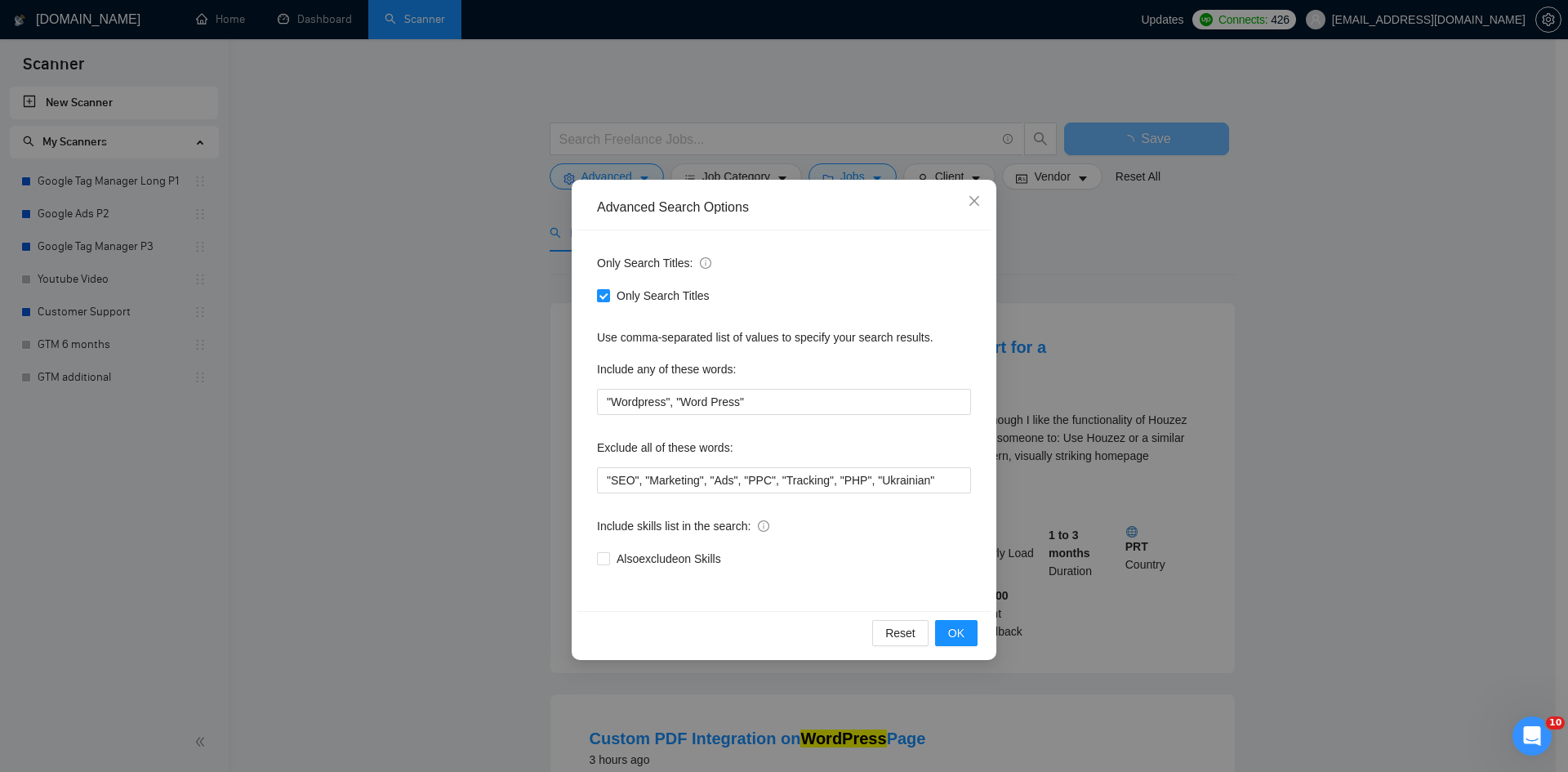
click at [1284, 340] on div "Advanced Search Options Only Search Titles: Only Search Titles Use comma-separa…" at bounding box center [784, 386] width 1568 height 772
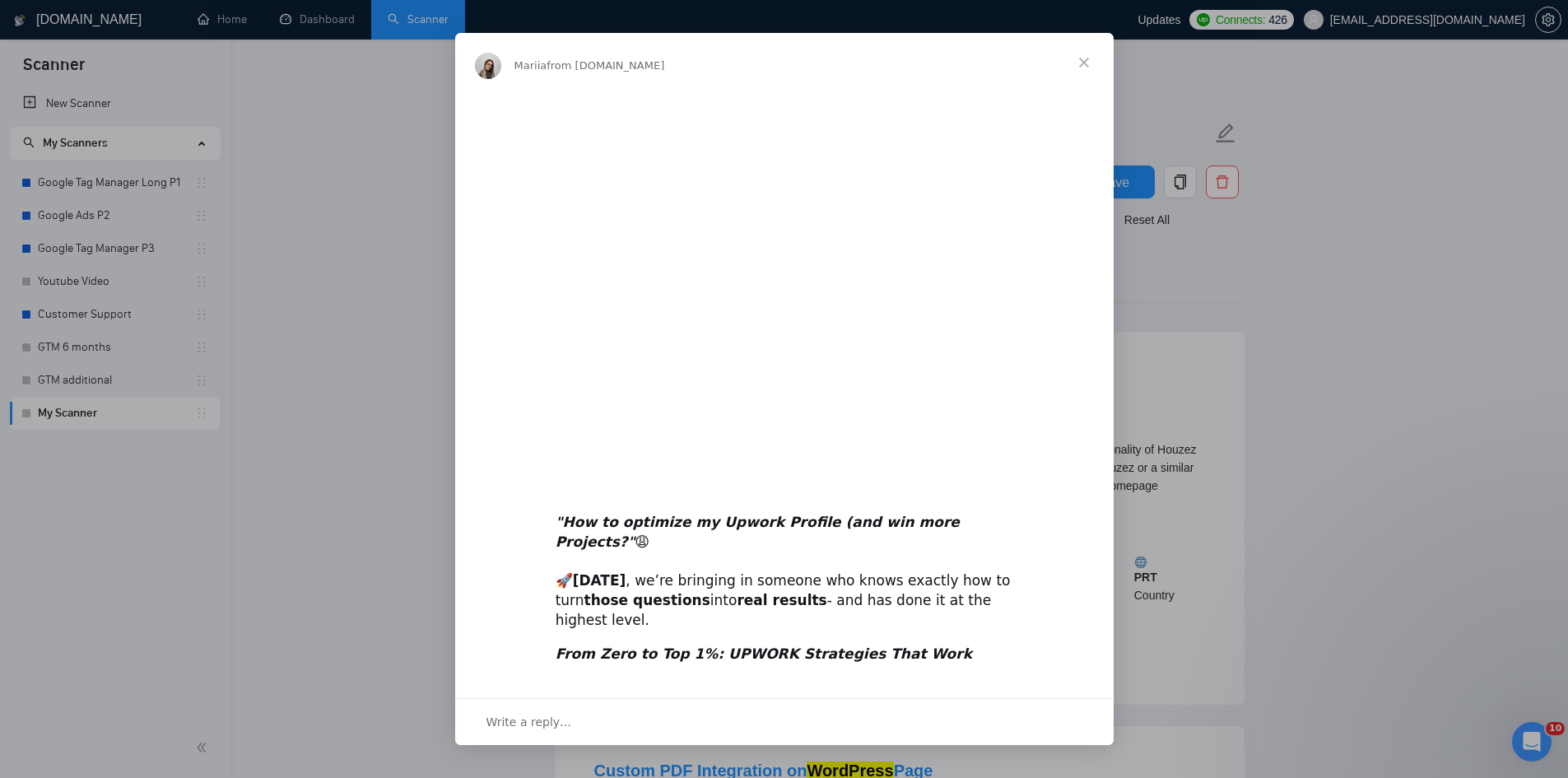
click at [1377, 421] on div "Intercom messenger" at bounding box center [784, 389] width 1568 height 778
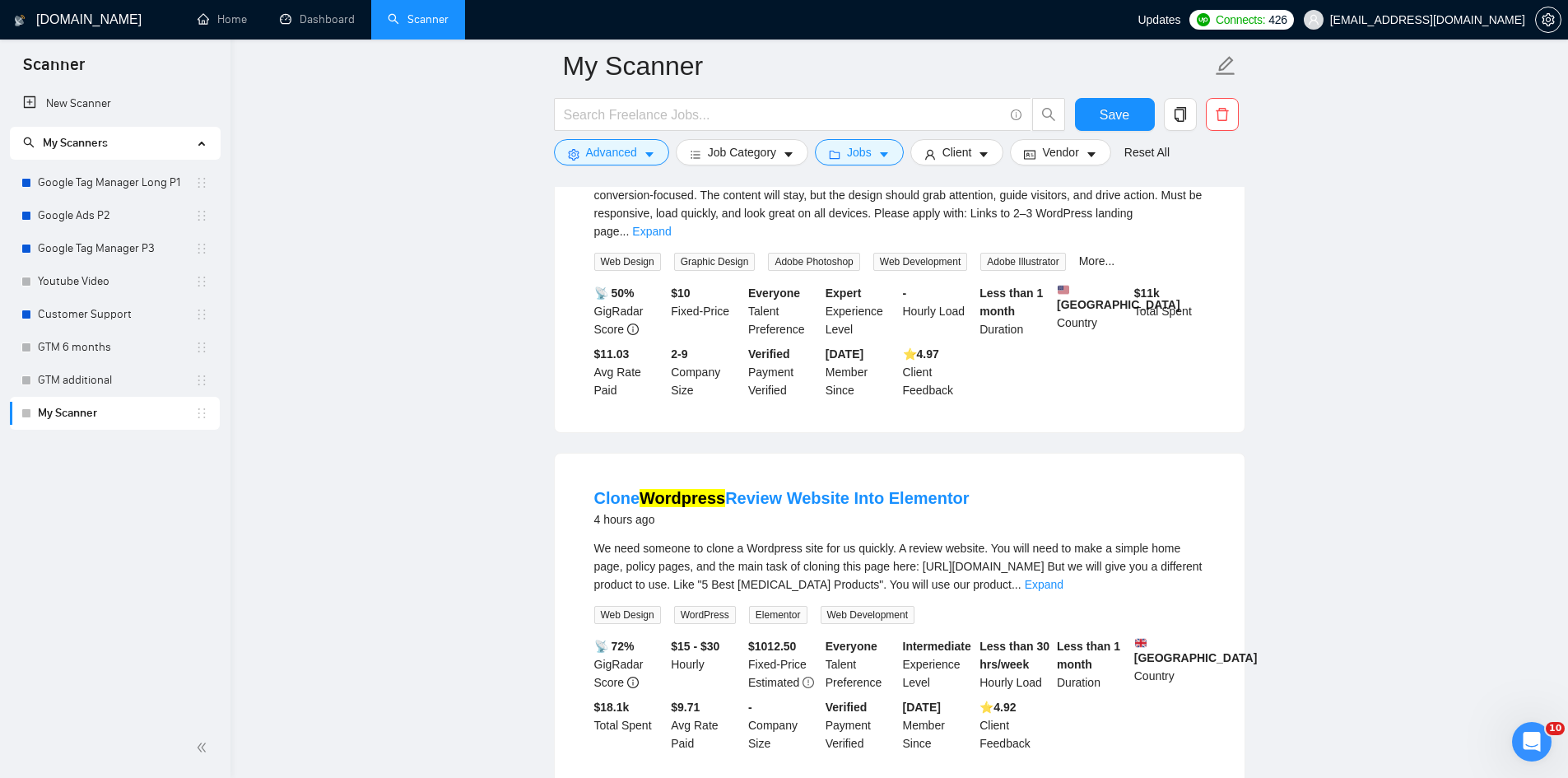
scroll to position [1563, 0]
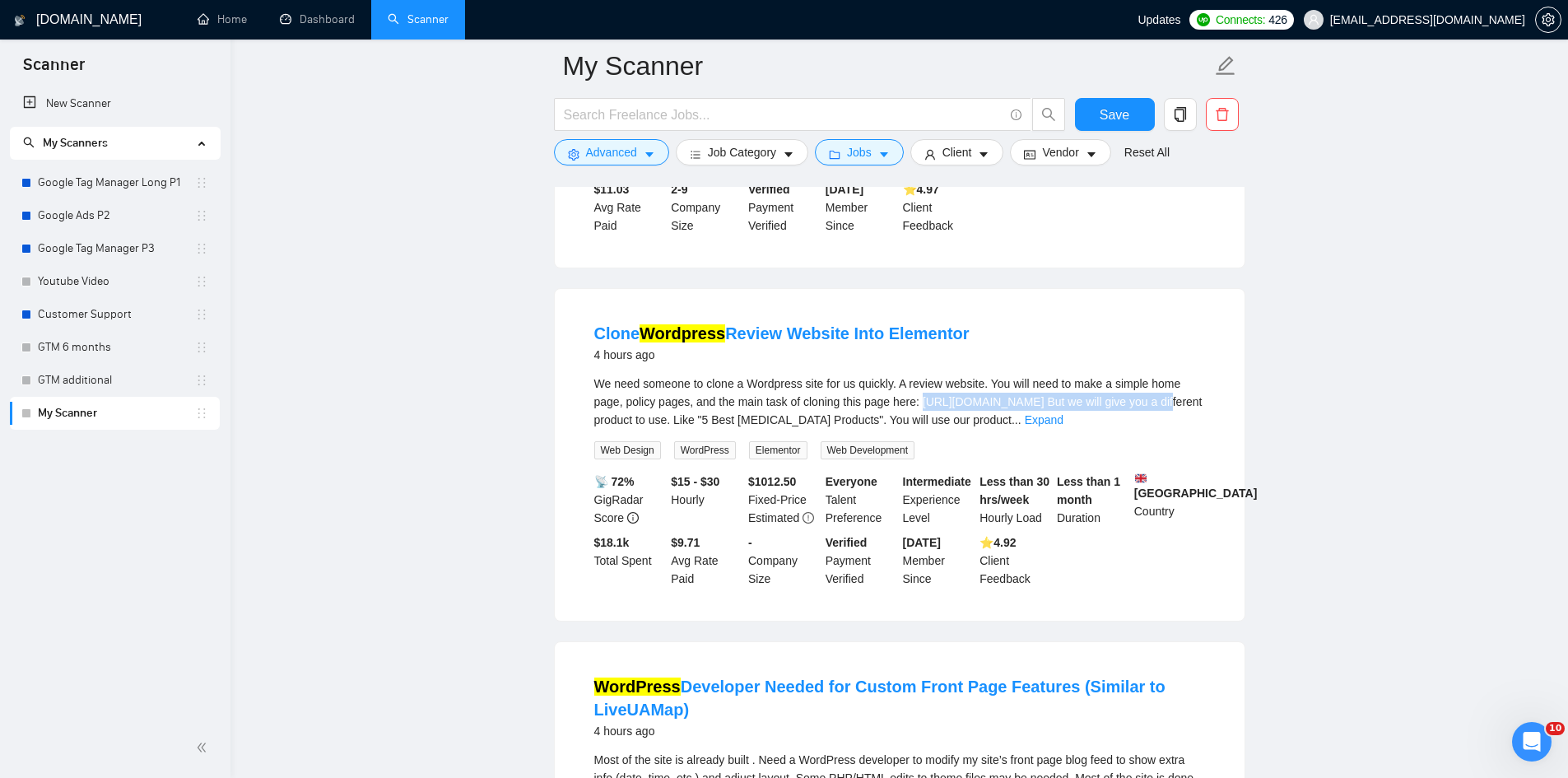
drag, startPoint x: 1171, startPoint y: 337, endPoint x: 922, endPoint y: 338, distance: 249.0
click at [922, 377] on span "We need someone to clone a Wordpress site for us quickly. A review website. You…" at bounding box center [898, 401] width 608 height 49
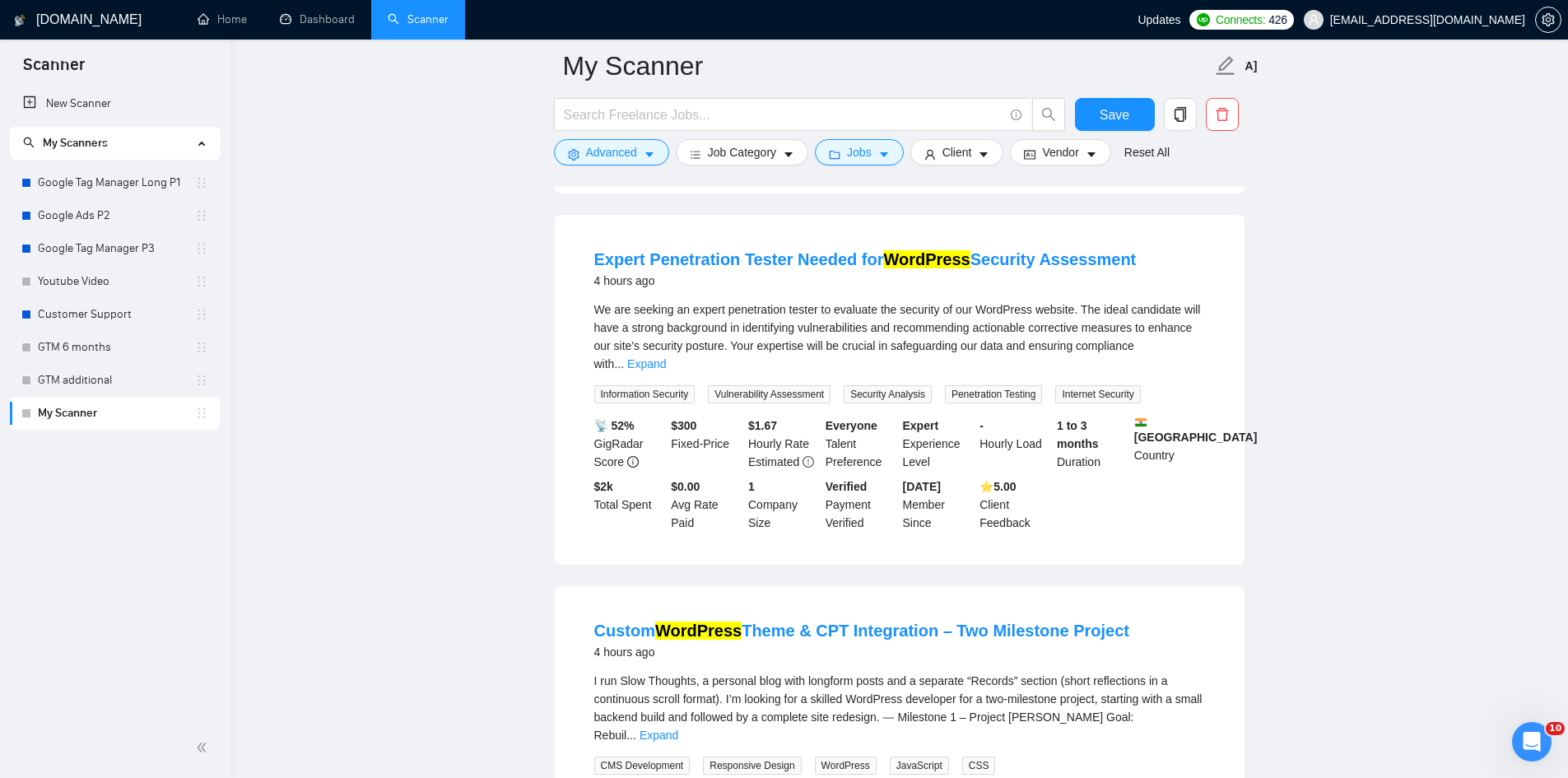
scroll to position [3344, 0]
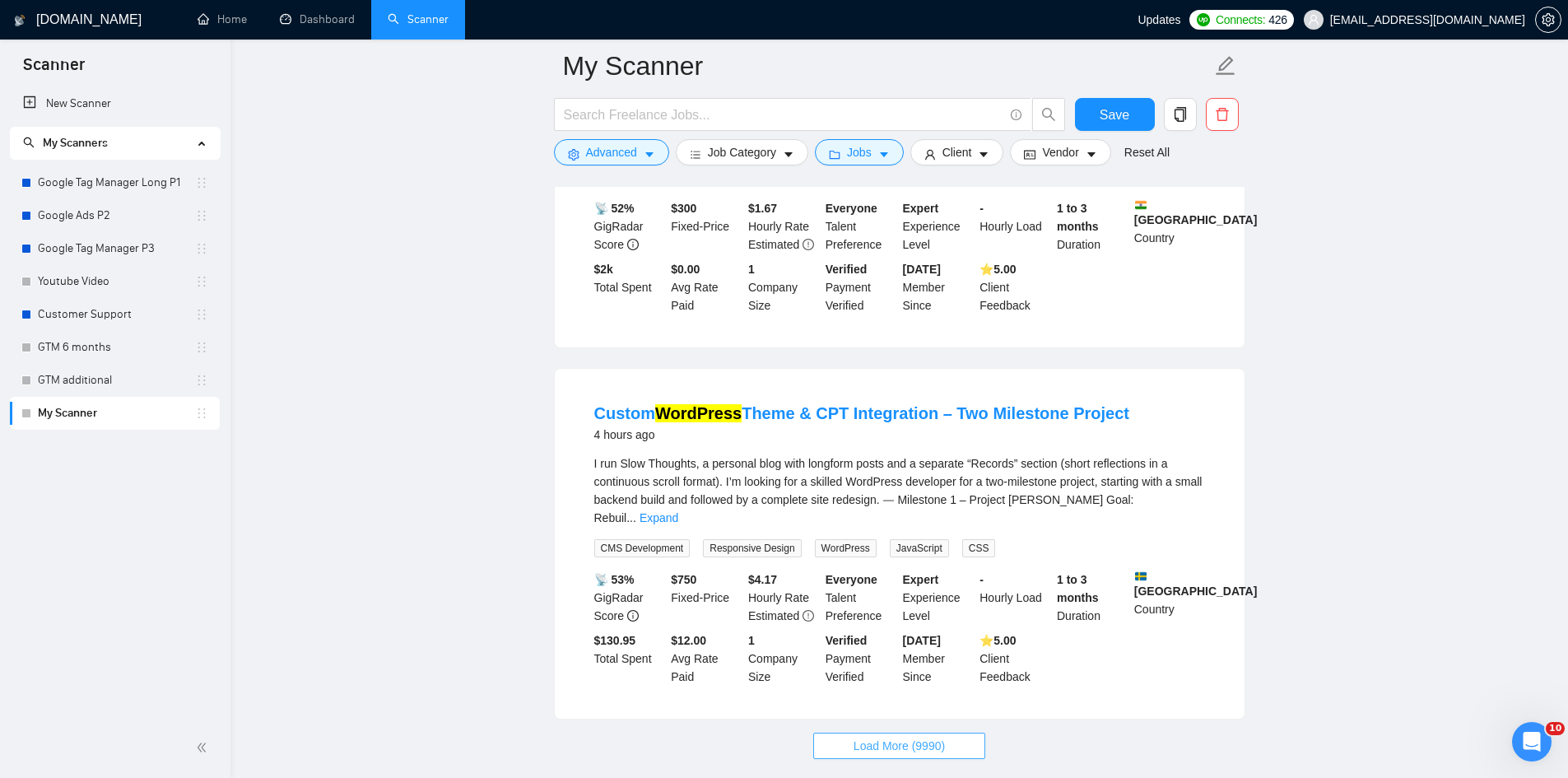
click at [899, 733] on button "Load More (9990)" at bounding box center [900, 746] width 172 height 26
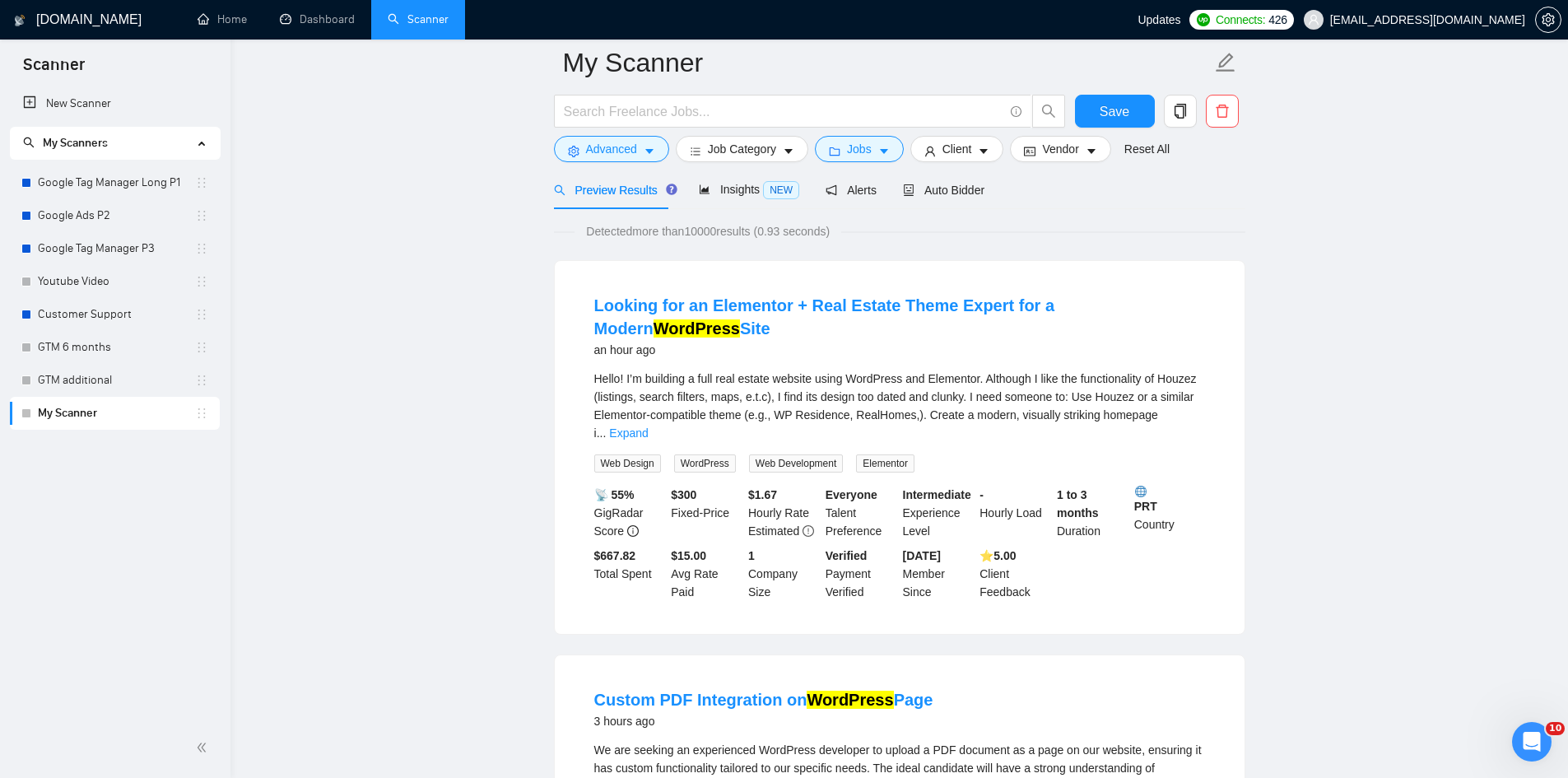
scroll to position [11, 0]
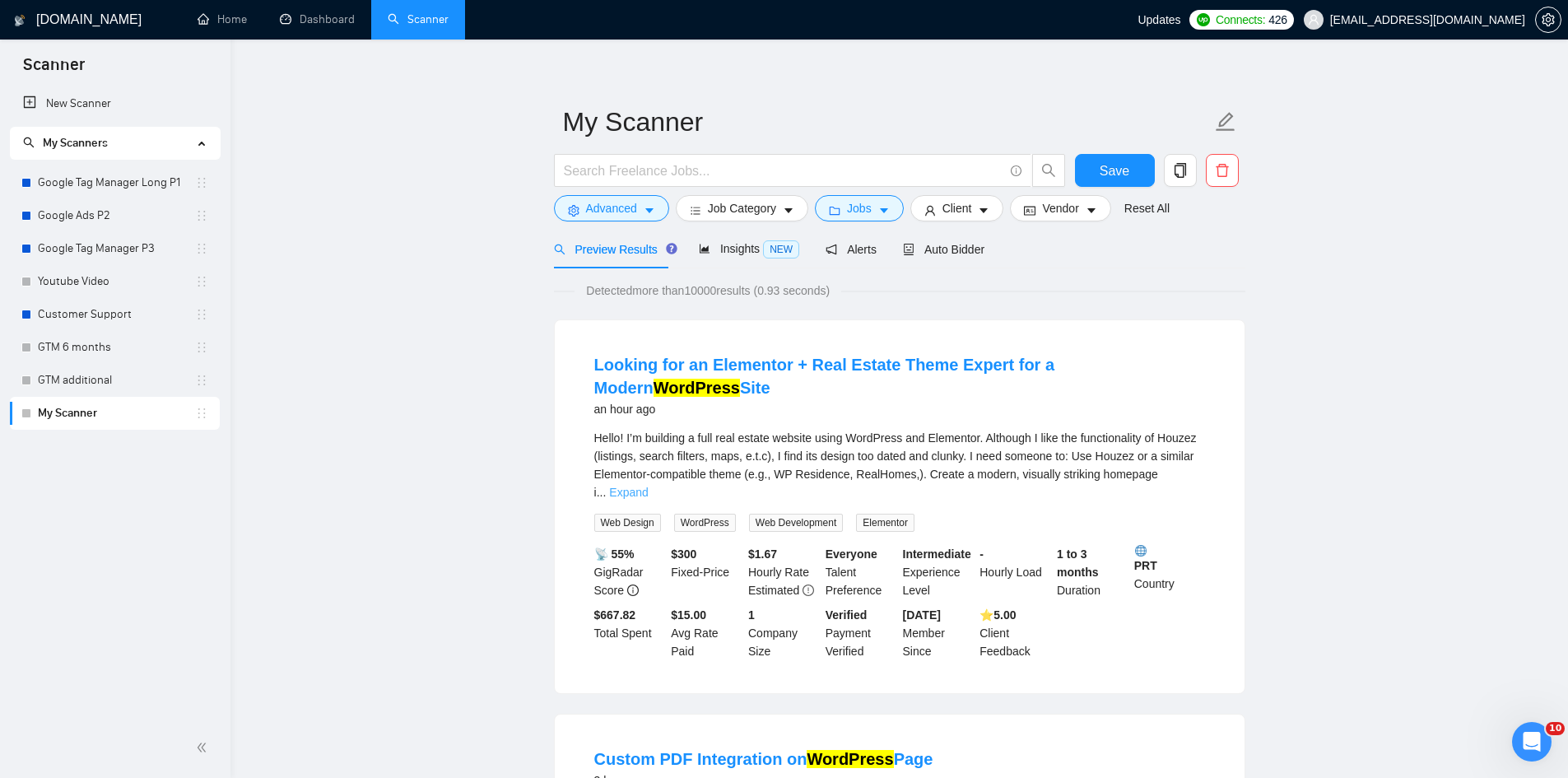
click at [648, 486] on link "Expand" at bounding box center [628, 492] width 39 height 13
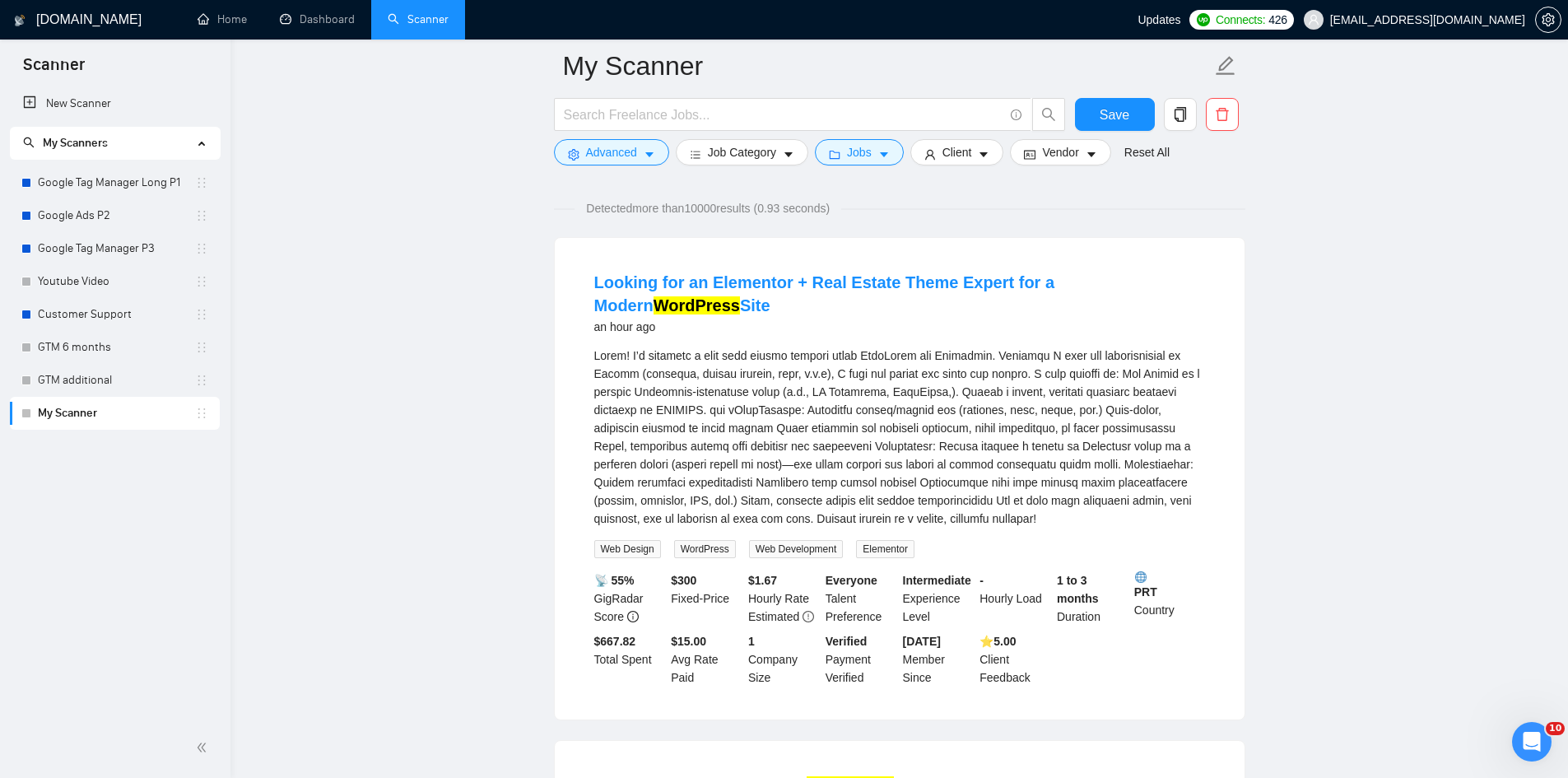
scroll to position [0, 0]
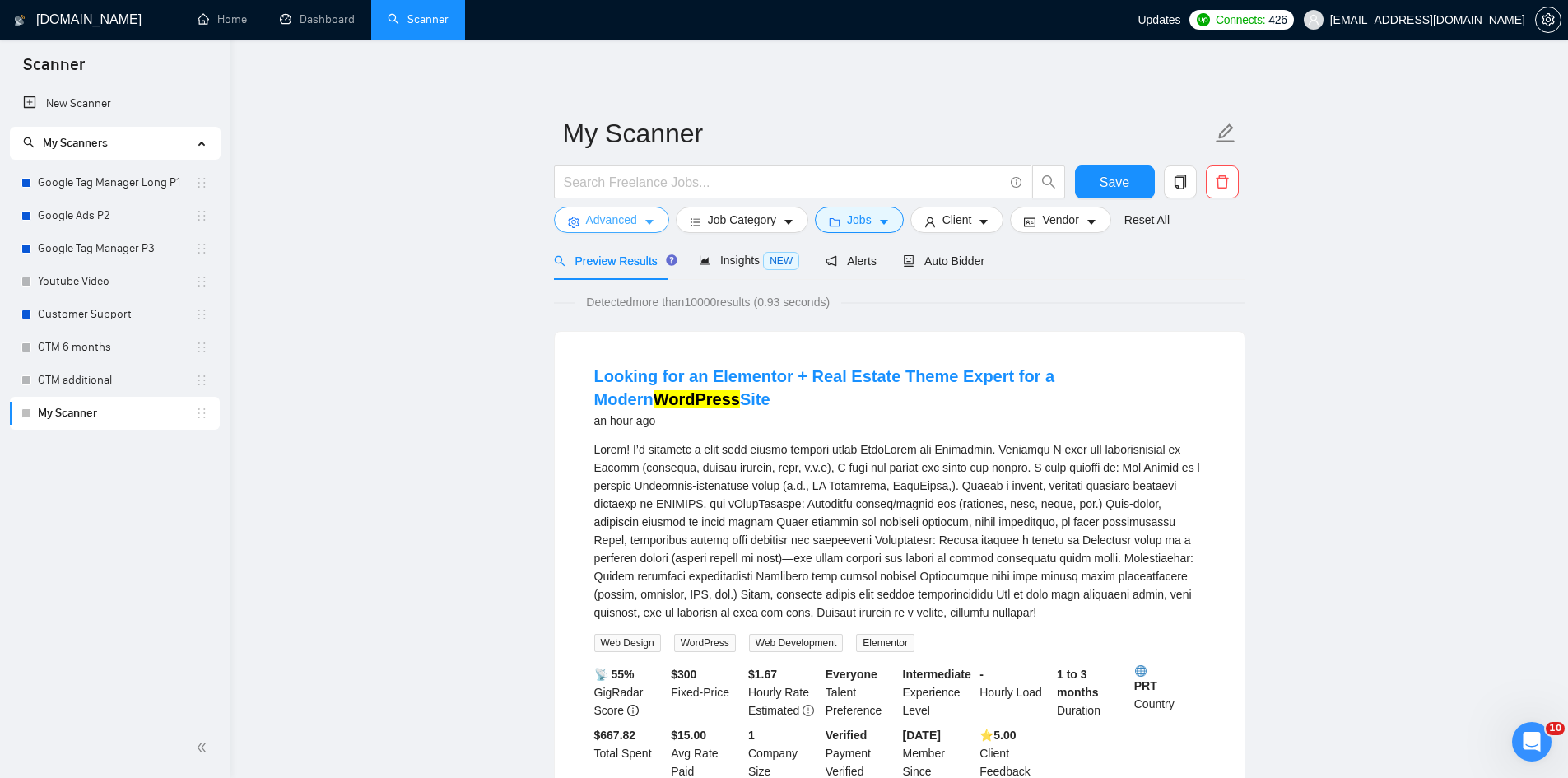
click at [621, 227] on span "Advanced" at bounding box center [611, 220] width 51 height 19
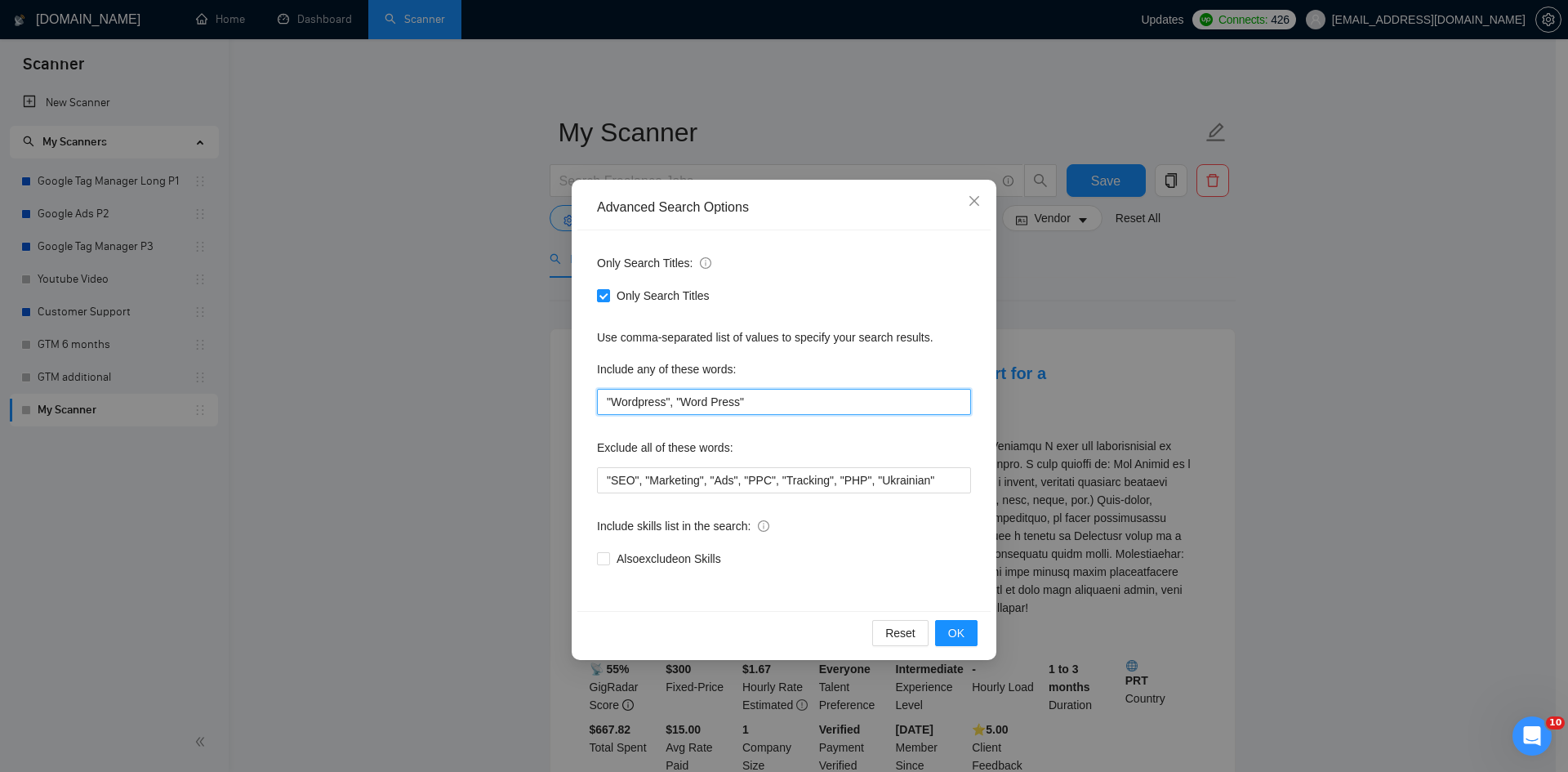
click at [754, 398] on input ""Wordpress", "Word Press"" at bounding box center [783, 401] width 374 height 26
click at [765, 396] on input ""Video Editor"" at bounding box center [783, 401] width 374 height 26
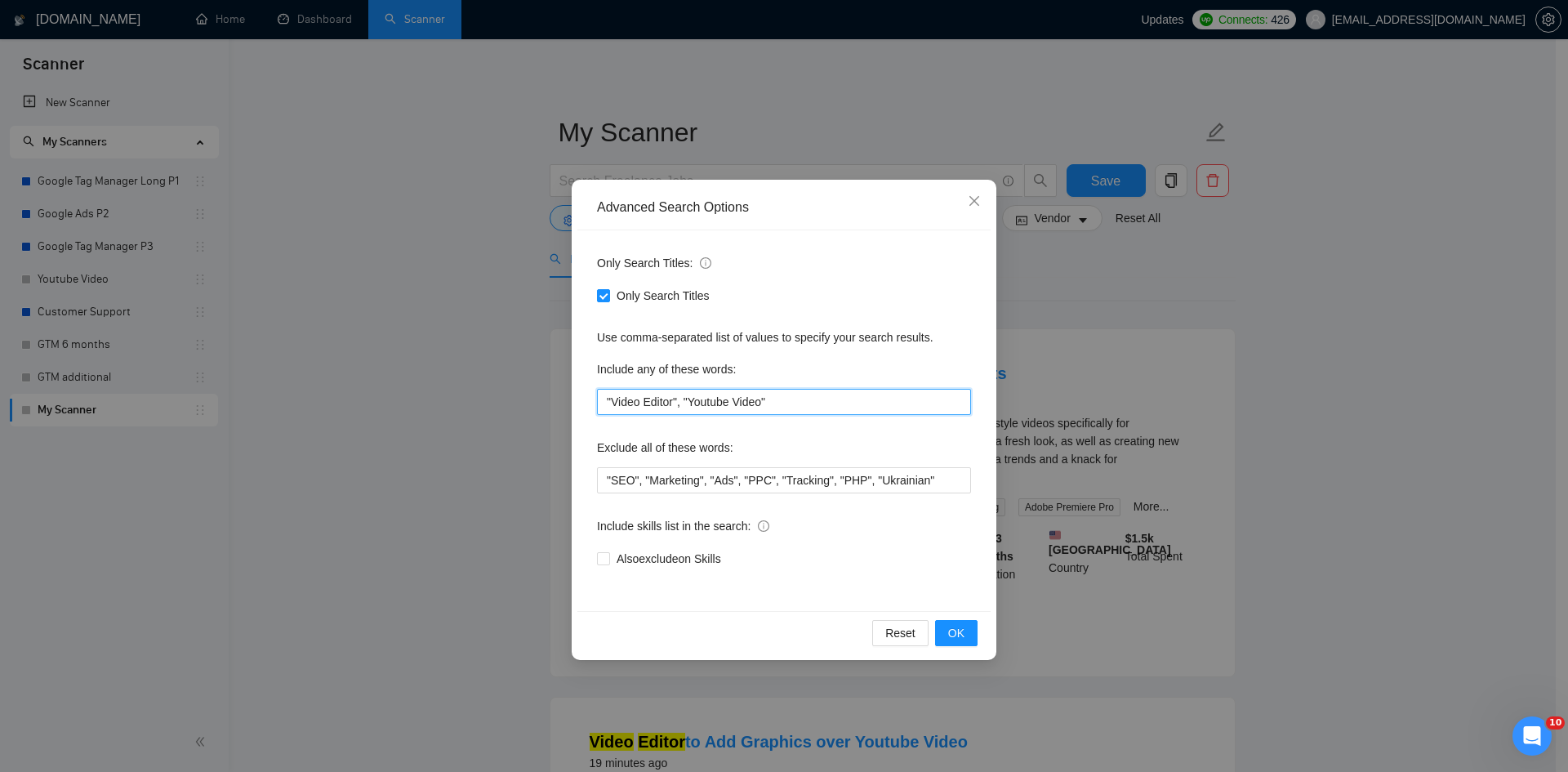
click at [788, 399] on input ""Video Editor", "Youtube Video"" at bounding box center [783, 401] width 374 height 26
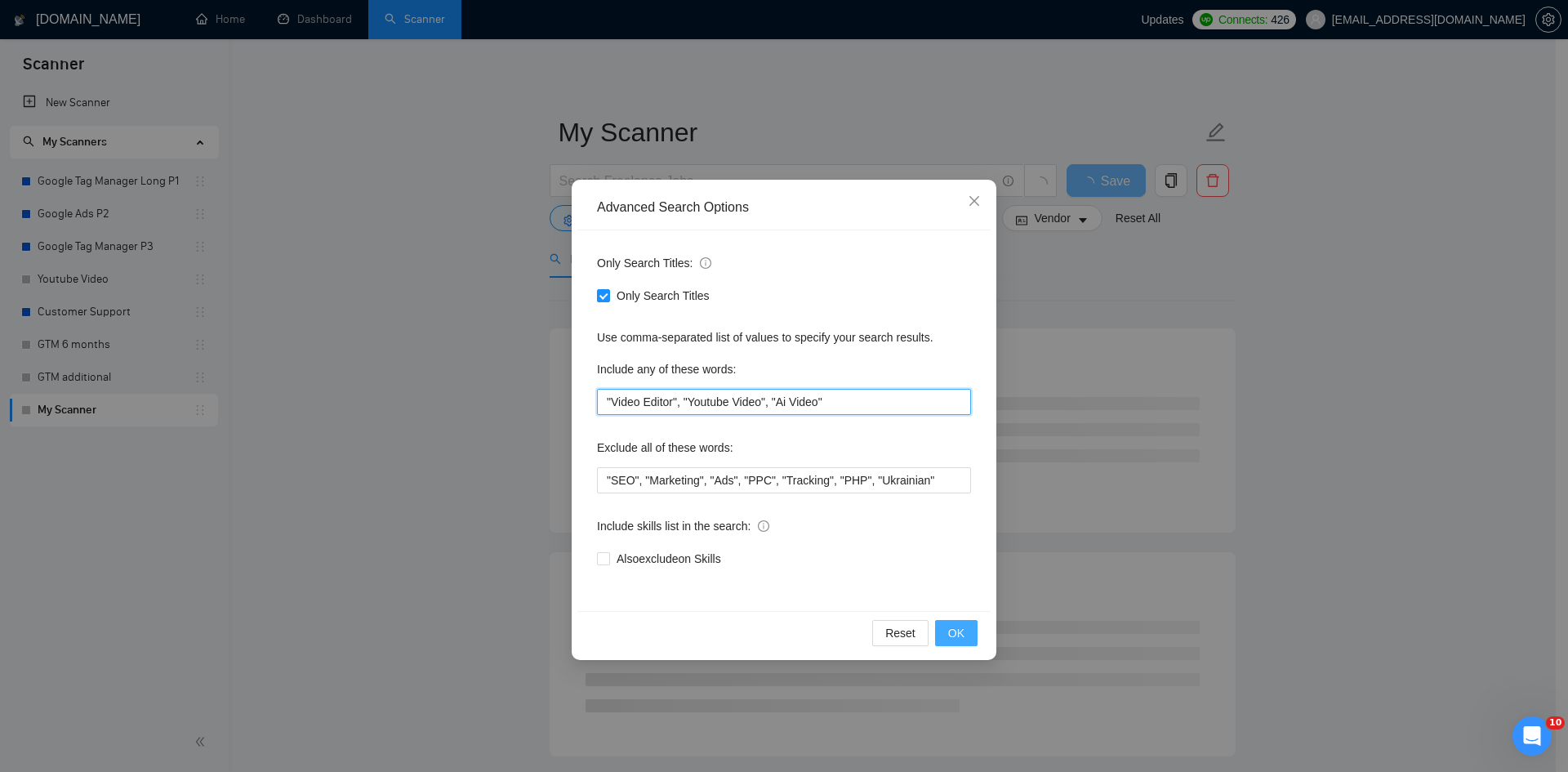
type input ""Video Editor", "Youtube Video", "Ai Video""
click at [950, 628] on span "OK" at bounding box center [957, 633] width 17 height 18
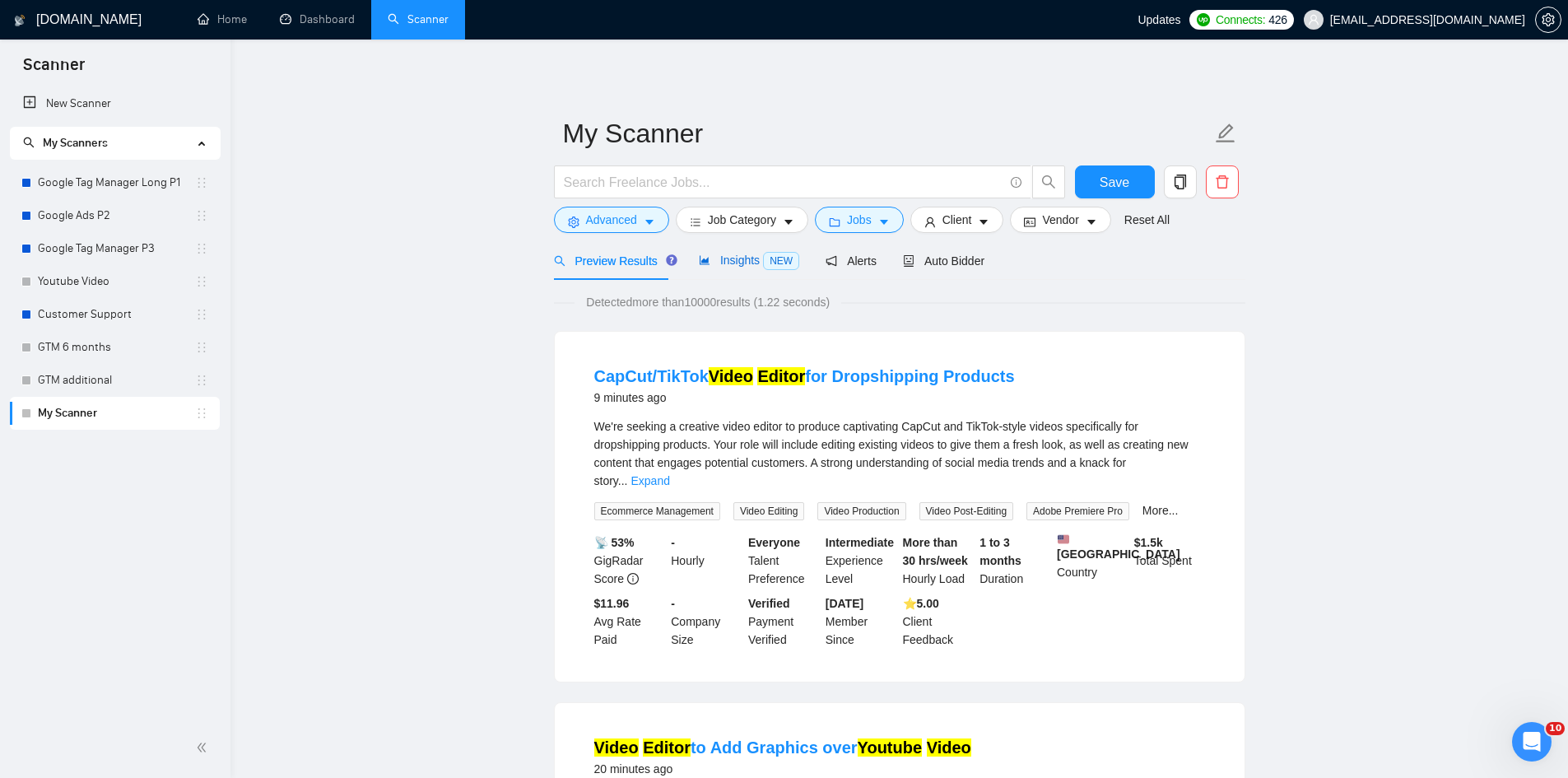
click at [755, 266] on span "Insights NEW" at bounding box center [749, 260] width 101 height 13
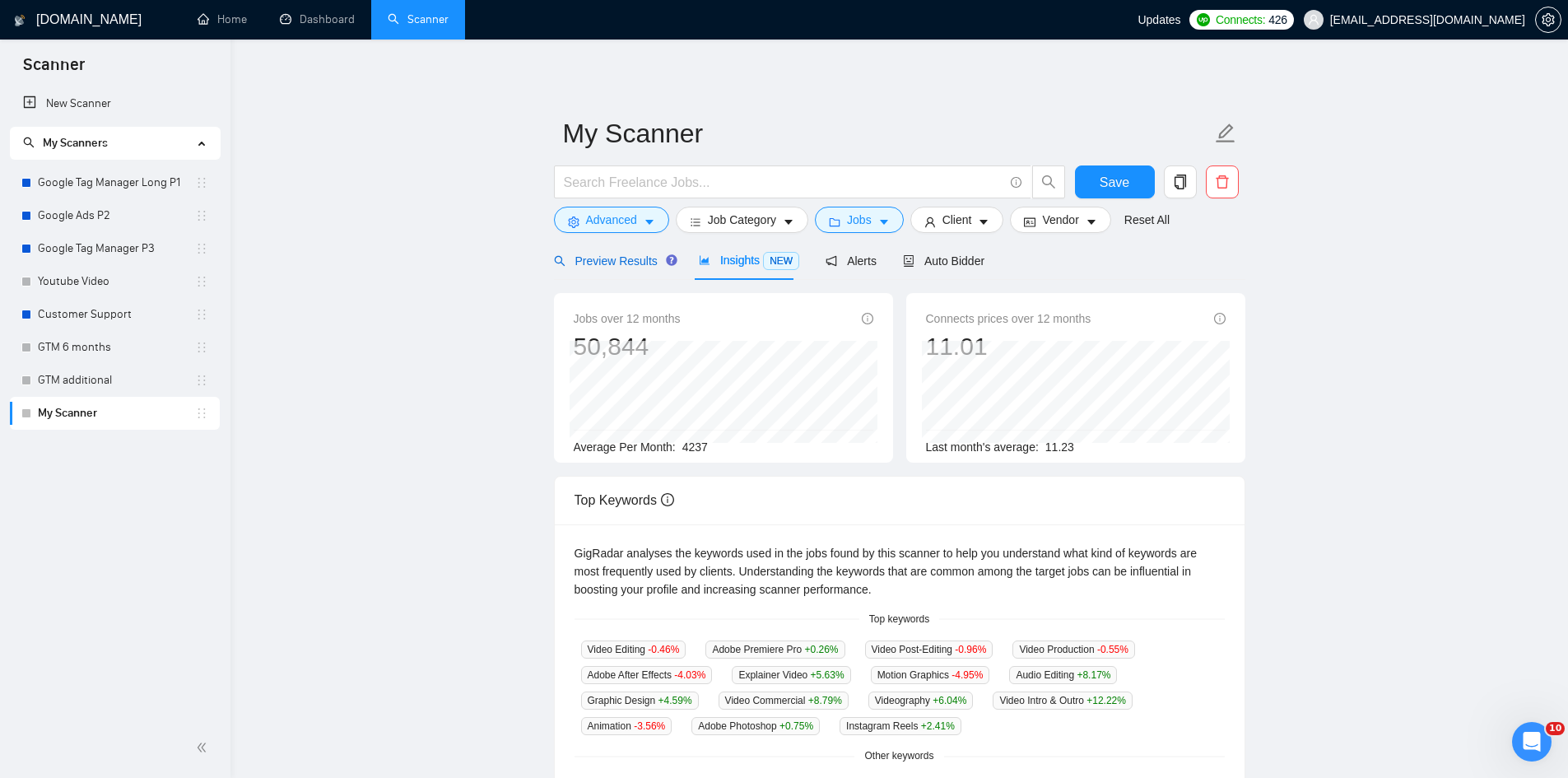
click at [635, 262] on span "Preview Results" at bounding box center [614, 261] width 118 height 13
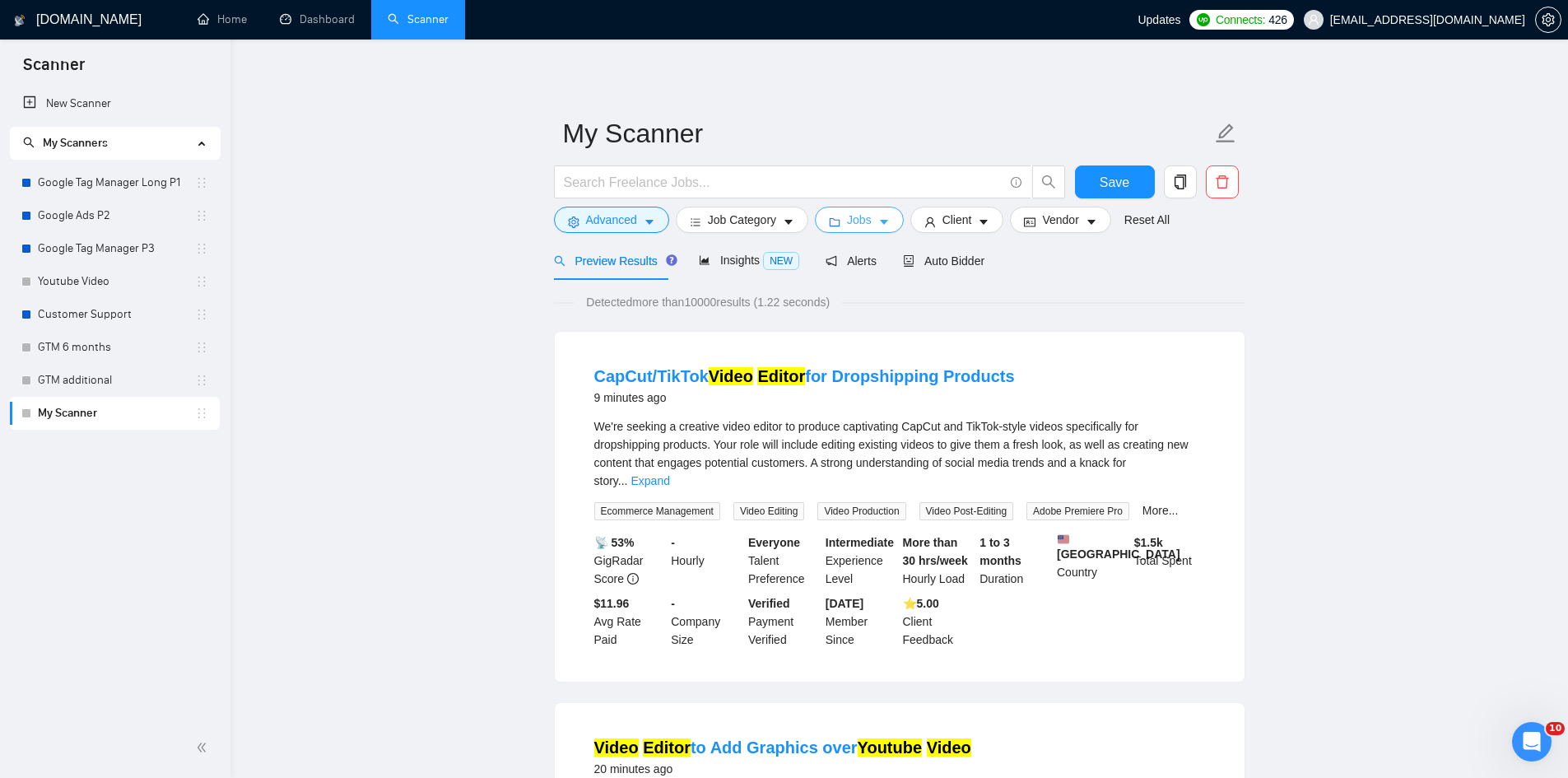
click at [836, 224] on icon "folder" at bounding box center [835, 222] width 11 height 11
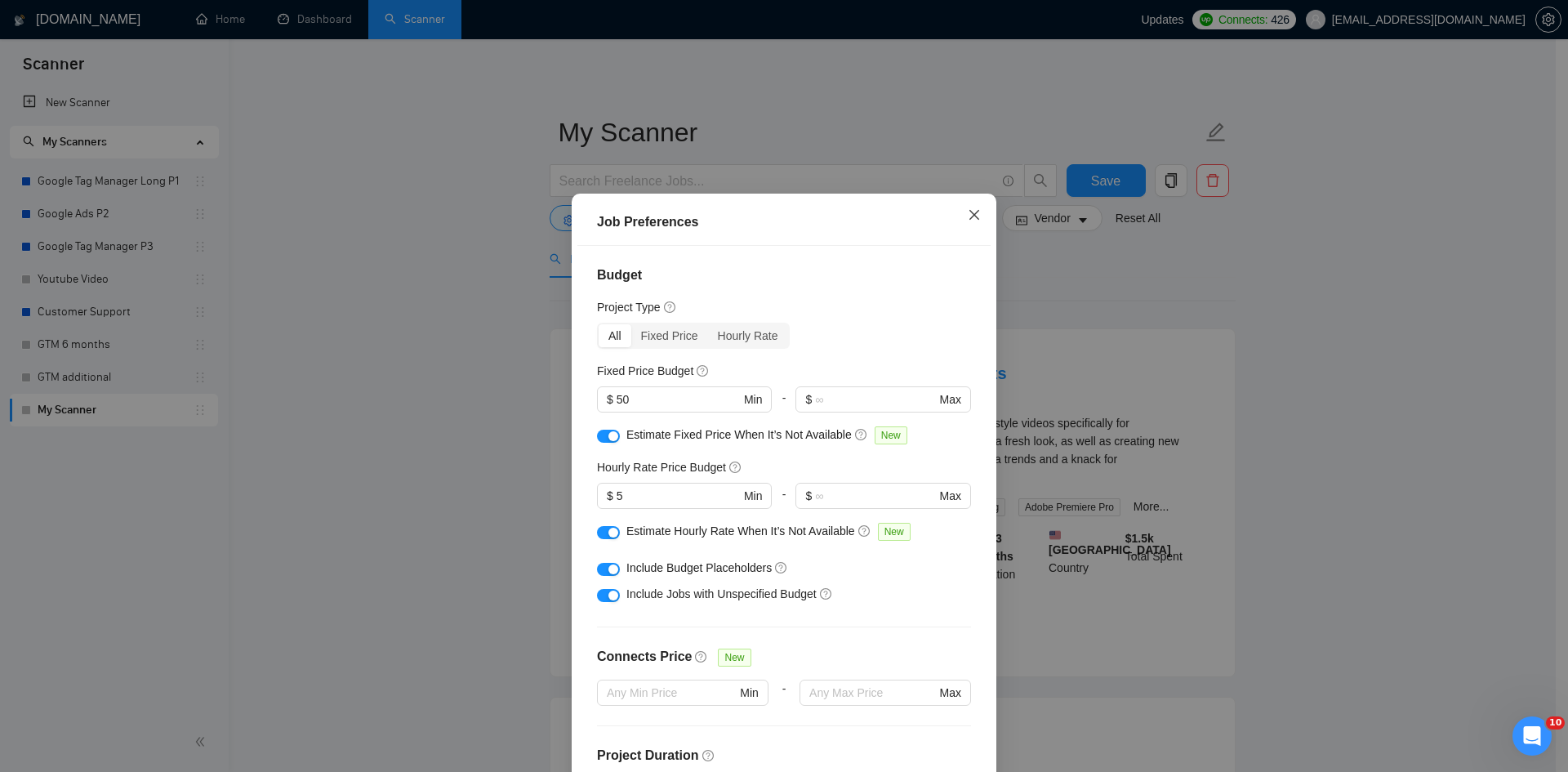
click at [980, 209] on span "Close" at bounding box center [974, 216] width 44 height 44
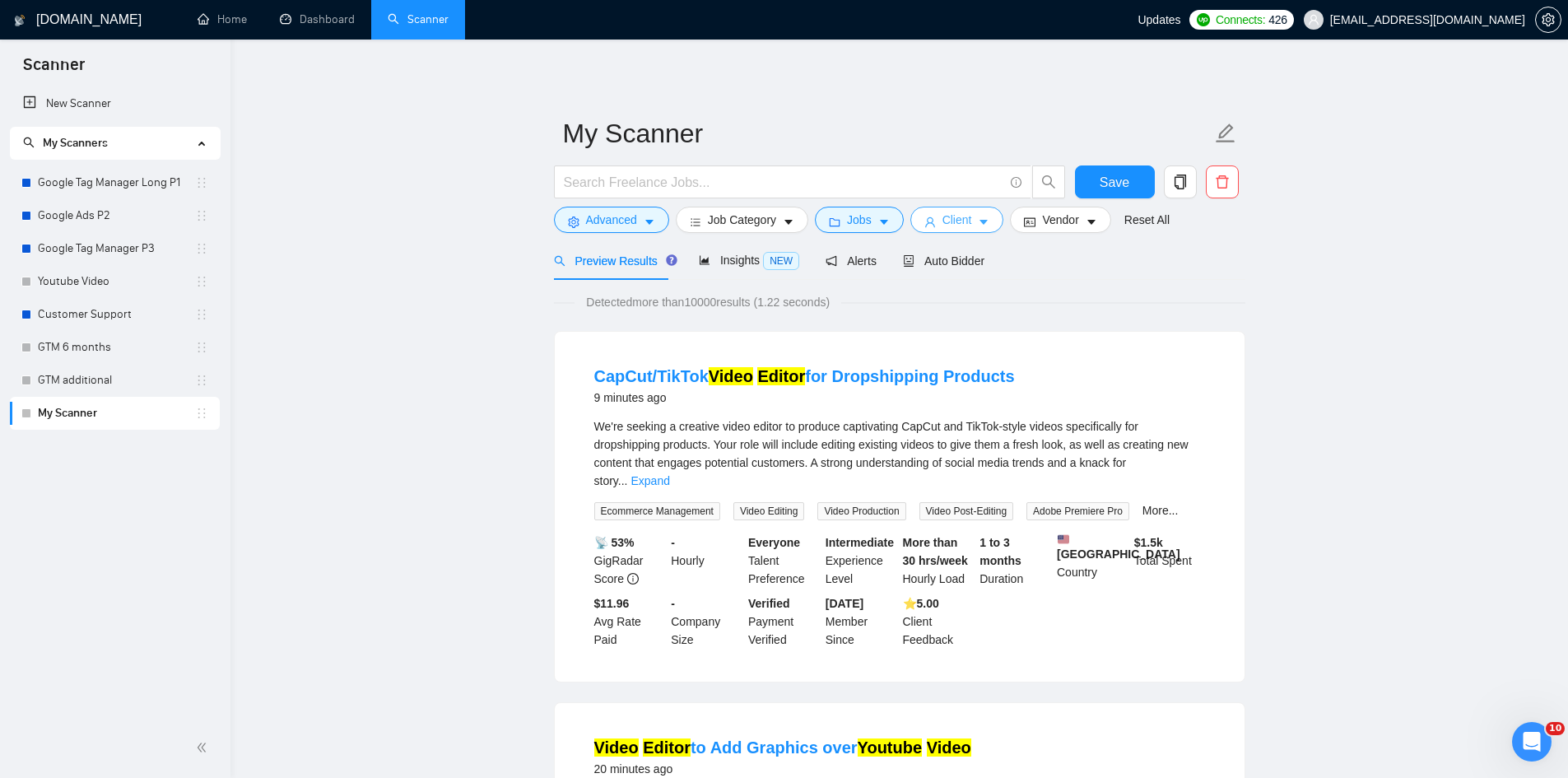
click at [980, 224] on icon "caret-down" at bounding box center [984, 222] width 8 height 5
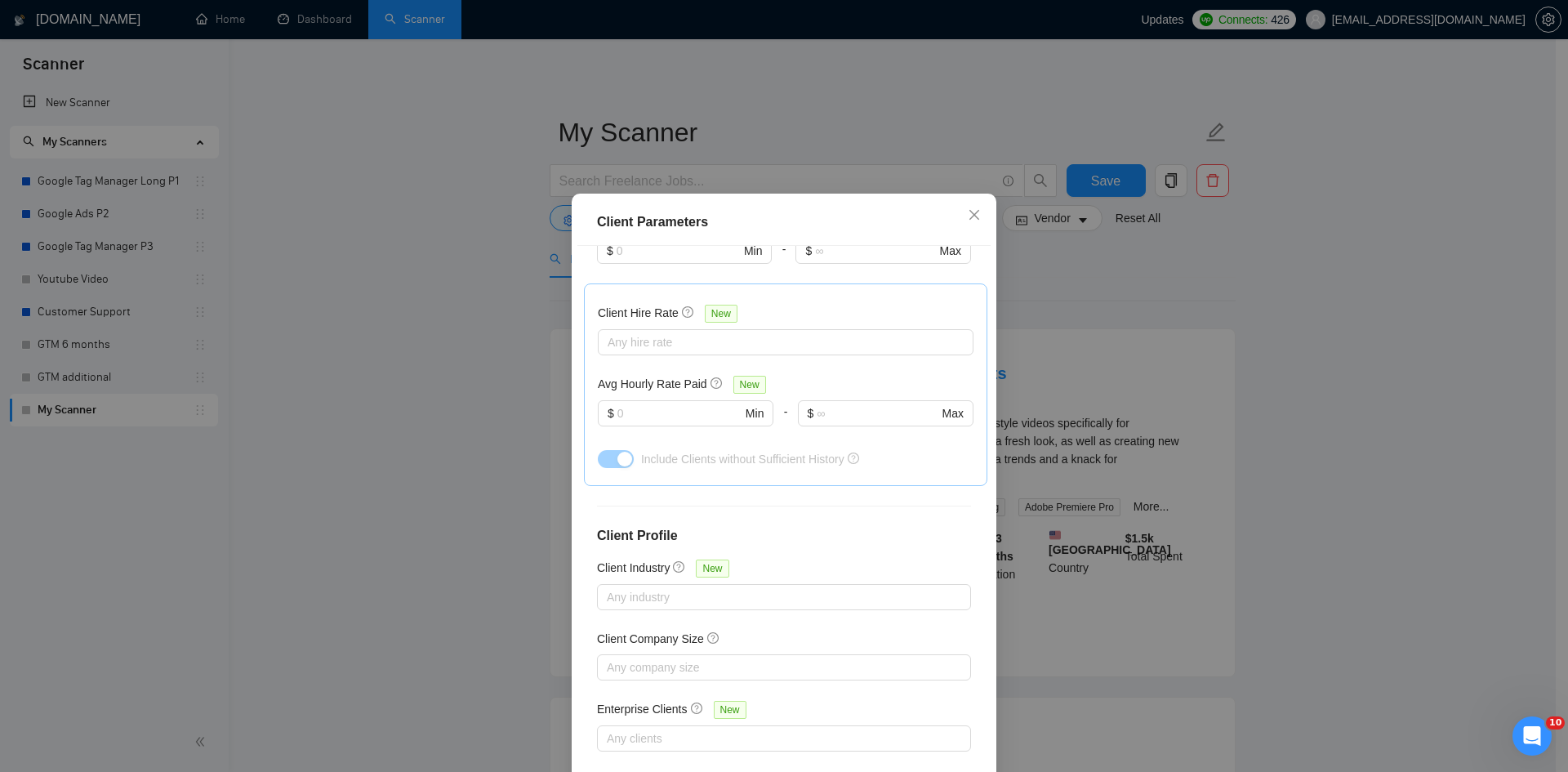
scroll to position [86, 0]
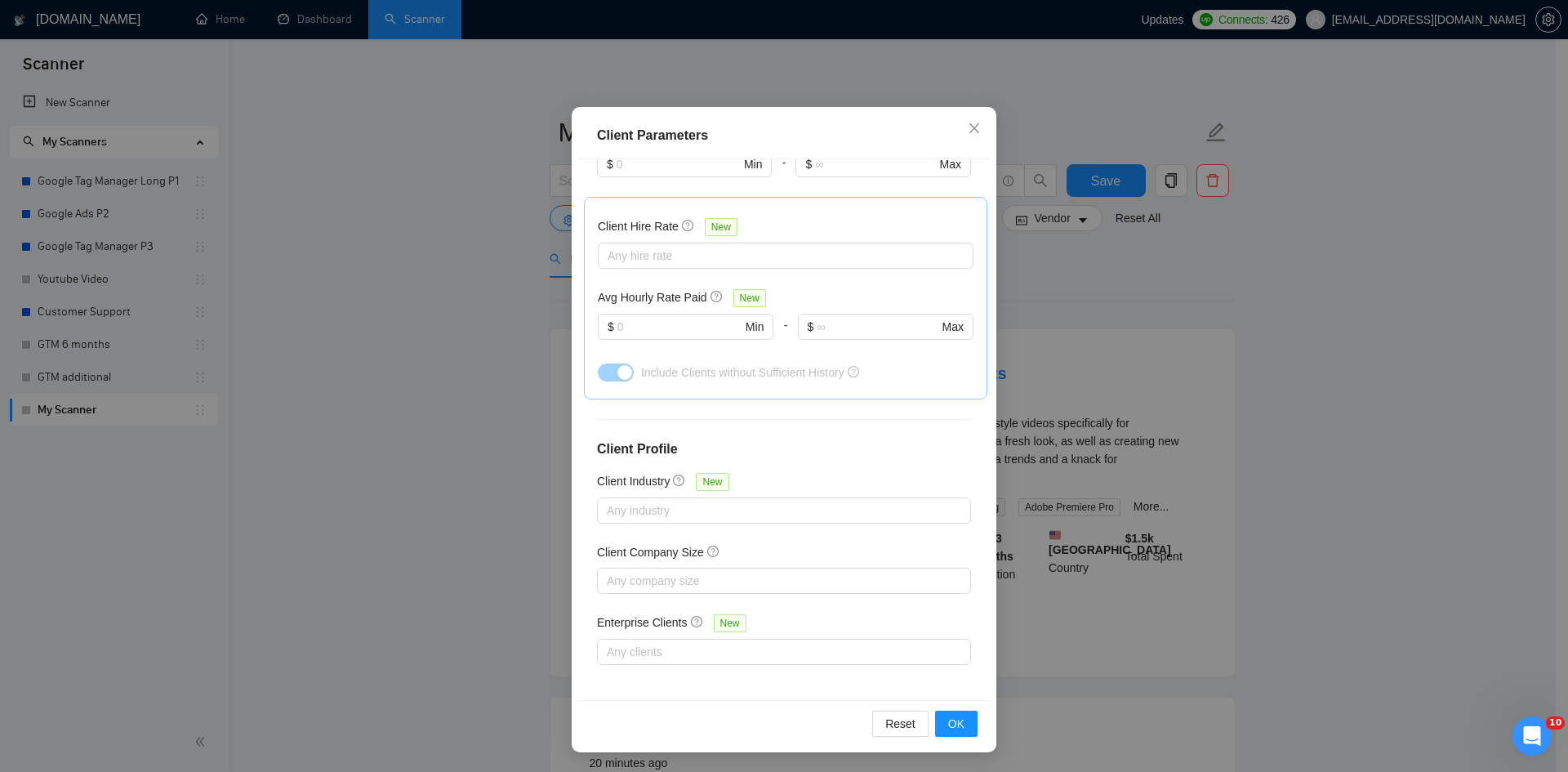
click at [1311, 424] on div "Client Parameters Client Location Include Client Countries Select Exclude Clien…" at bounding box center [784, 386] width 1568 height 772
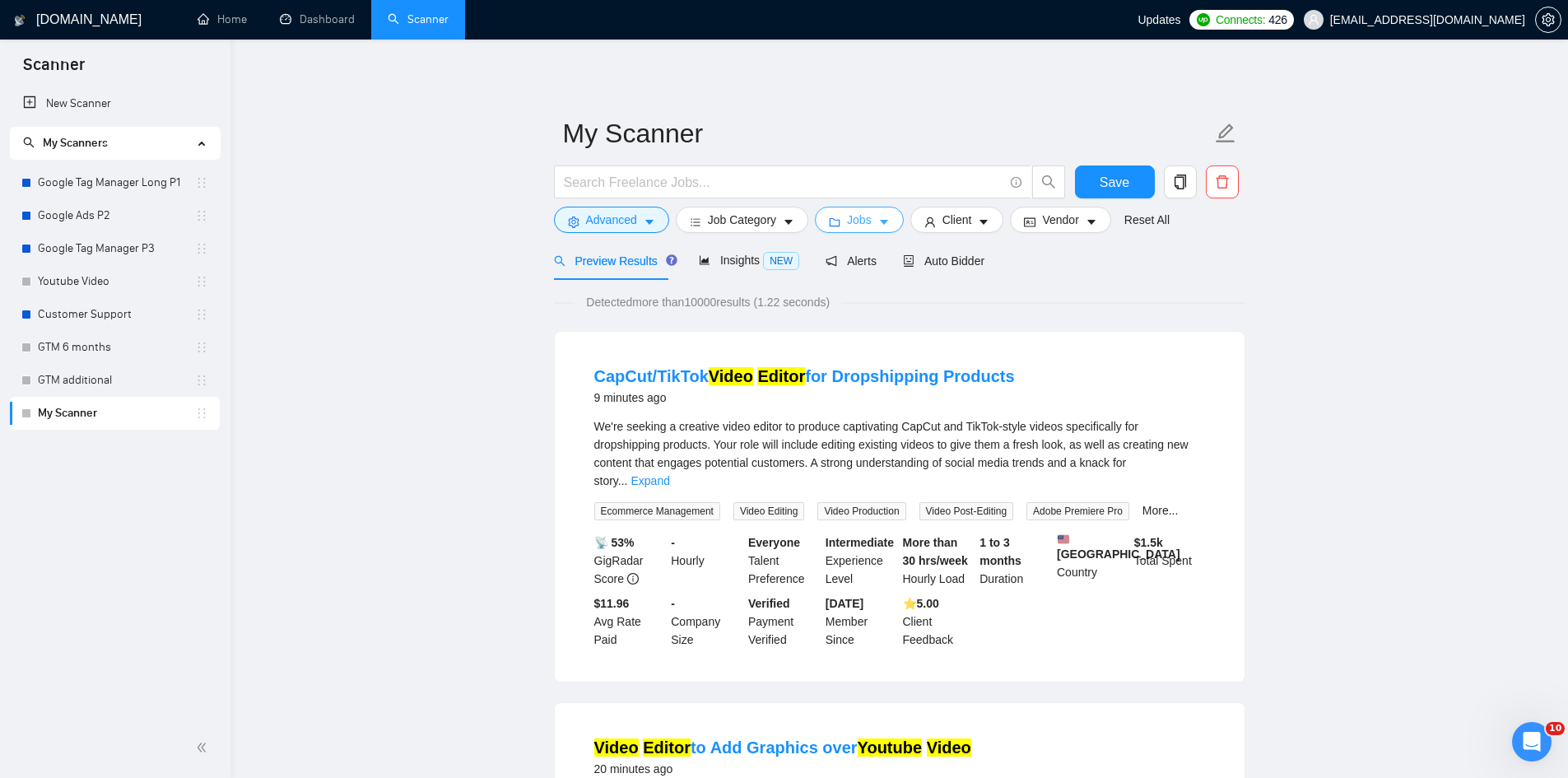
click at [836, 219] on icon "folder" at bounding box center [835, 222] width 11 height 11
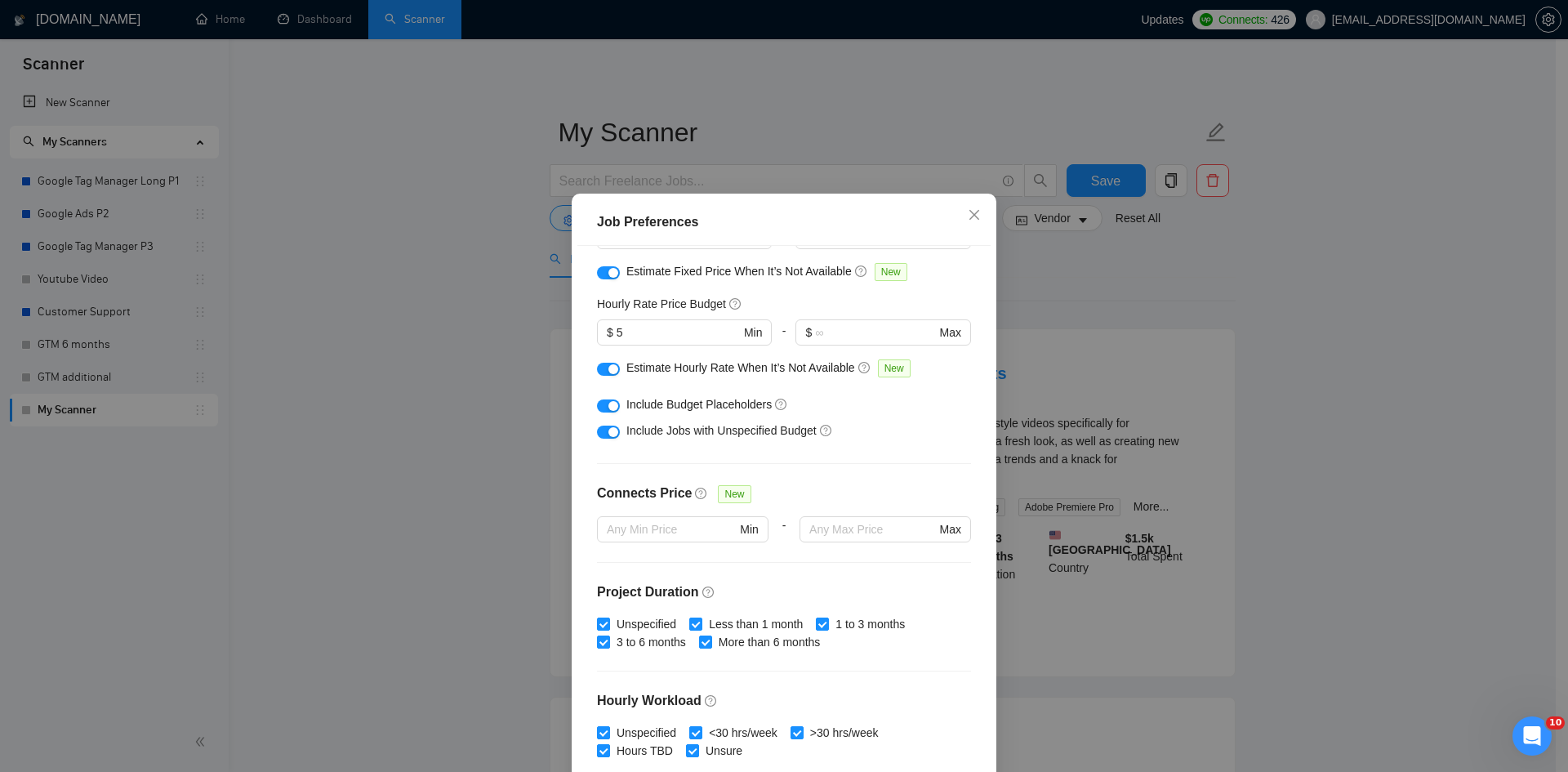
scroll to position [327, 0]
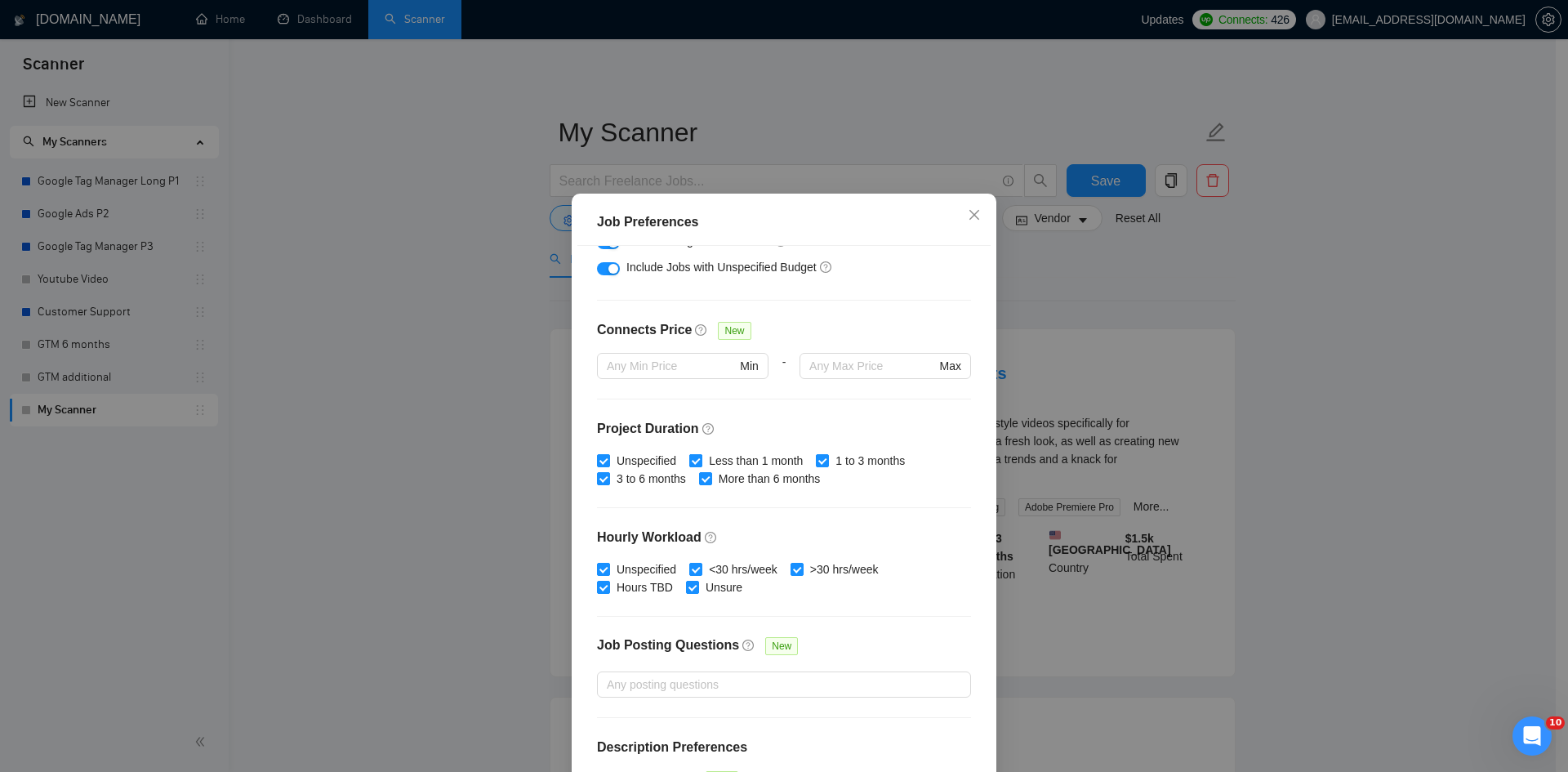
click at [689, 460] on input "Less than 1 month" at bounding box center [695, 460] width 11 height 11
checkbox input "false"
click at [816, 456] on input "1 to 3 months" at bounding box center [822, 460] width 11 height 11
checkbox input "false"
click at [610, 461] on span "Unspecified" at bounding box center [645, 461] width 73 height 18
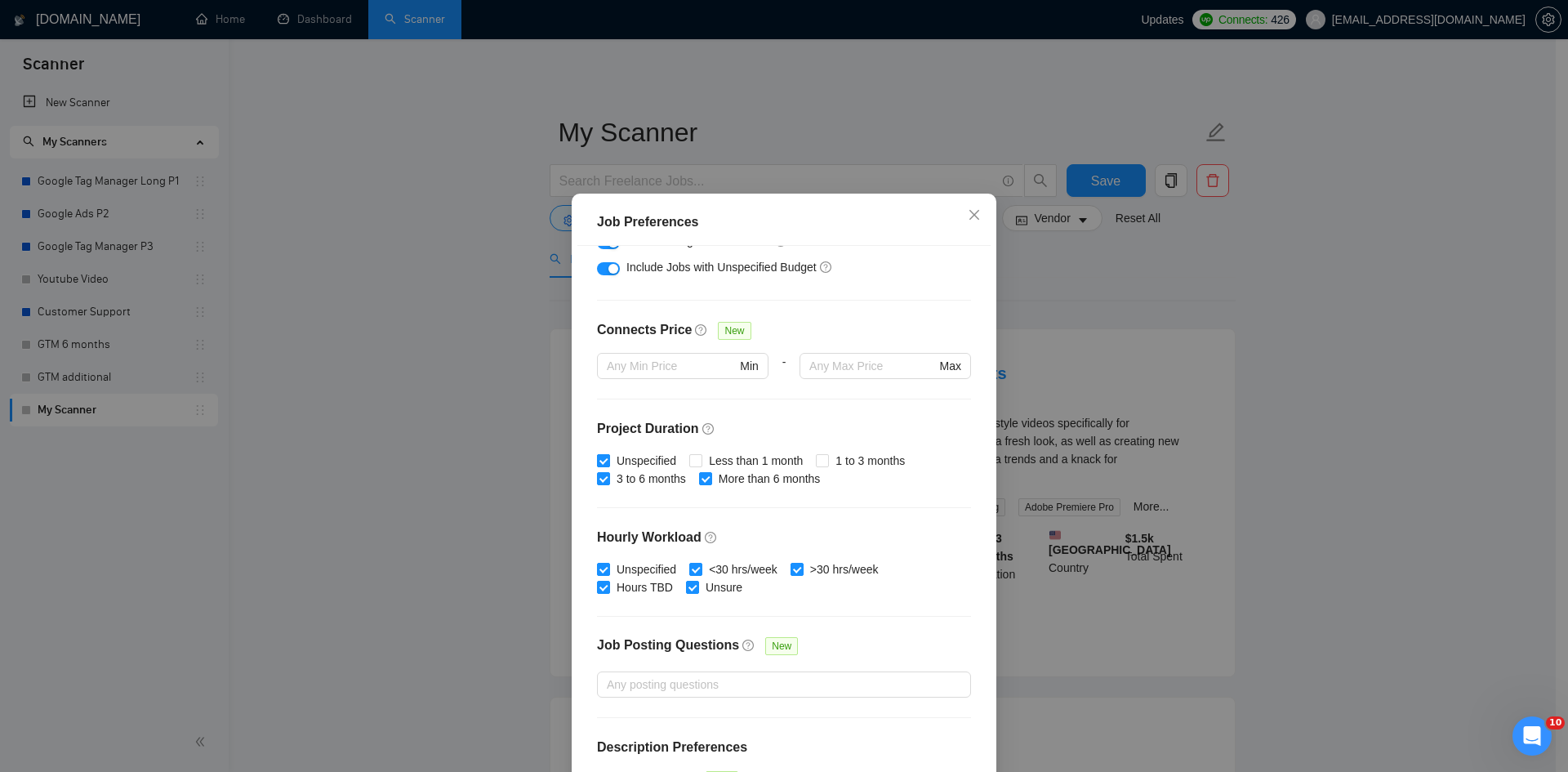
click at [607, 461] on input "Unspecified" at bounding box center [602, 460] width 11 height 11
checkbox input "false"
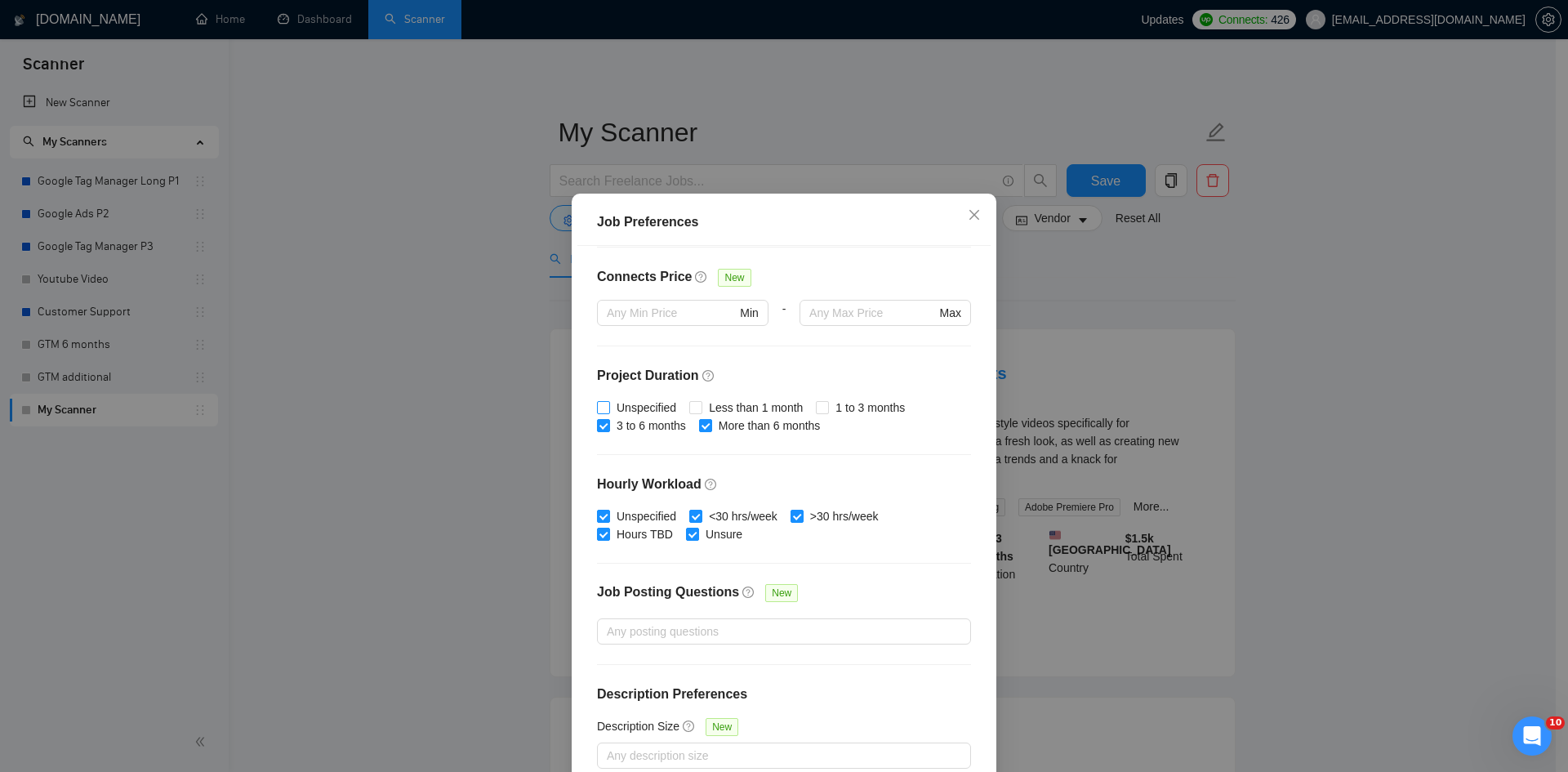
scroll to position [86, 0]
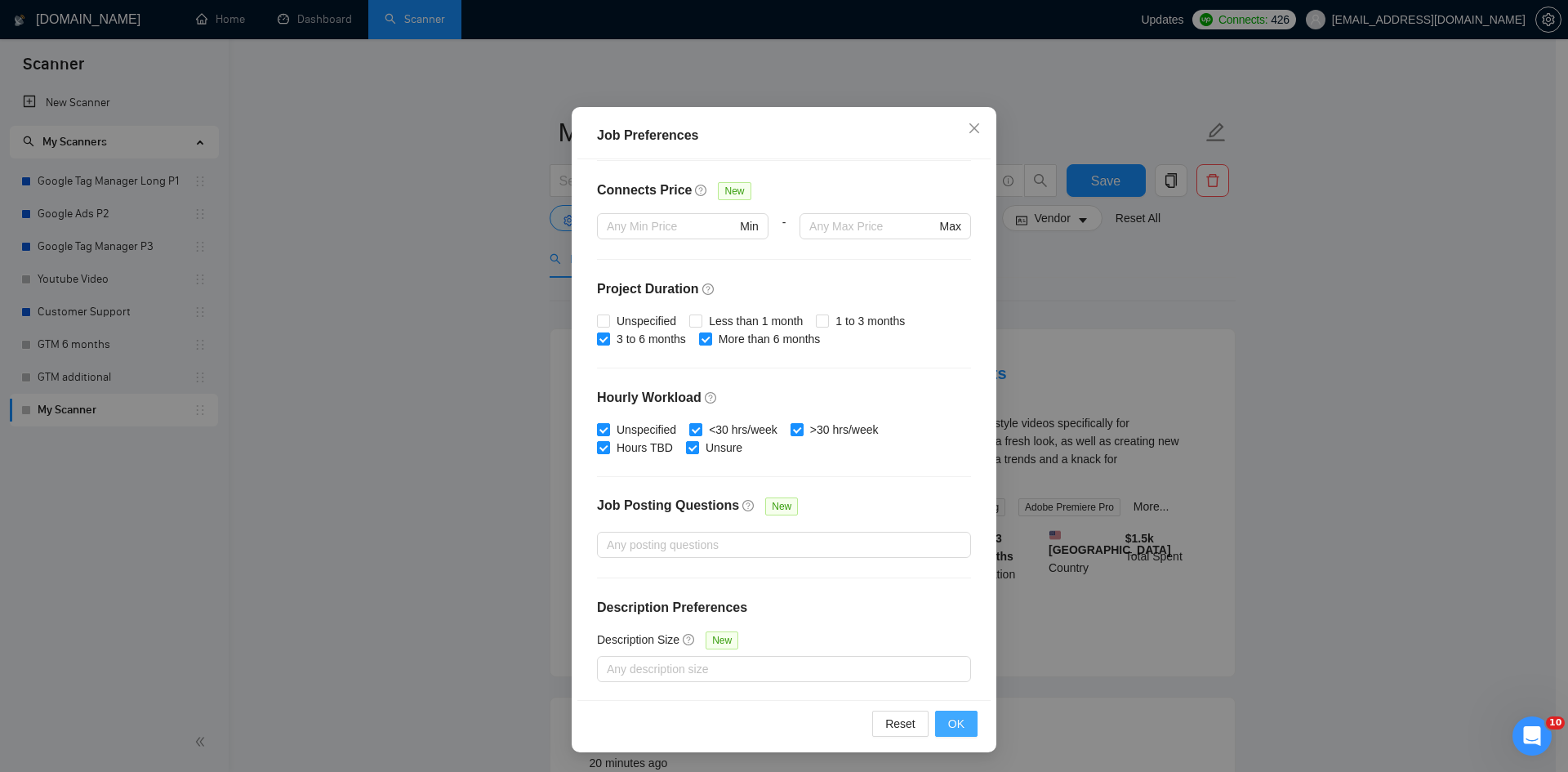
click at [955, 717] on span "OK" at bounding box center [957, 723] width 17 height 18
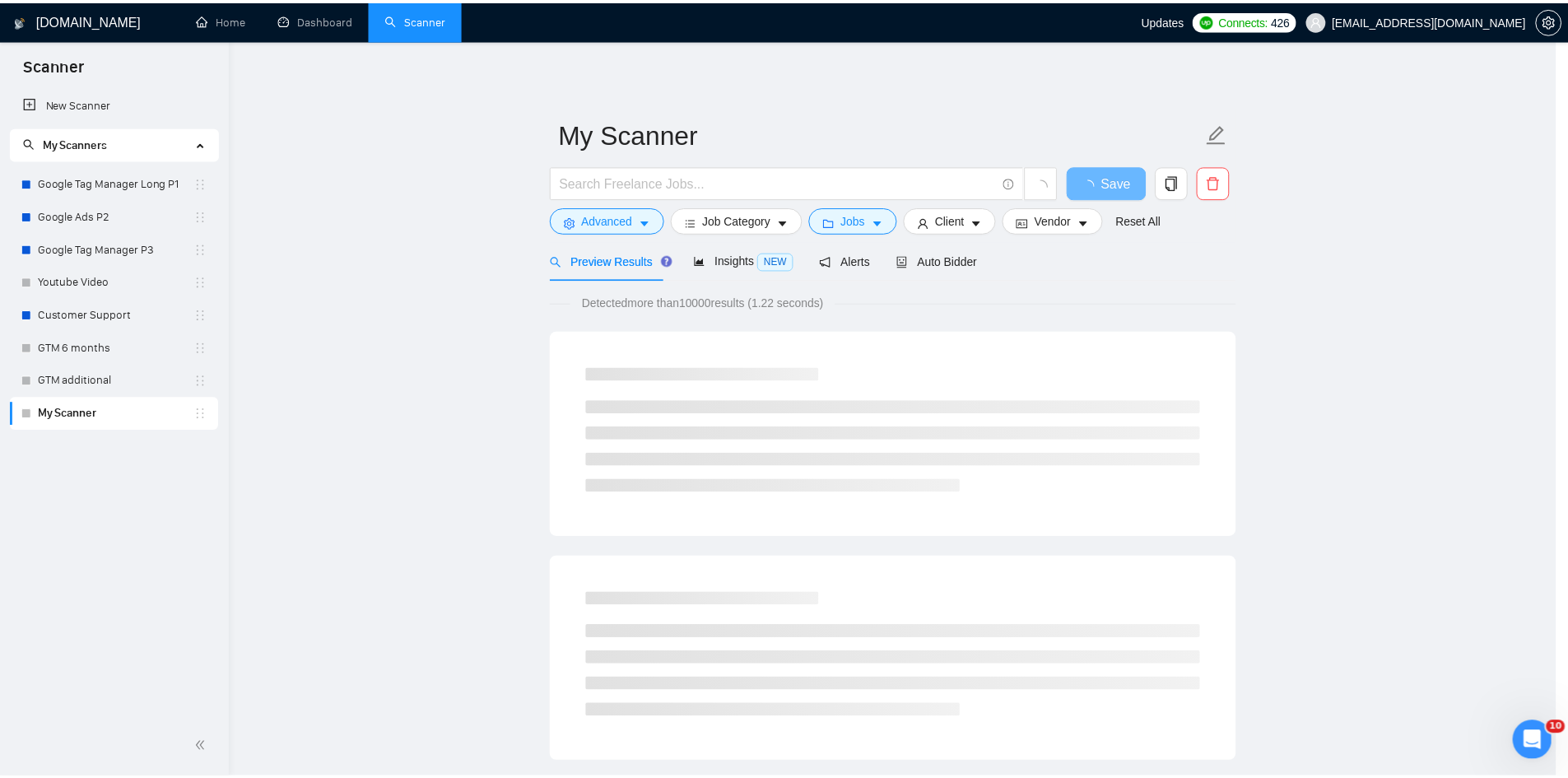
scroll to position [0, 0]
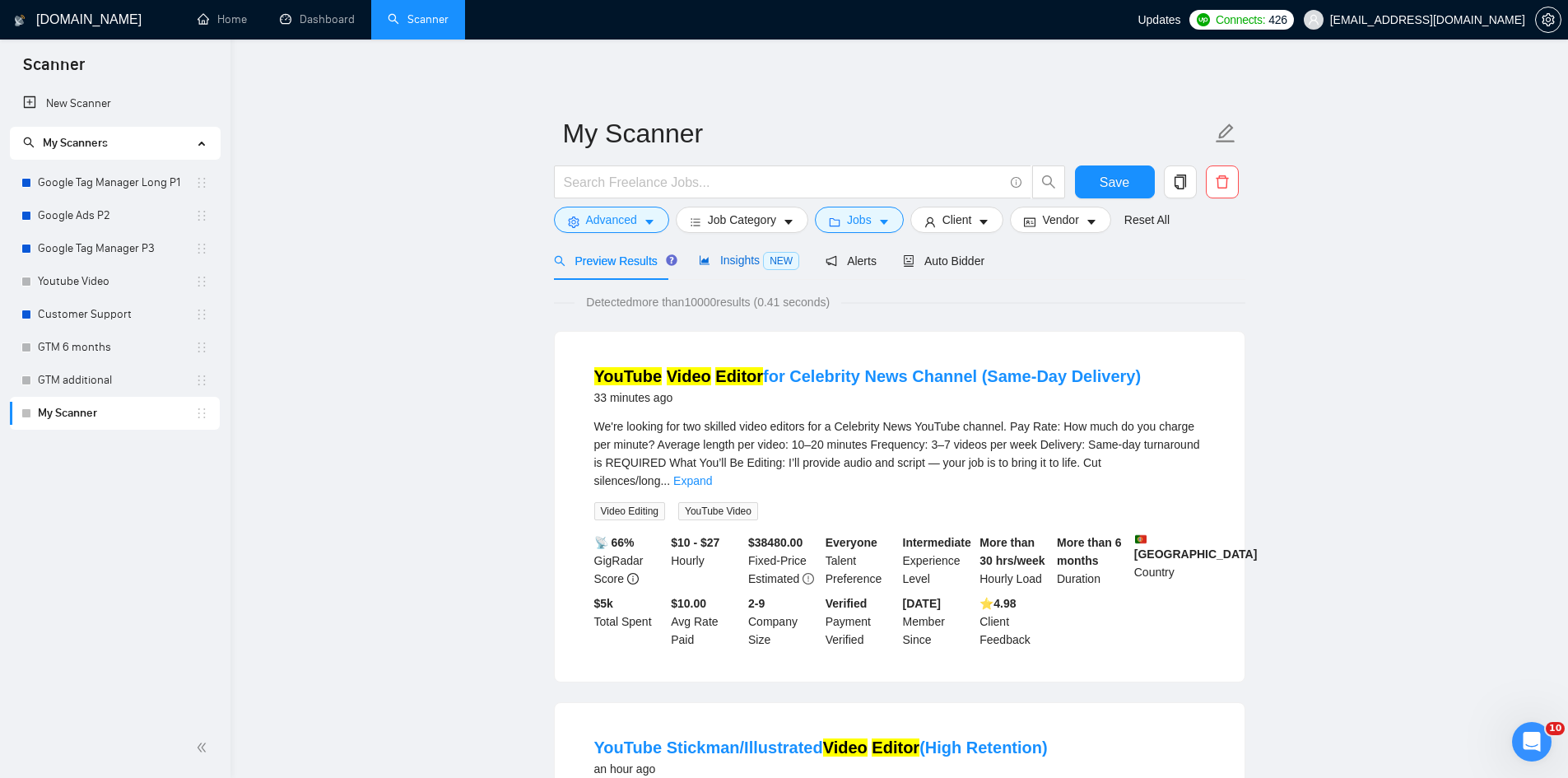
click at [745, 256] on span "Insights NEW" at bounding box center [749, 260] width 101 height 13
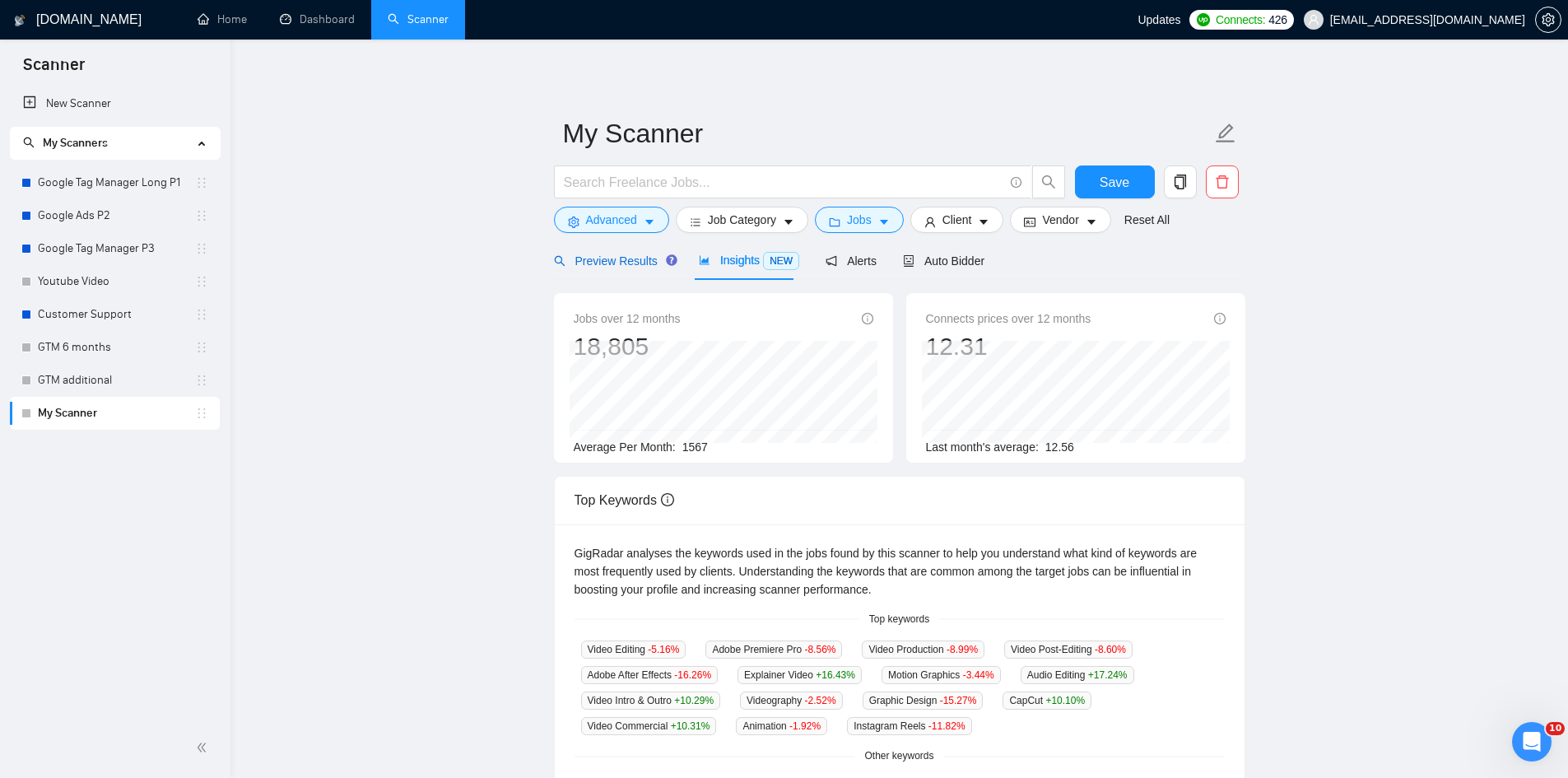
click at [612, 261] on span "Preview Results" at bounding box center [614, 261] width 118 height 13
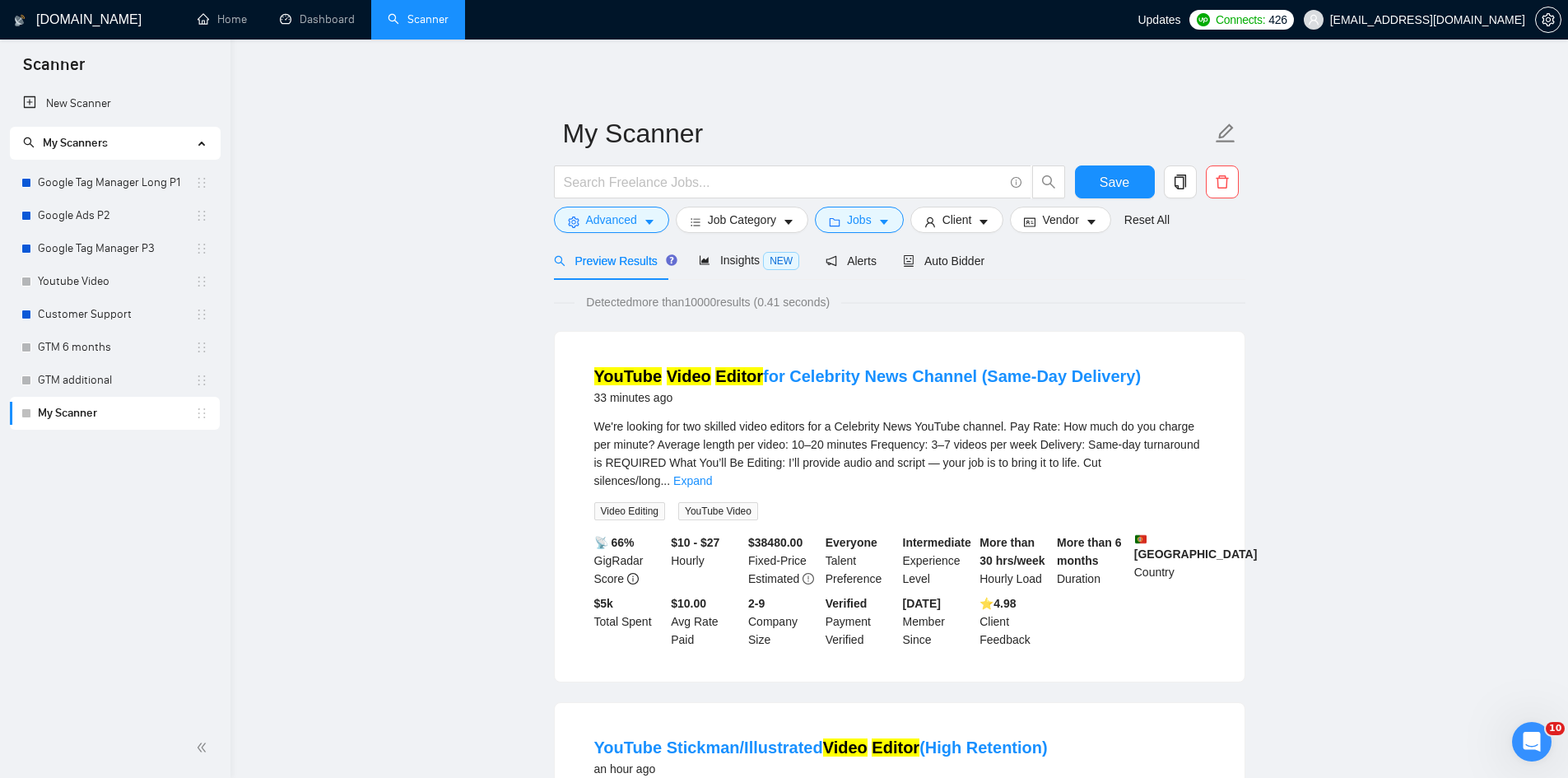
click at [605, 200] on div at bounding box center [810, 186] width 518 height 41
click at [607, 219] on span "Advanced" at bounding box center [611, 220] width 51 height 19
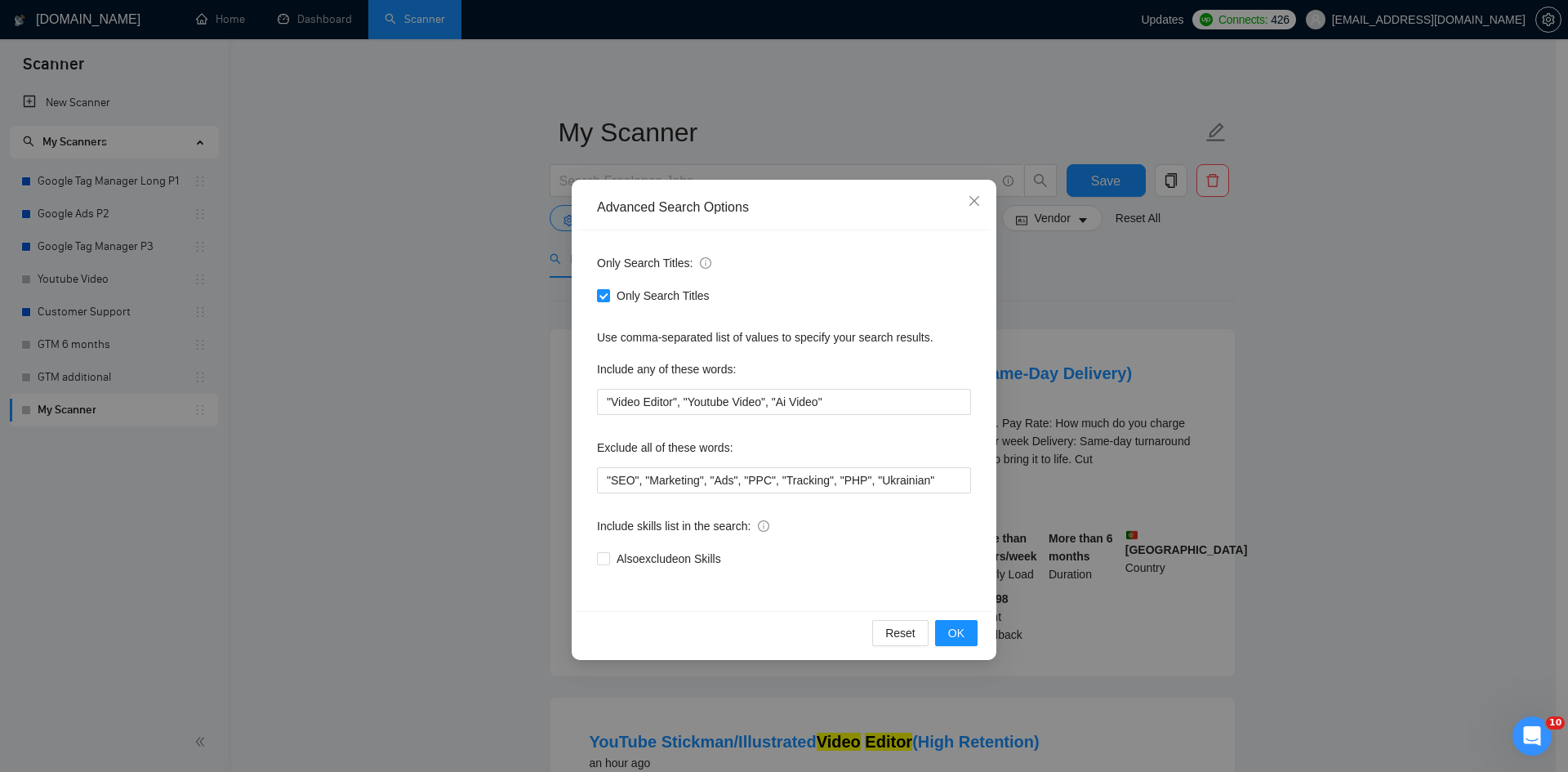
click at [1371, 327] on div "Advanced Search Options Only Search Titles: Only Search Titles Use comma-separa…" at bounding box center [784, 386] width 1568 height 772
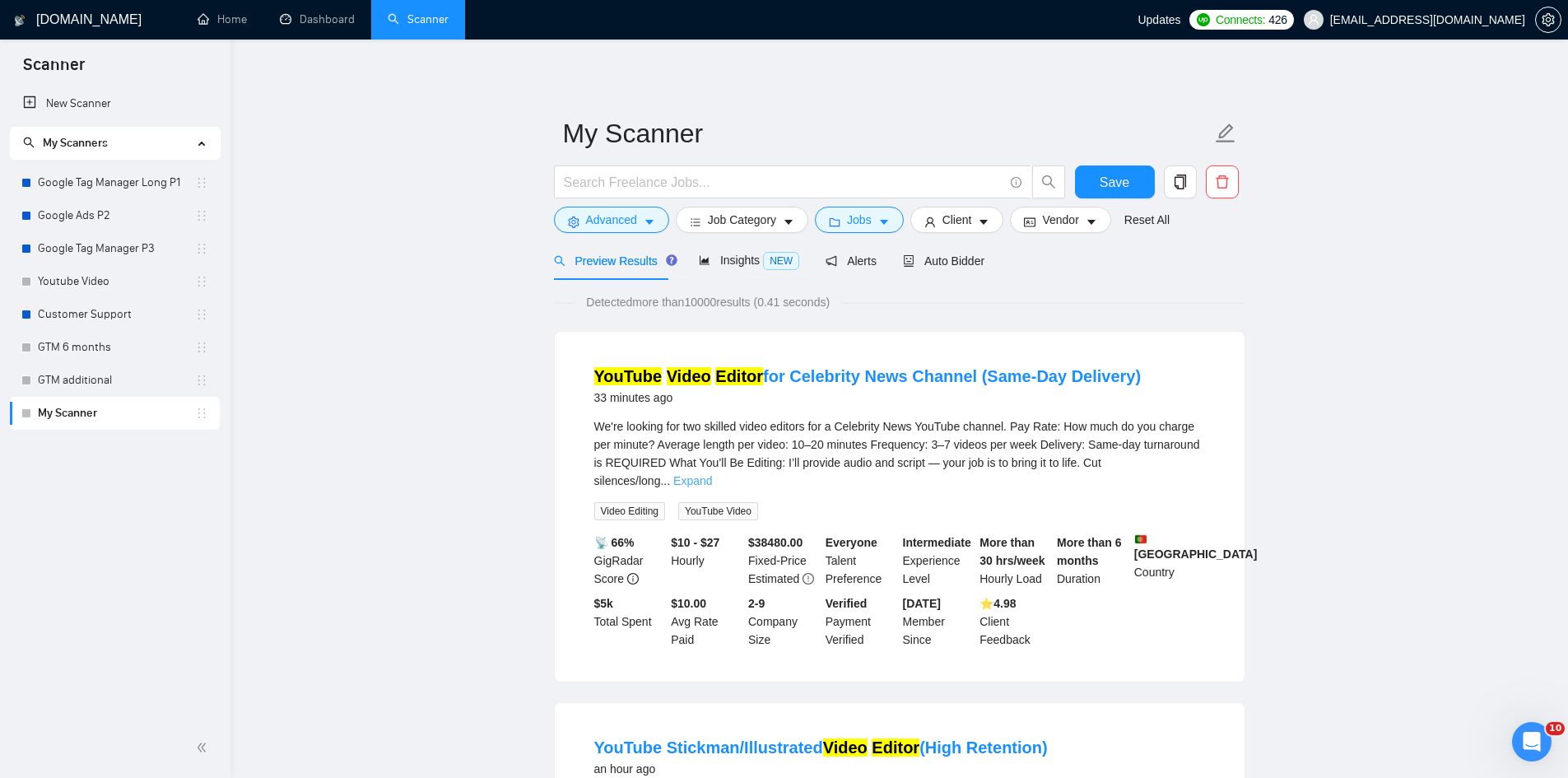
click at [712, 474] on link "Expand" at bounding box center [693, 480] width 39 height 13
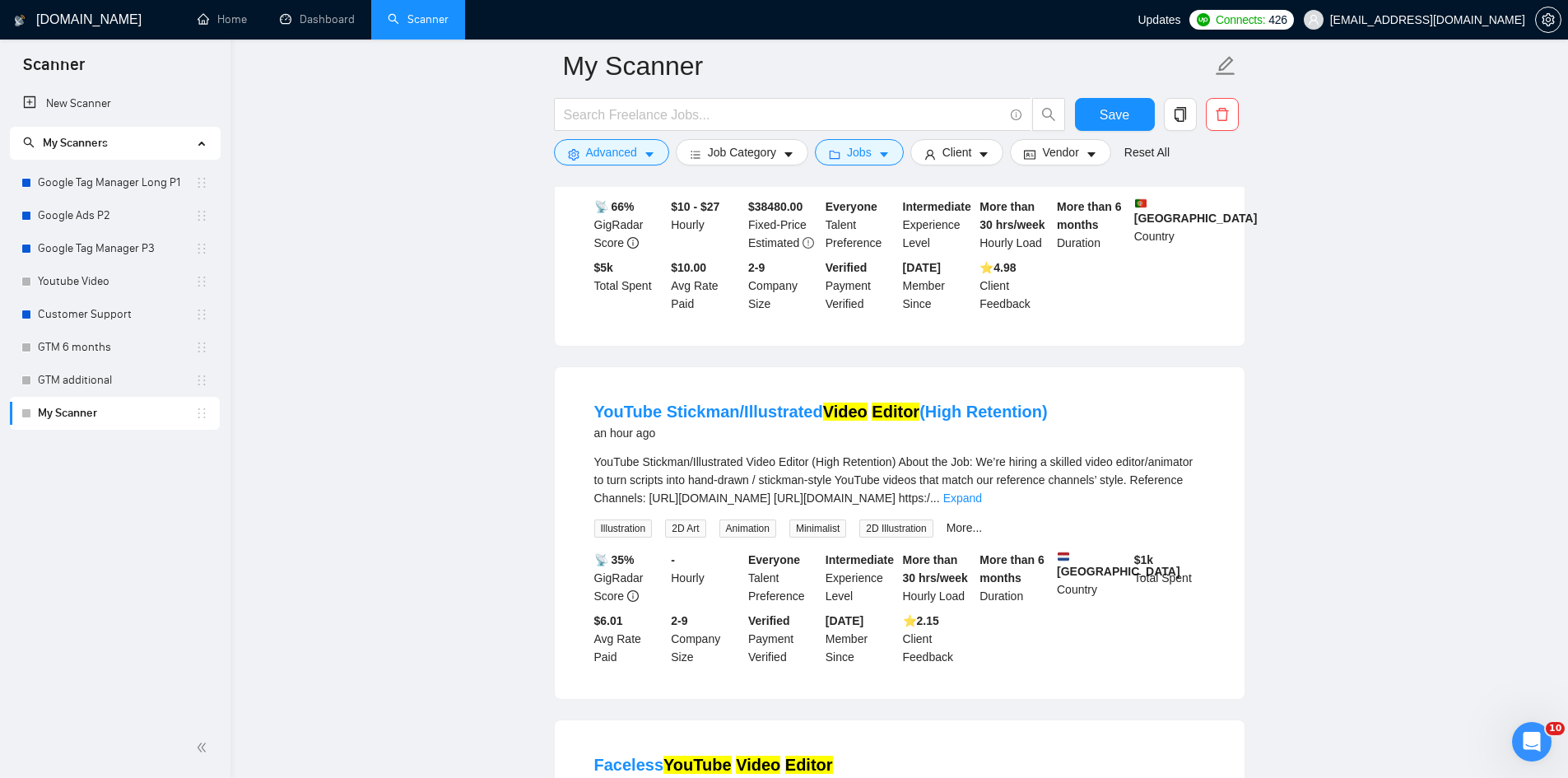
scroll to position [659, 0]
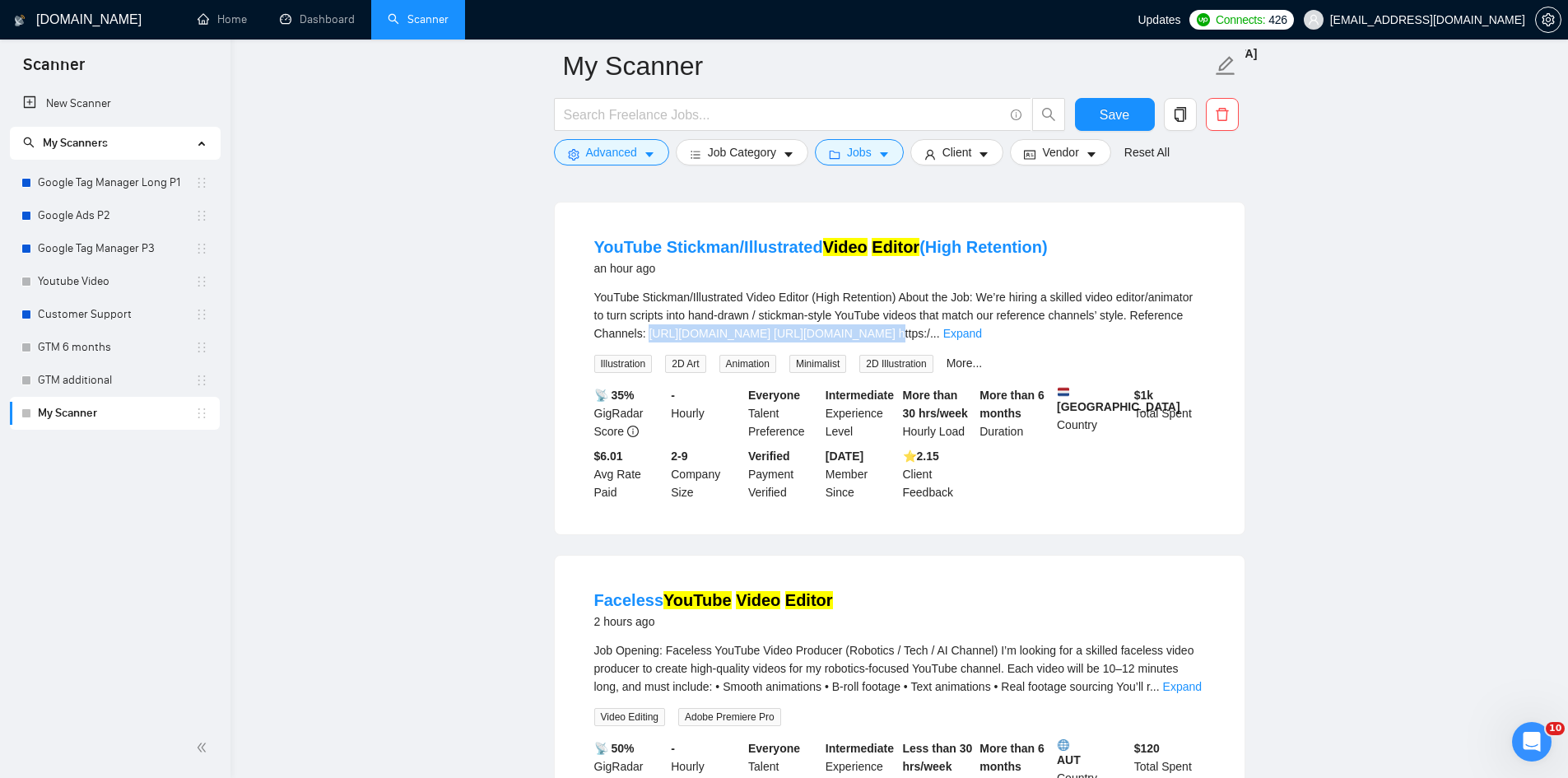
drag, startPoint x: 877, startPoint y: 332, endPoint x: 646, endPoint y: 335, distance: 231.0
click at [646, 335] on span "YouTube Stickman/Illustrated Video Editor (High Retention) About the Job: We’re…" at bounding box center [894, 315] width 600 height 49
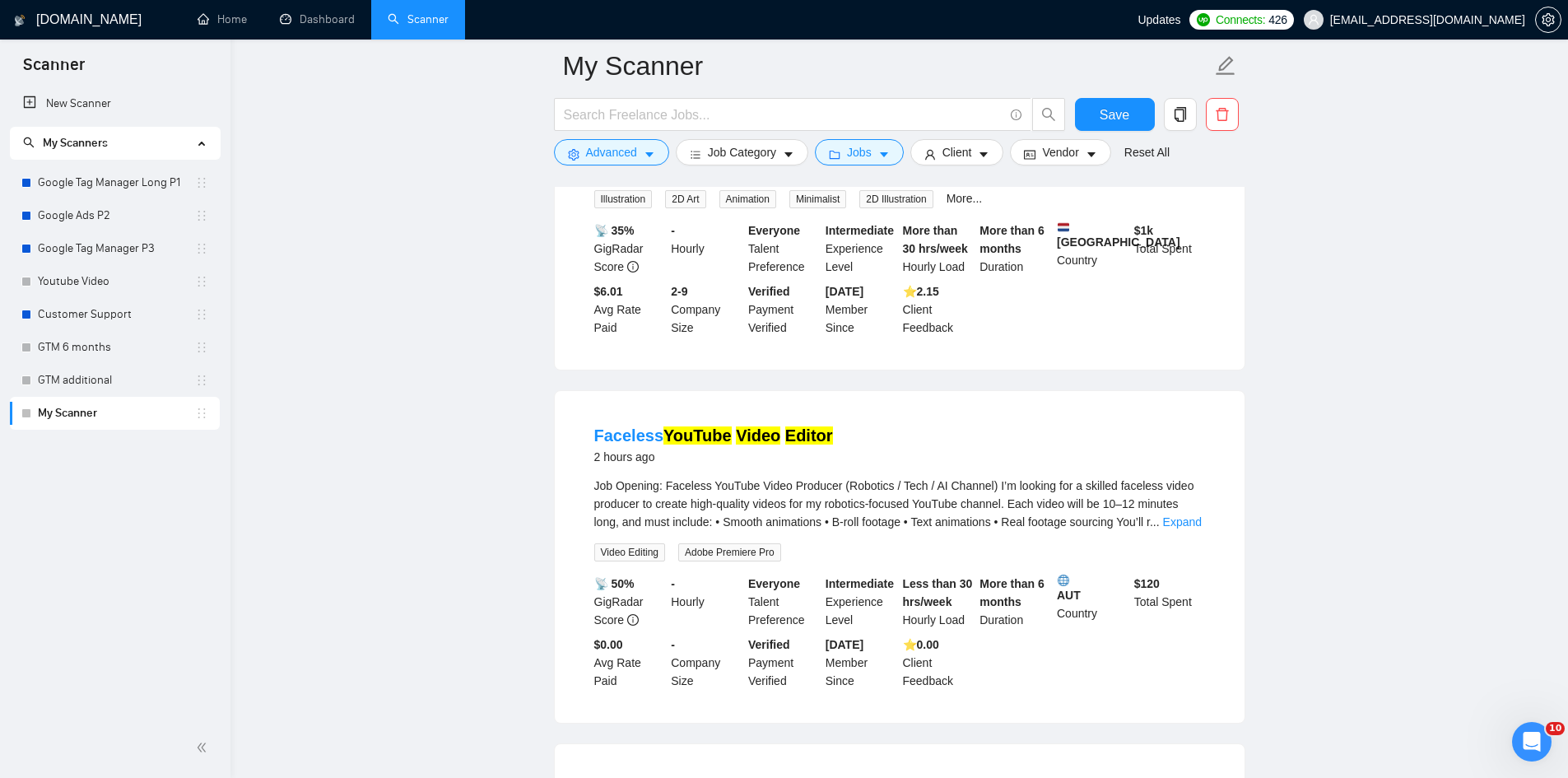
scroll to position [905, 0]
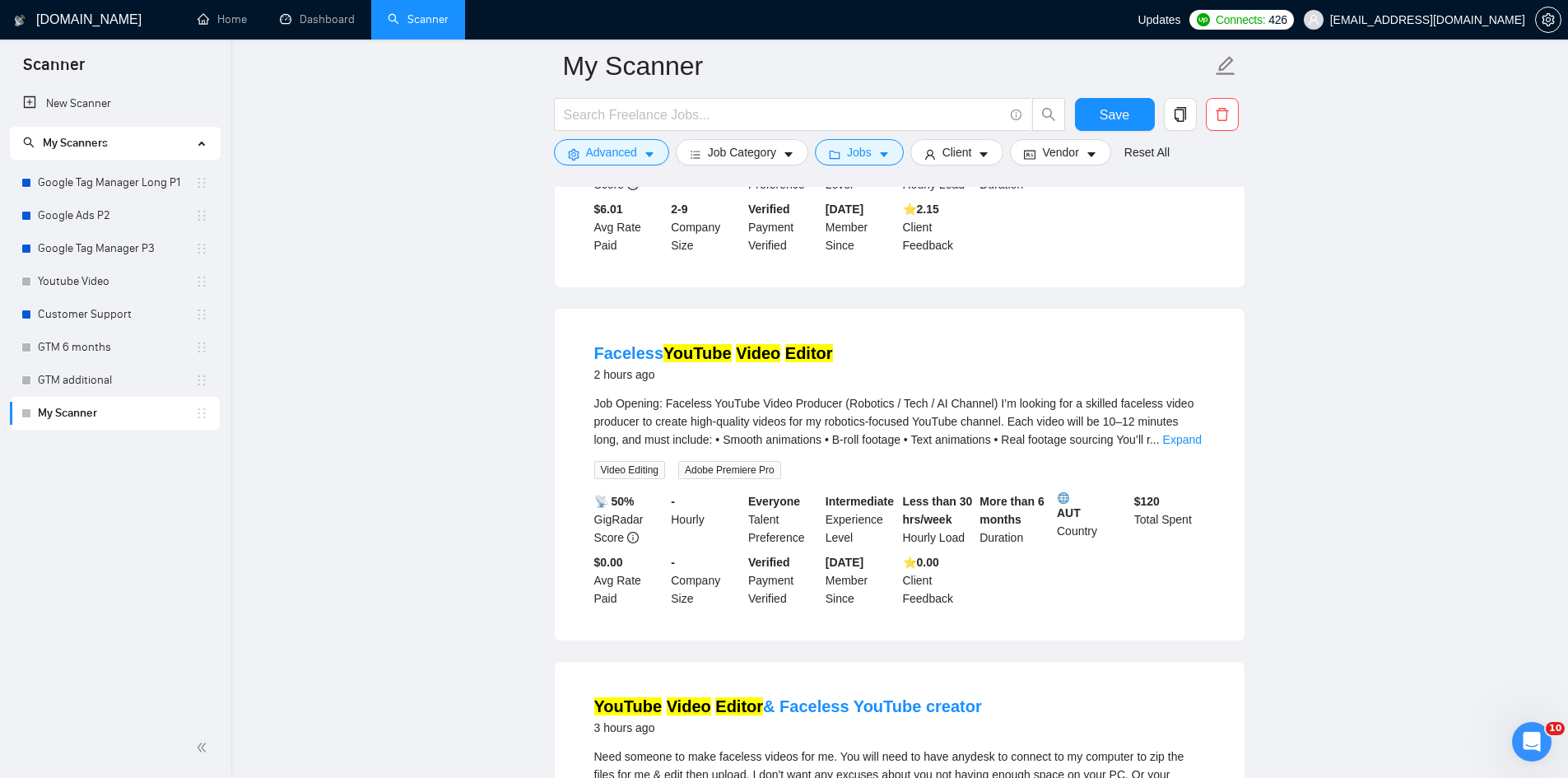
click at [746, 508] on div "Everyone Talent Preference" at bounding box center [784, 519] width 78 height 55
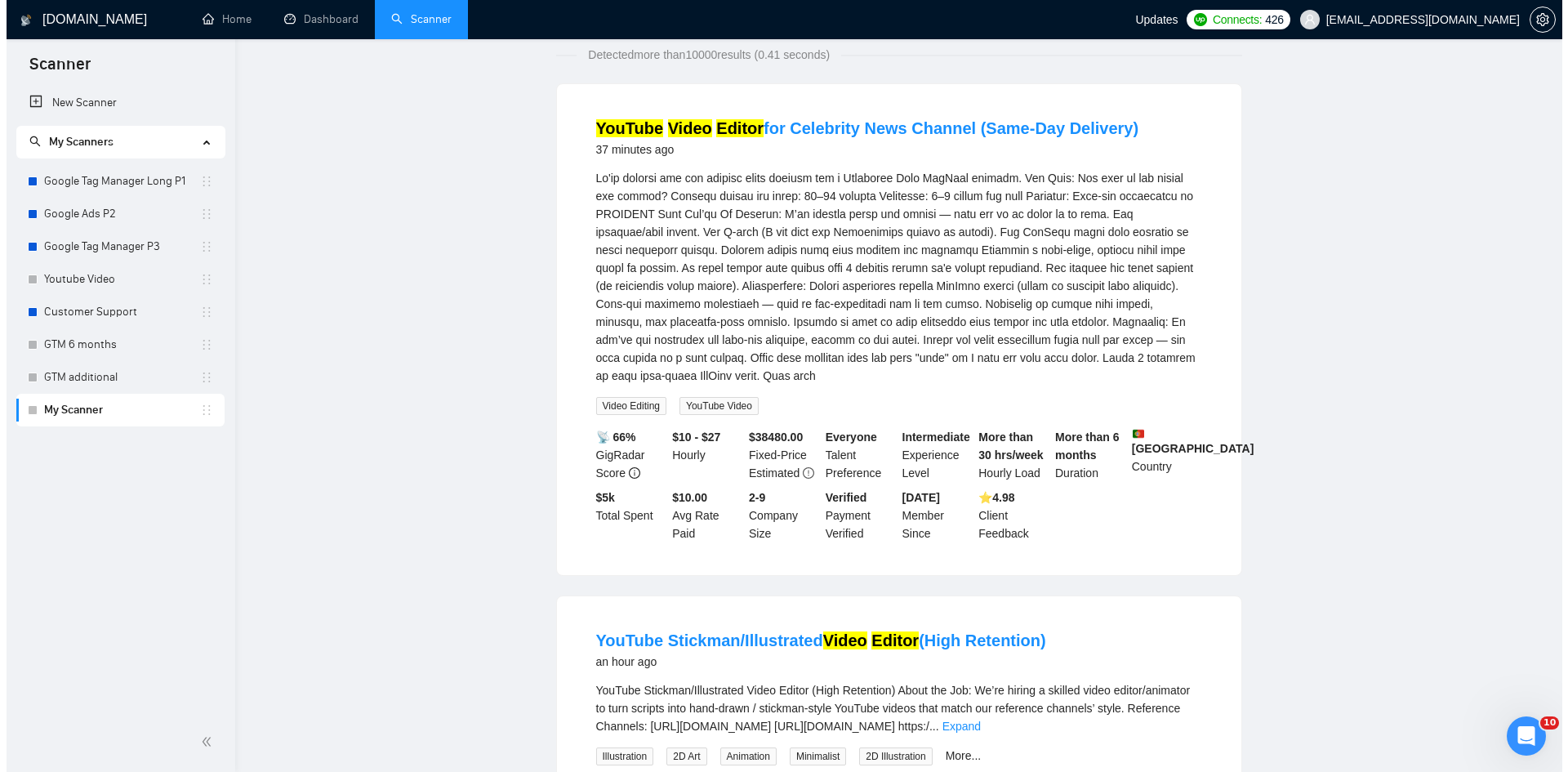
scroll to position [0, 0]
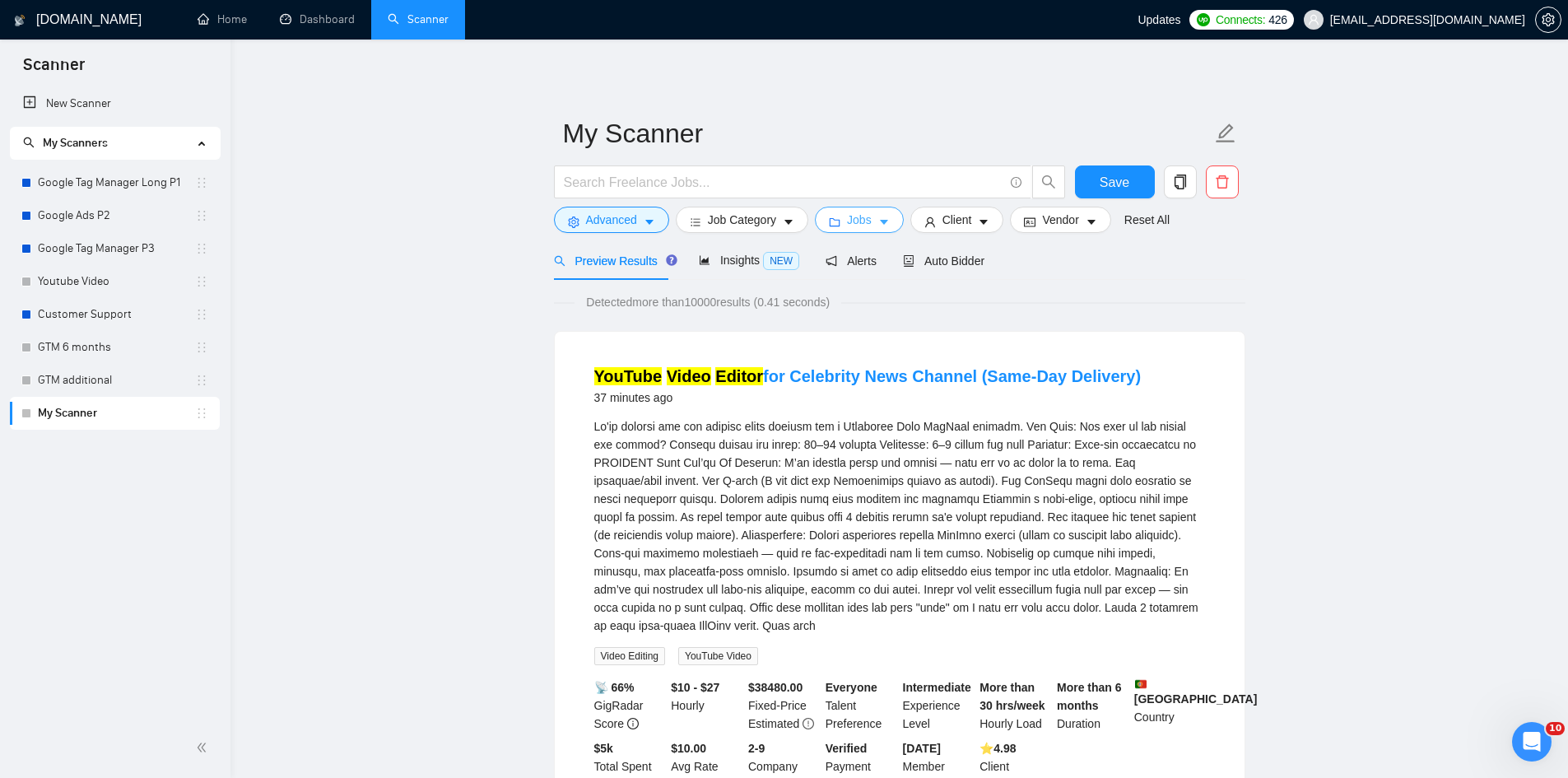
click at [860, 211] on span "Jobs" at bounding box center [859, 220] width 25 height 19
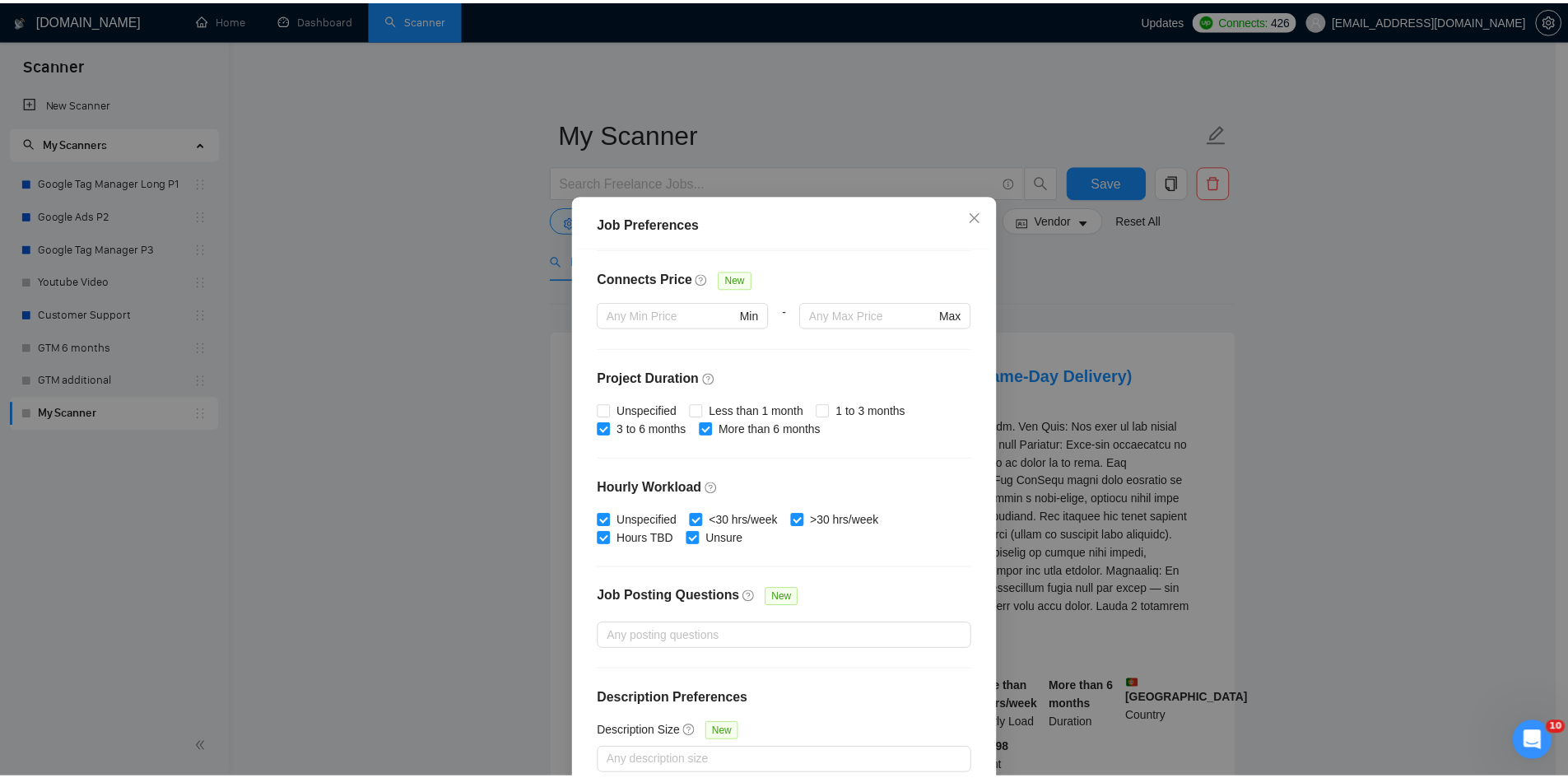
scroll to position [87, 0]
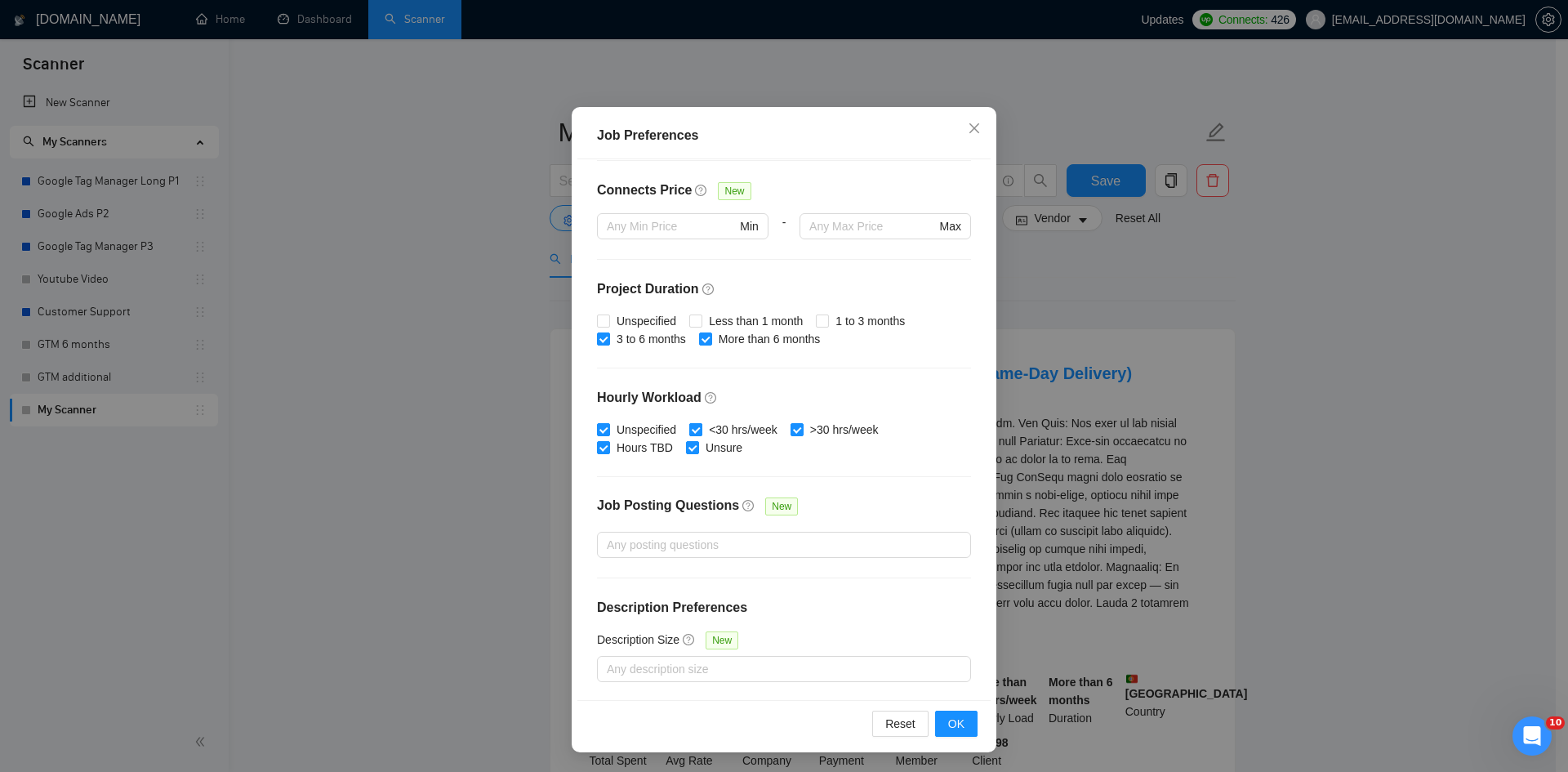
click at [689, 421] on label "<30 hrs/week" at bounding box center [736, 430] width 95 height 18
click at [689, 423] on input "<30 hrs/week" at bounding box center [695, 429] width 11 height 11
checkbox input "false"
click at [614, 427] on span "Unspecified" at bounding box center [645, 430] width 73 height 18
click at [609, 427] on input "Unspecified" at bounding box center [602, 429] width 11 height 11
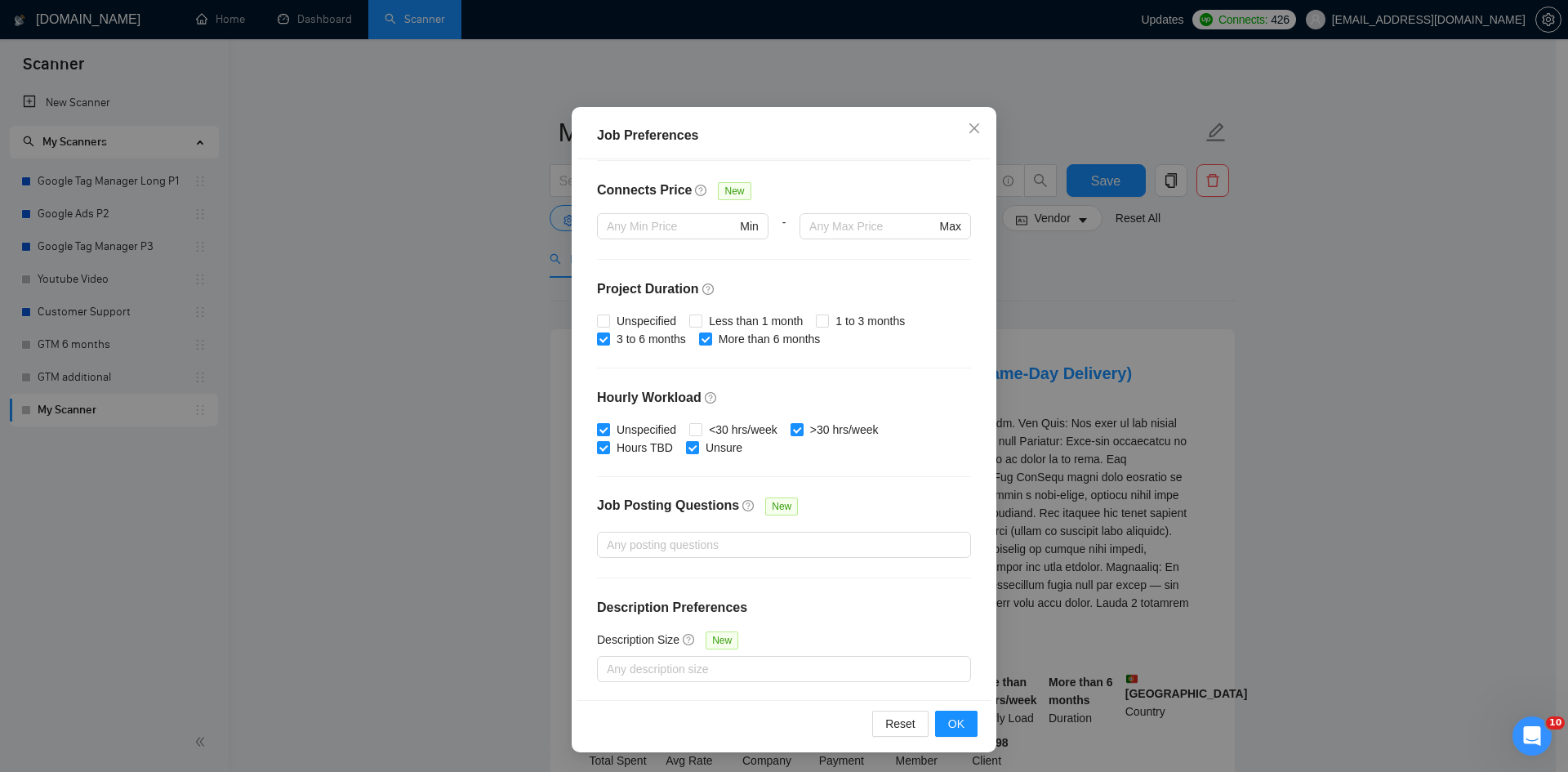
checkbox input "false"
click at [621, 451] on span "Hours TBD" at bounding box center [644, 448] width 70 height 18
click at [609, 451] on input "Hours TBD" at bounding box center [602, 446] width 11 height 11
checkbox input "false"
click at [686, 449] on input "Unsure" at bounding box center [691, 446] width 11 height 11
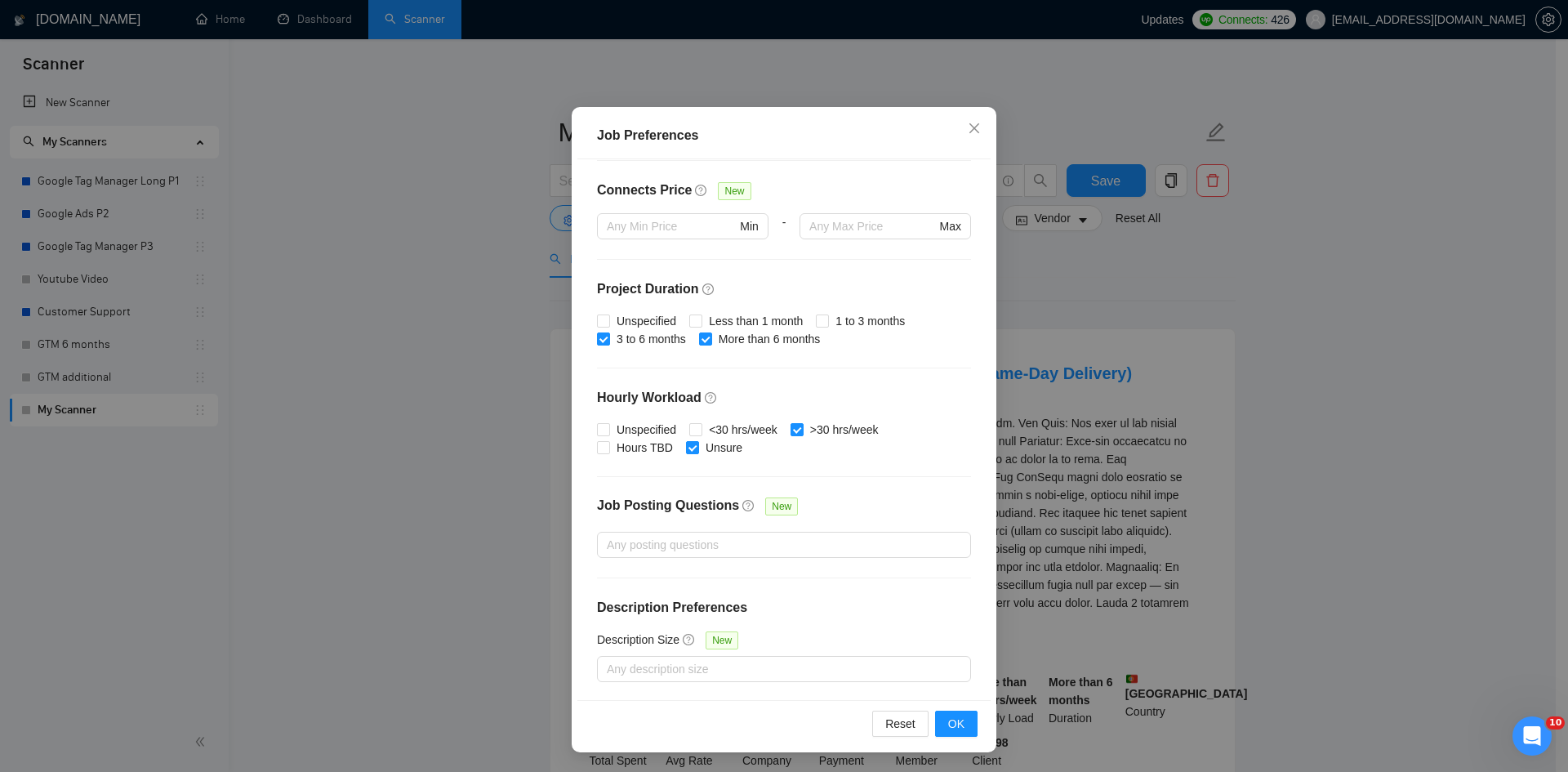
checkbox input "false"
click at [953, 727] on span "OK" at bounding box center [957, 723] width 17 height 18
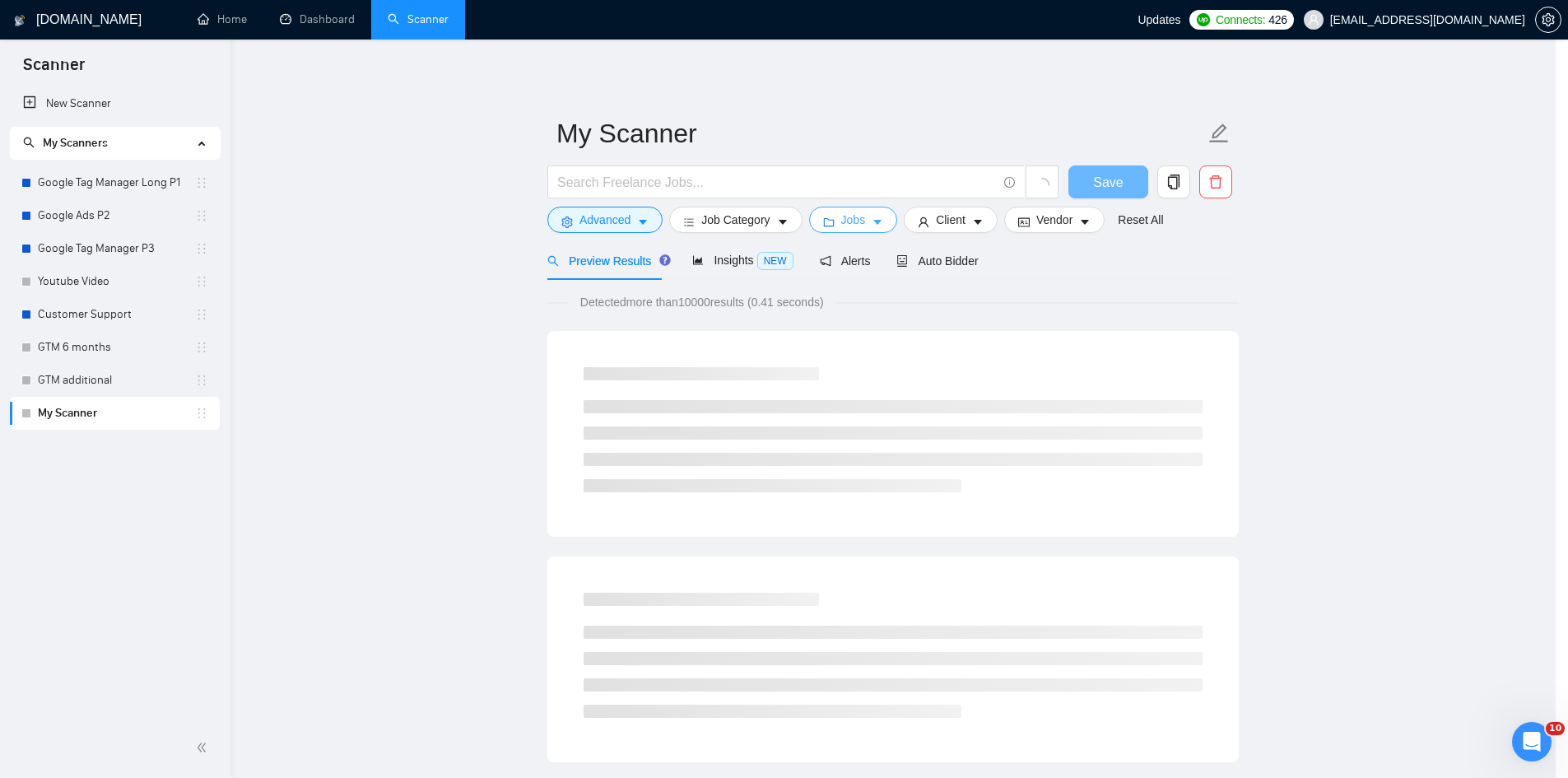
scroll to position [0, 0]
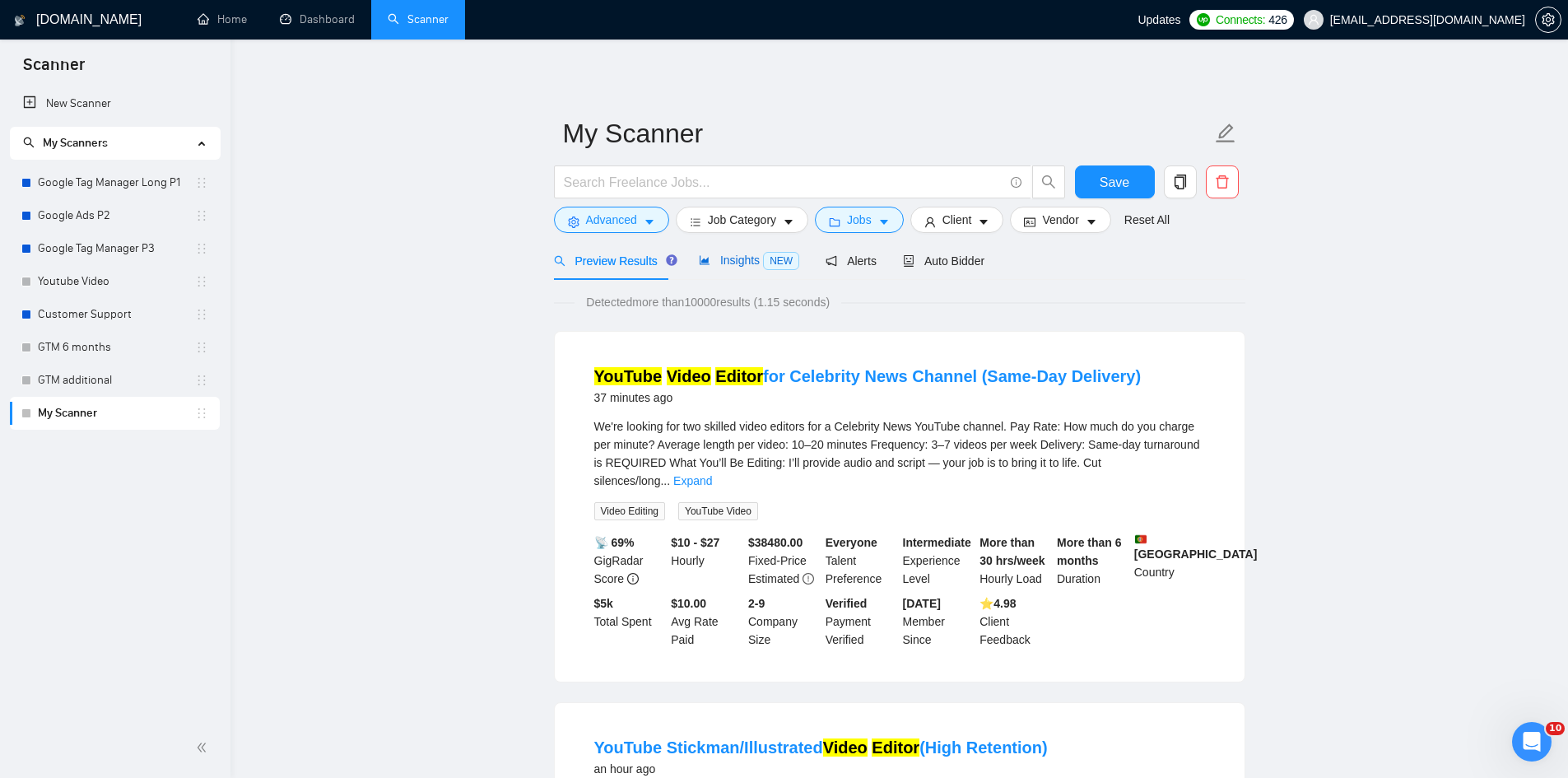
click at [731, 268] on div "Insights NEW" at bounding box center [749, 260] width 101 height 19
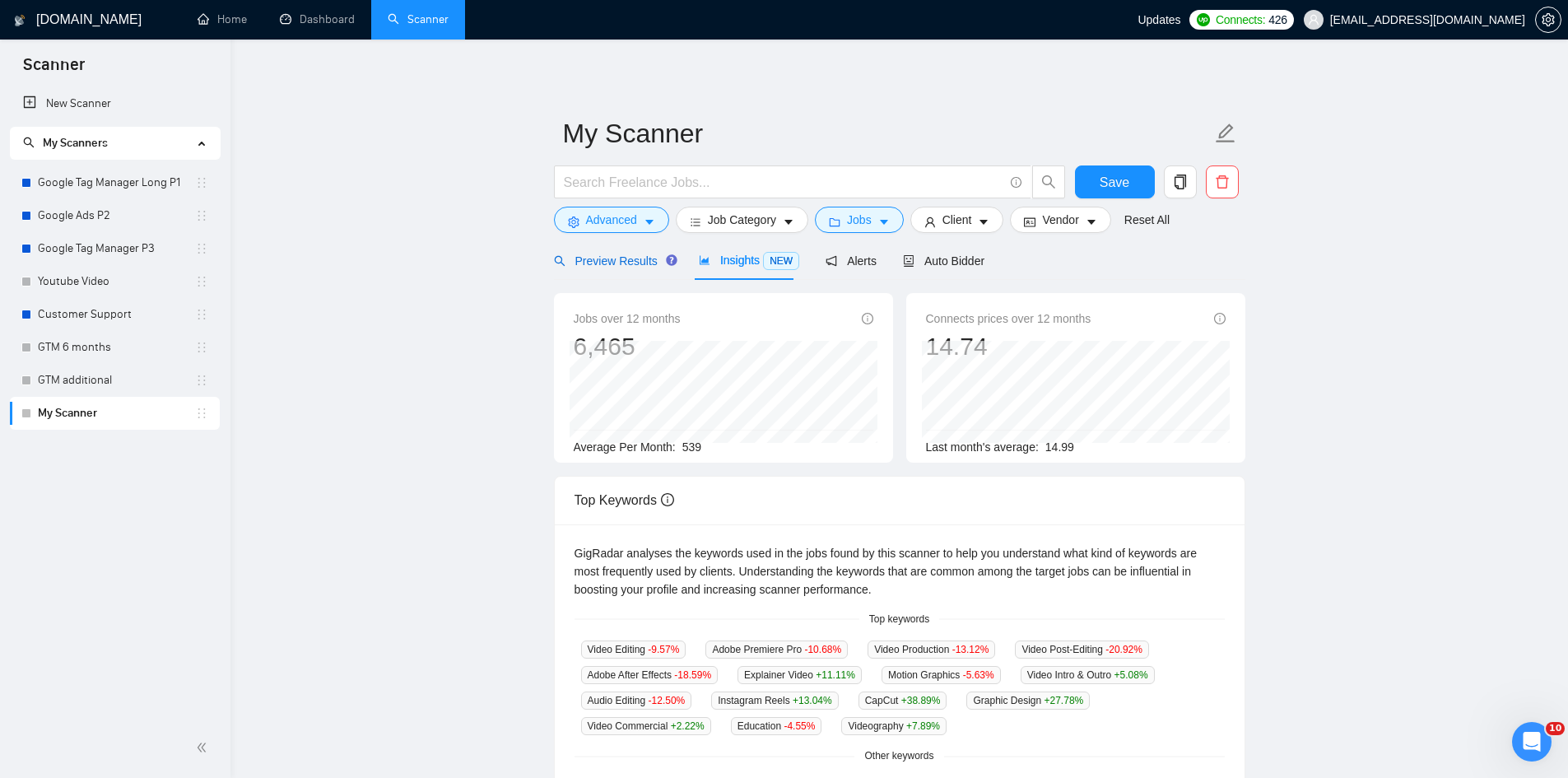
click at [626, 266] on span "Preview Results" at bounding box center [614, 261] width 118 height 13
